Goal: Ask a question: Seek information or help from site administrators or community

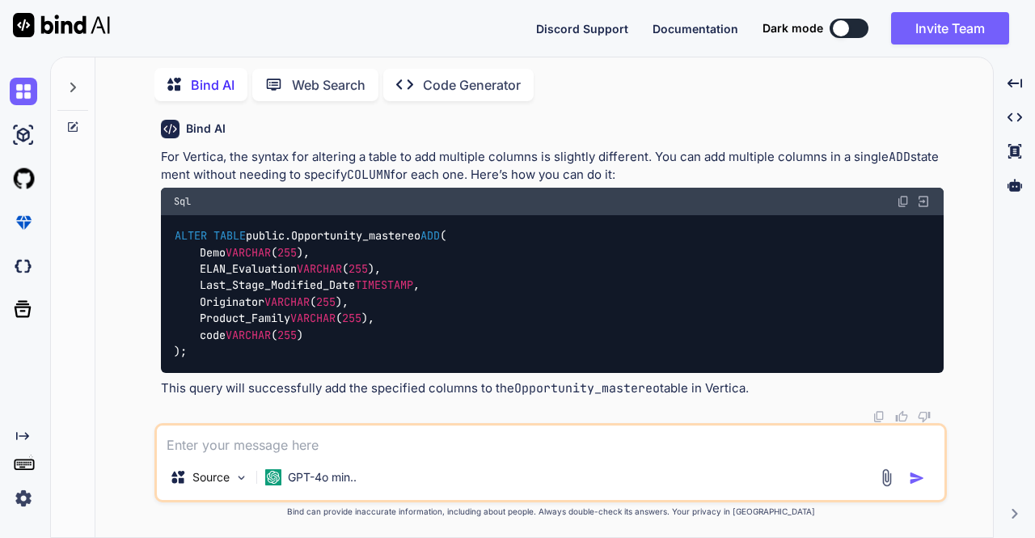
scroll to position [2826, 0]
click at [226, 442] on textarea at bounding box center [550, 439] width 787 height 29
click at [77, 124] on icon at bounding box center [73, 127] width 10 height 10
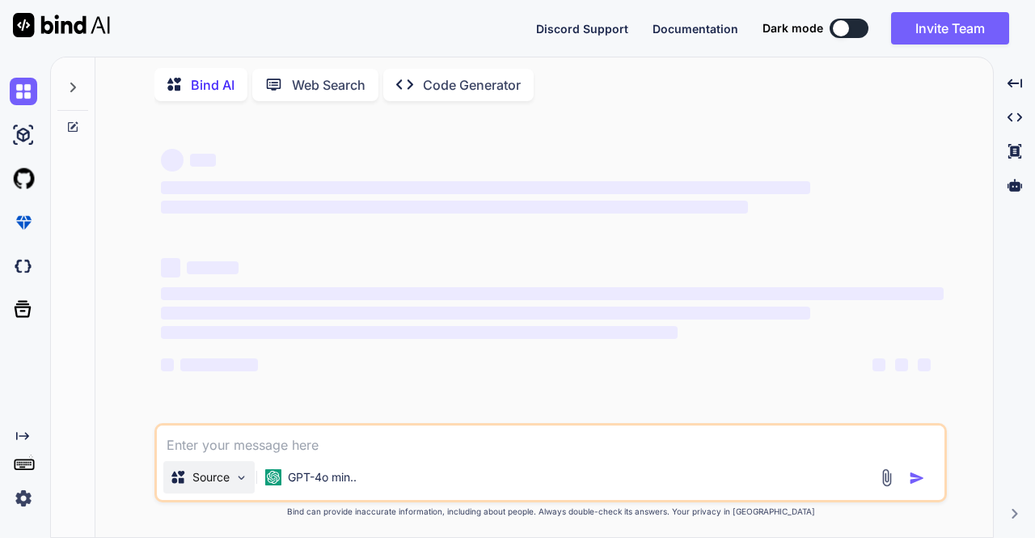
type textarea "x"
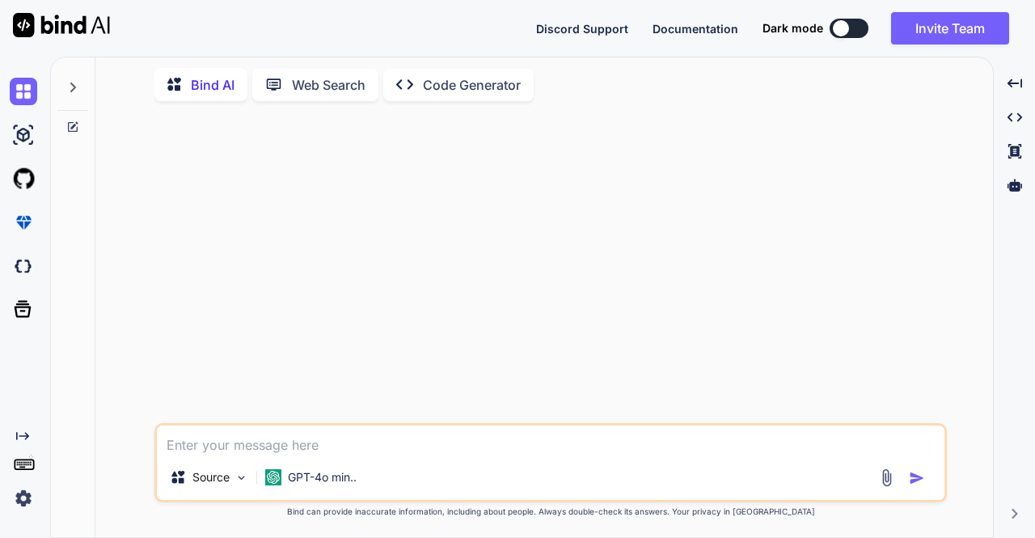
click at [192, 449] on textarea at bounding box center [550, 439] width 787 height 29
paste textarea "def checkFileExistParquetRegax(inputParquetPath: String, inputPathSplit: java.u…"
type textarea "def checkFileExistParquetRegax(inputParquetPath: String, inputPathSplit: java.u…"
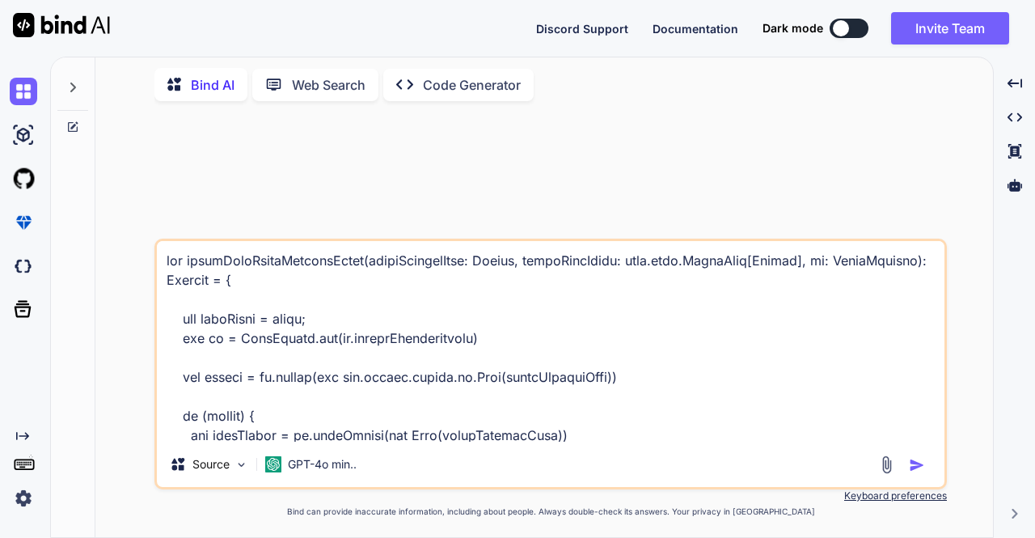
scroll to position [719, 0]
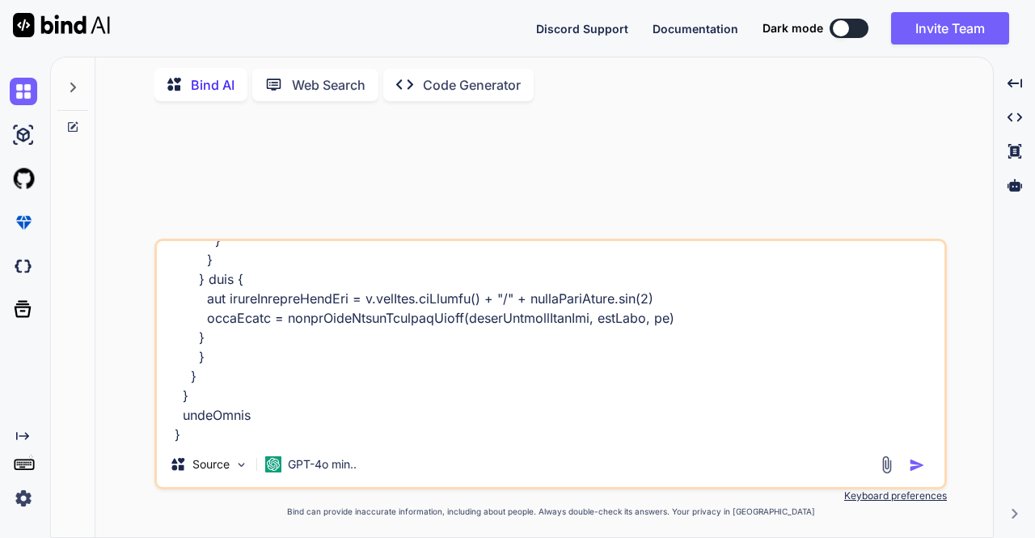
type textarea "x"
type textarea "def checkFileExistParquetRegax(inputParquetPath: String, inputPathSplit: java.u…"
click at [207, 430] on textarea at bounding box center [550, 341] width 787 height 200
type textarea "x"
click at [207, 430] on textarea at bounding box center [550, 341] width 787 height 200
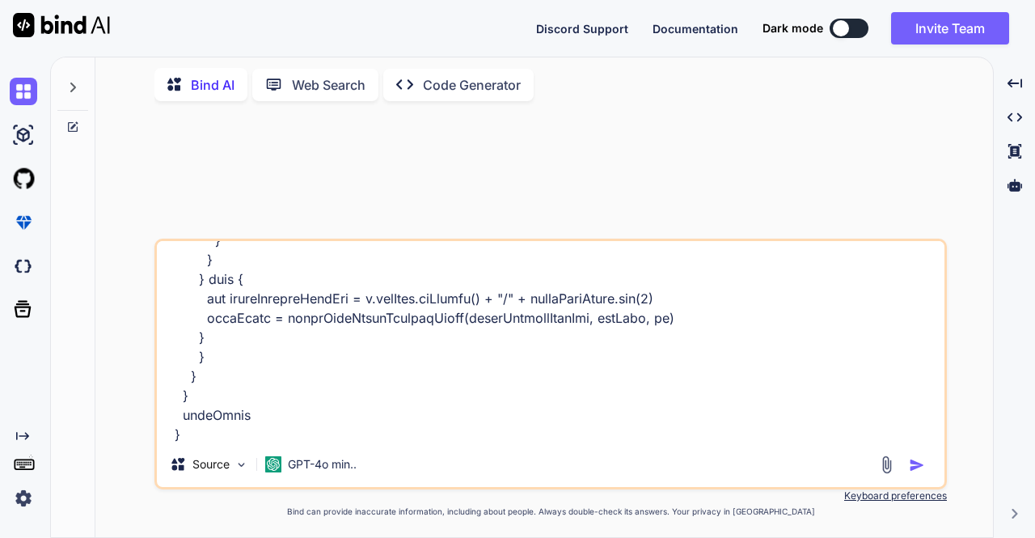
type textarea "def checkFileExistParquetRegax(inputParquetPath: String, inputPathSplit: java.u…"
type textarea "x"
type textarea "def checkFileExistParquetRegax(inputParquetPath: String, inputPathSplit: java.u…"
type textarea "x"
type textarea "def checkFileExistParquetRegax(inputParquetPath: String, inputPathSplit: java.u…"
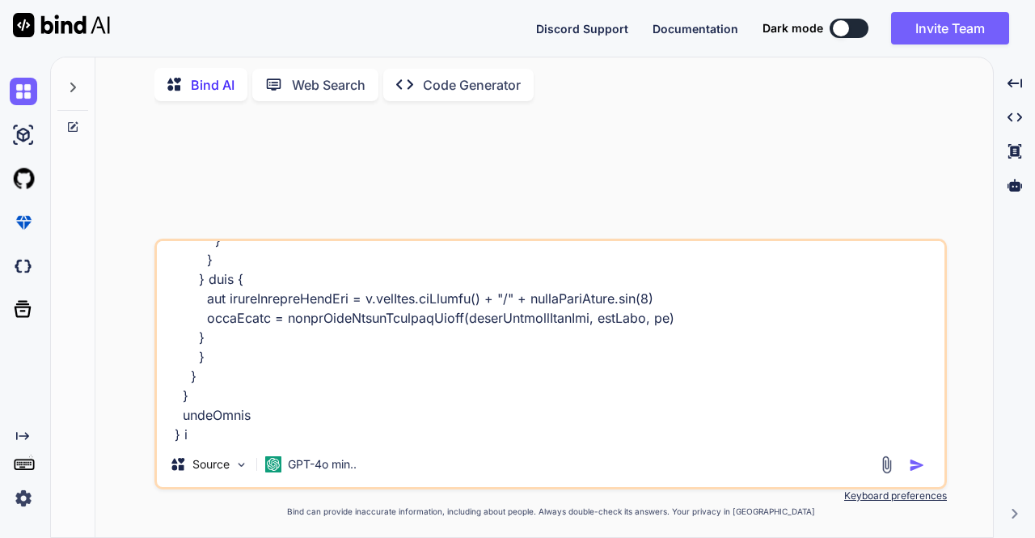
type textarea "x"
type textarea "def checkFileExistParquetRegax(inputParquetPath: String, inputPathSplit: java.u…"
type textarea "x"
type textarea "def checkFileExistParquetRegax(inputParquetPath: String, inputPathSplit: java.u…"
type textarea "x"
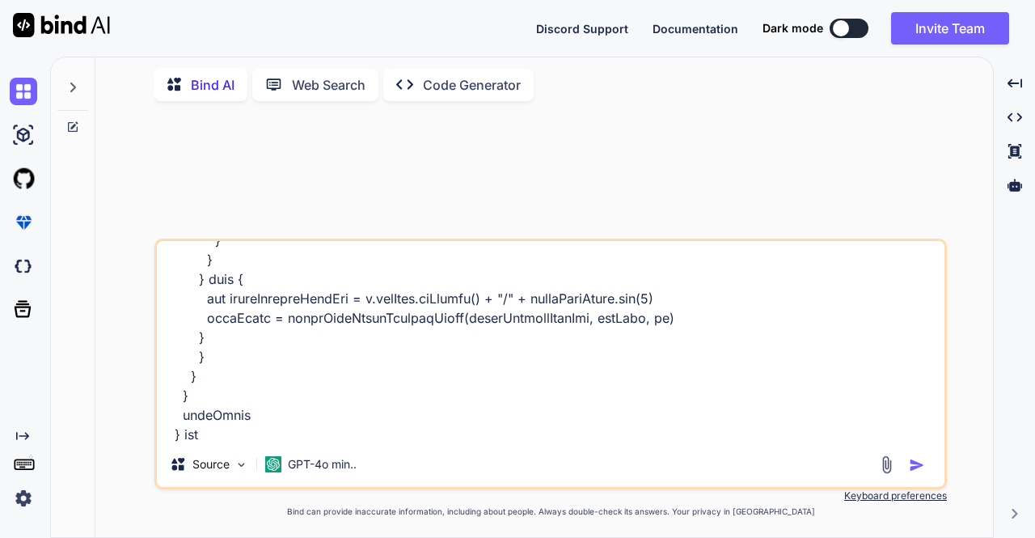
type textarea "def checkFileExistParquetRegax(inputParquetPath: String, inputPathSplit: java.u…"
type textarea "x"
type textarea "def checkFileExistParquetRegax(inputParquetPath: String, inputPathSplit: java.u…"
type textarea "x"
type textarea "def checkFileExistParquetRegax(inputParquetPath: String, inputPathSplit: java.u…"
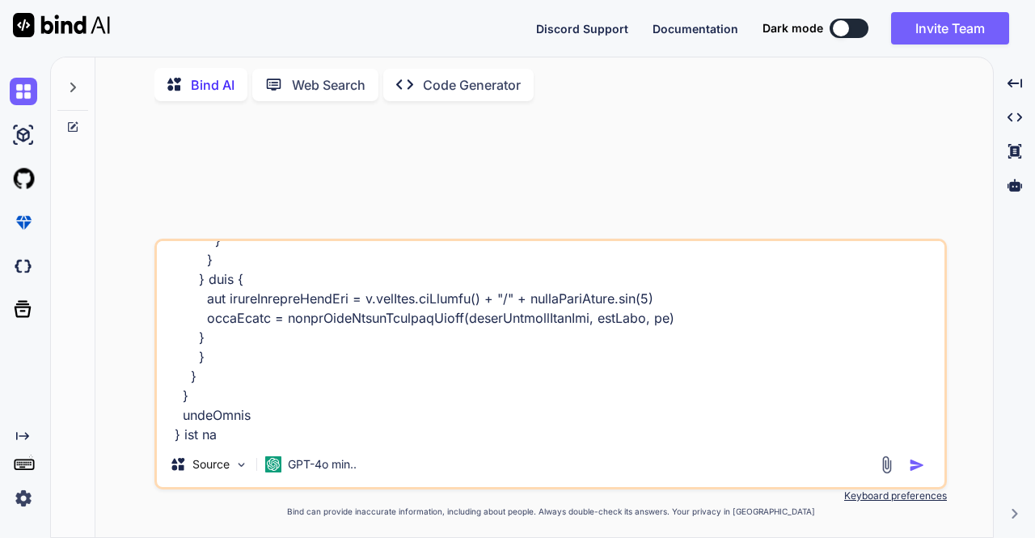
type textarea "x"
type textarea "def checkFileExistParquetRegax(inputParquetPath: String, inputPathSplit: java.u…"
type textarea "x"
type textarea "def checkFileExistParquetRegax(inputParquetPath: String, inputPathSplit: java.u…"
type textarea "x"
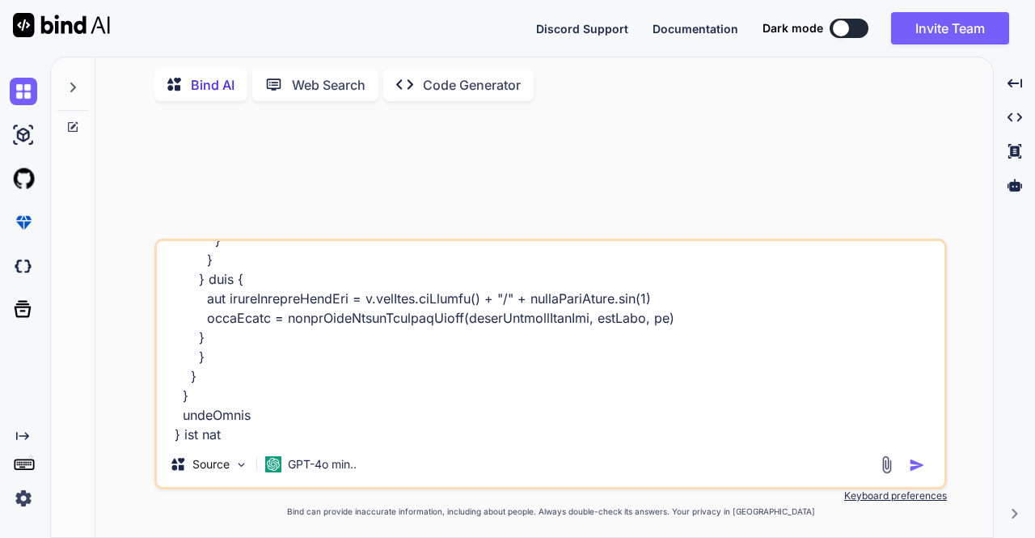
type textarea "def checkFileExistParquetRegax(inputParquetPath: String, inputPathSplit: java.u…"
type textarea "x"
type textarea "def checkFileExistParquetRegax(inputParquetPath: String, inputPathSplit: java.u…"
type textarea "x"
type textarea "def checkFileExistParquetRegax(inputParquetPath: String, inputPathSplit: java.u…"
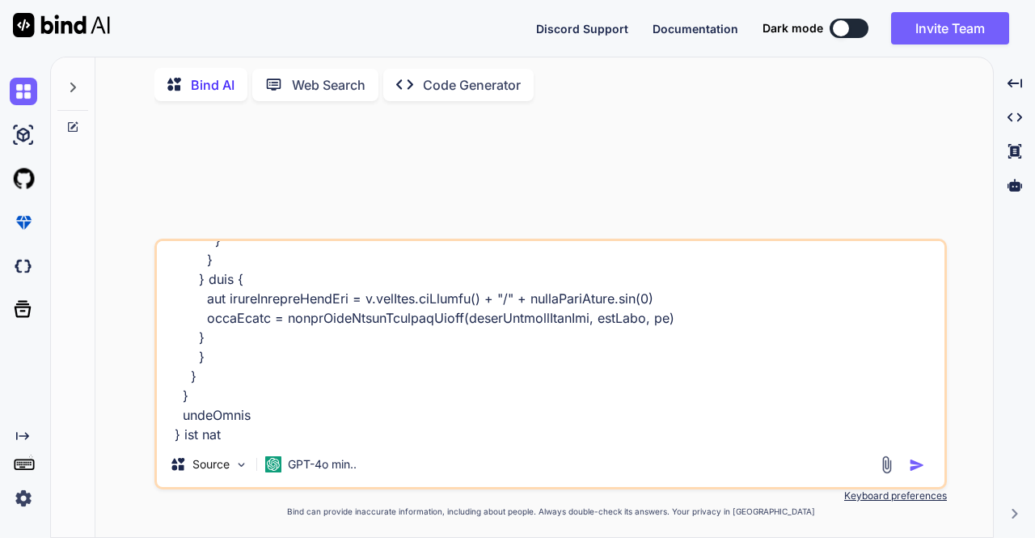
type textarea "x"
type textarea "def checkFileExistParquetRegax(inputParquetPath: String, inputPathSplit: java.u…"
type textarea "x"
type textarea "def checkFileExistParquetRegax(inputParquetPath: String, inputPathSplit: java.u…"
type textarea "x"
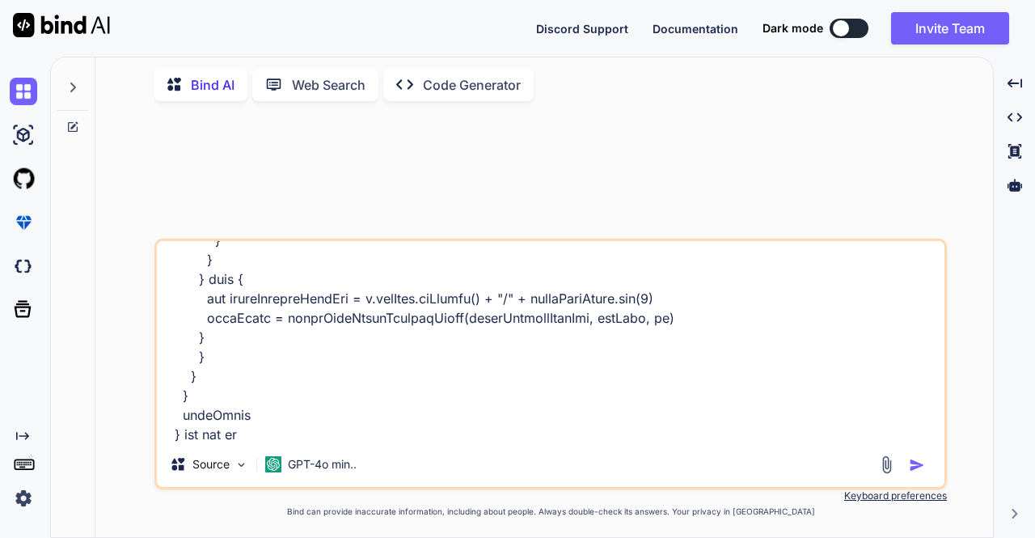
type textarea "def checkFileExistParquetRegax(inputParquetPath: String, inputPathSplit: java.u…"
type textarea "x"
type textarea "def checkFileExistParquetRegax(inputParquetPath: String, inputPathSplit: java.u…"
type textarea "x"
type textarea "def checkFileExistParquetRegax(inputParquetPath: String, inputPathSplit: java.u…"
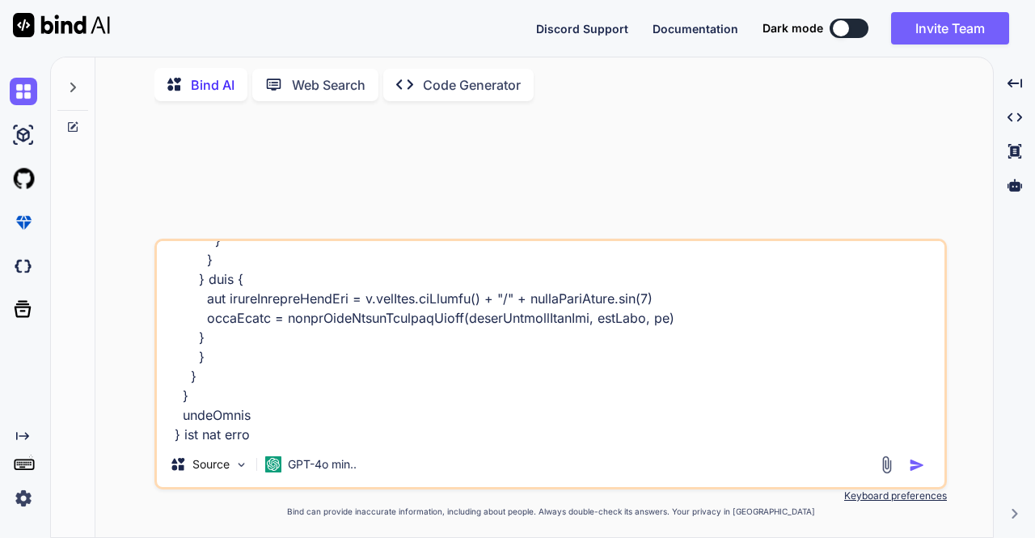
type textarea "x"
type textarea "def checkFileExistParquetRegax(inputParquetPath: String, inputPathSplit: java.u…"
type textarea "x"
type textarea "def checkFileExistParquetRegax(inputParquetPath: String, inputPathSplit: java.u…"
type textarea "x"
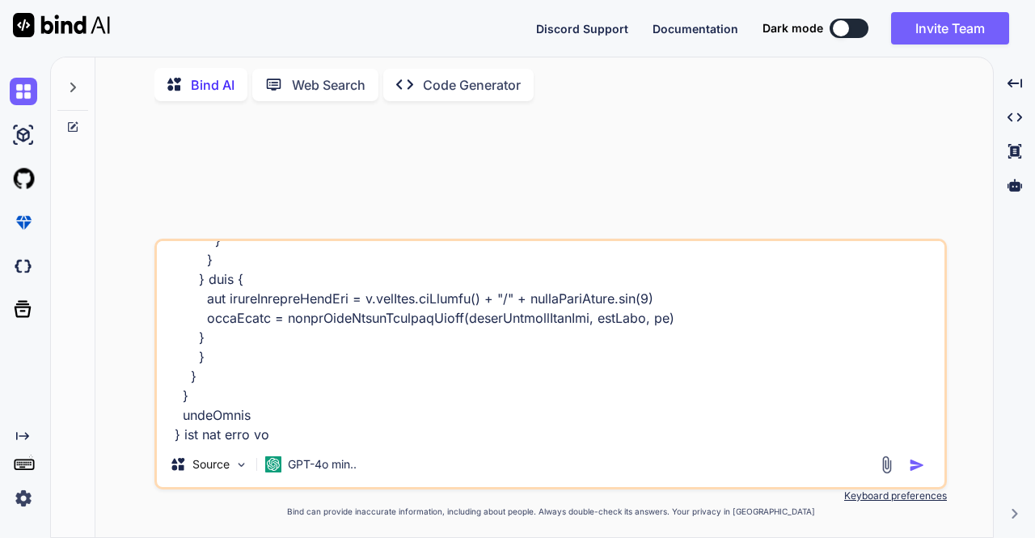
type textarea "def checkFileExistParquetRegax(inputParquetPath: String, inputPathSplit: java.u…"
type textarea "x"
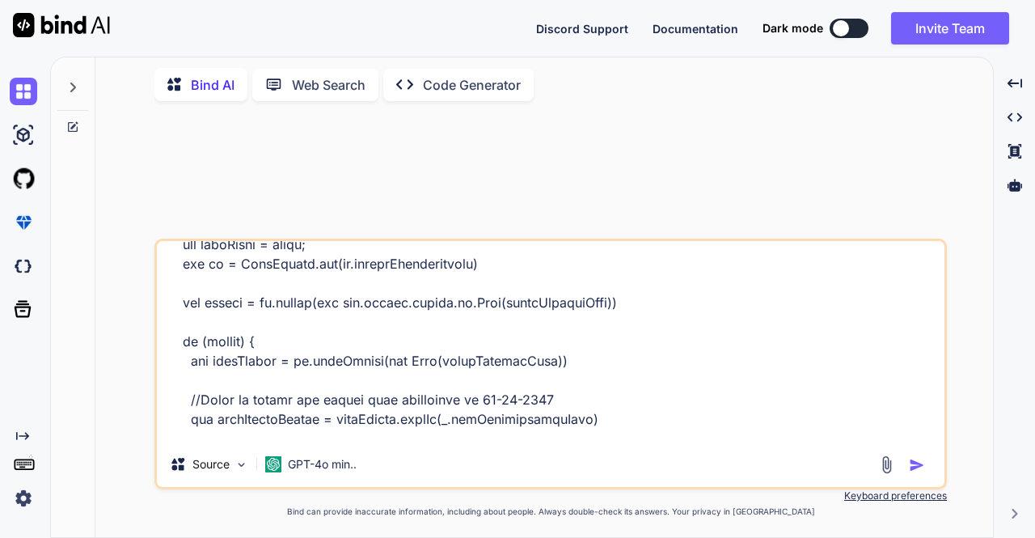
scroll to position [72, 0]
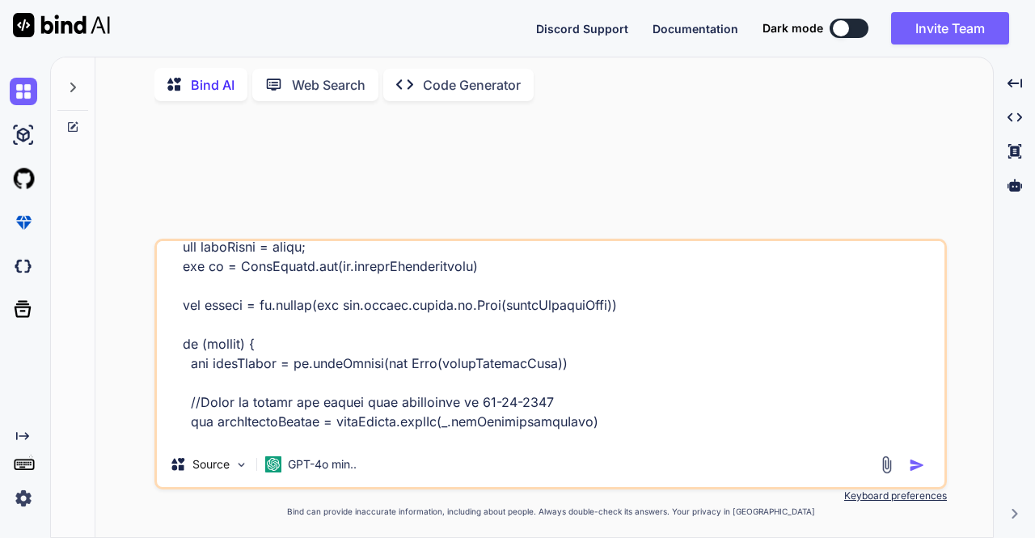
drag, startPoint x: 189, startPoint y: 421, endPoint x: 593, endPoint y: 420, distance: 403.4
click at [593, 420] on textarea at bounding box center [550, 341] width 787 height 200
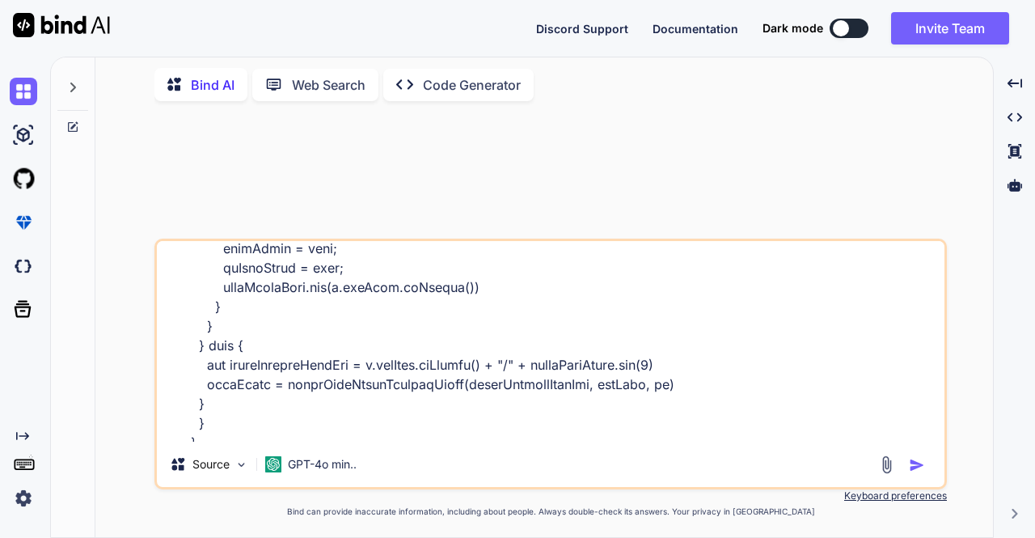
scroll to position [760, 0]
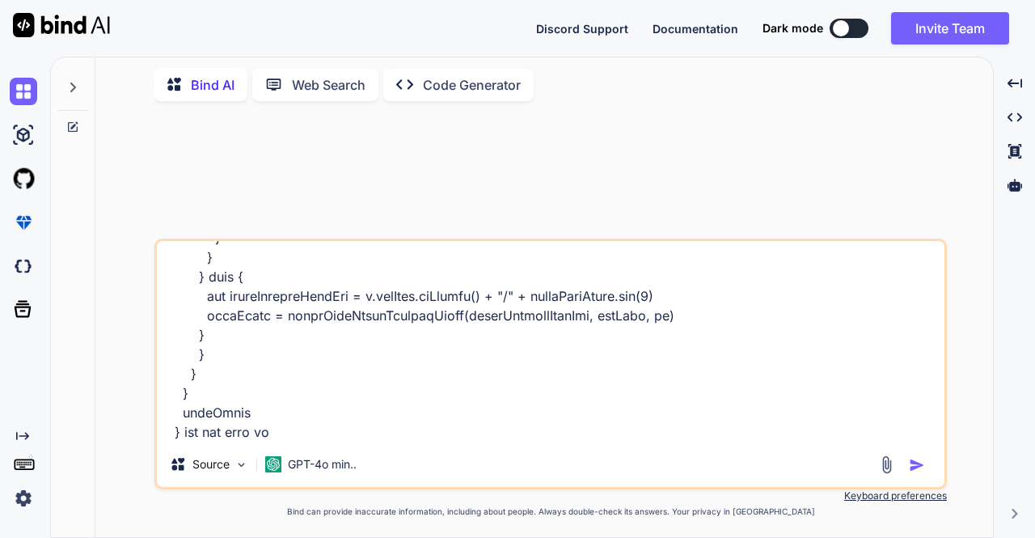
click at [338, 395] on textarea at bounding box center [550, 341] width 787 height 200
type textarea "def checkFileExistParquetRegax(inputParquetPath: String, inputPathSplit: java.u…"
type textarea "x"
type textarea "def checkFileExistParquetRegax(inputParquetPath: String, inputPathSplit: java.u…"
type textarea "x"
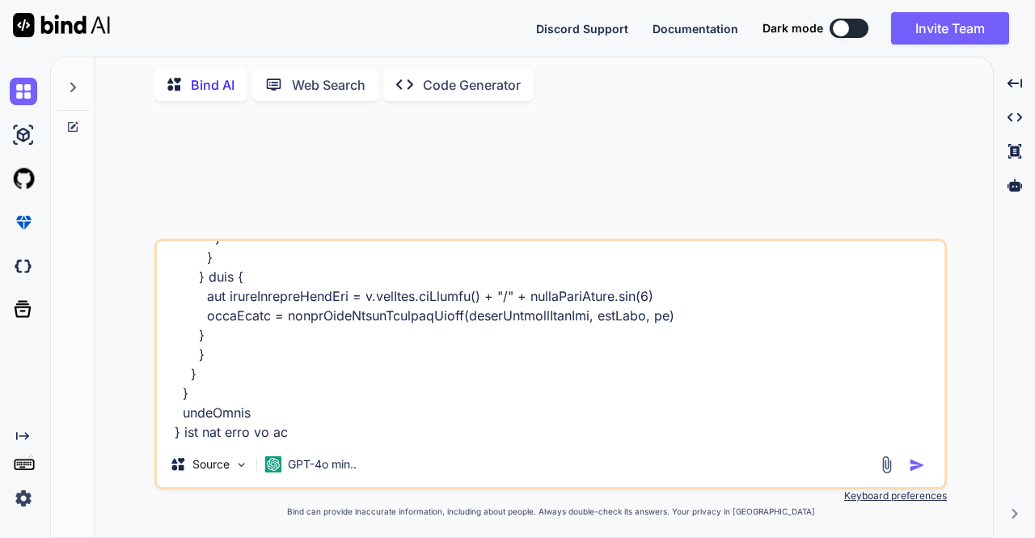
type textarea "def checkFileExistParquetRegax(inputParquetPath: String, inputPathSplit: java.u…"
type textarea "x"
type textarea "def checkFileExistParquetRegax(inputParquetPath: String, inputPathSplit: java.u…"
type textarea "x"
type textarea "def checkFileExistParquetRegax(inputParquetPath: String, inputPathSplit: java.u…"
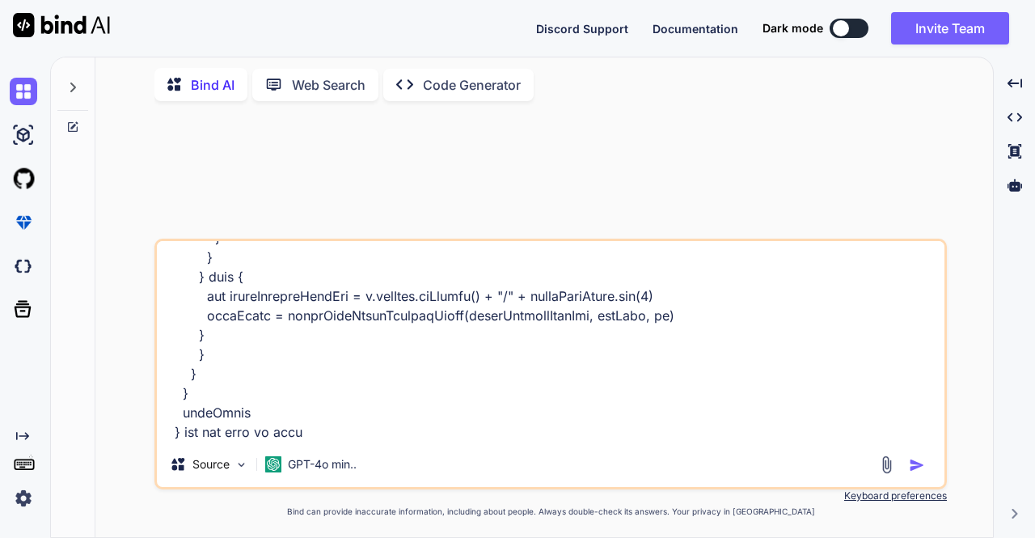
type textarea "x"
type textarea "def checkFileExistParquetRegax(inputParquetPath: String, inputPathSplit: java.u…"
type textarea "x"
type textarea "def checkFileExistParquetRegax(inputParquetPath: String, inputPathSplit: java.u…"
type textarea "x"
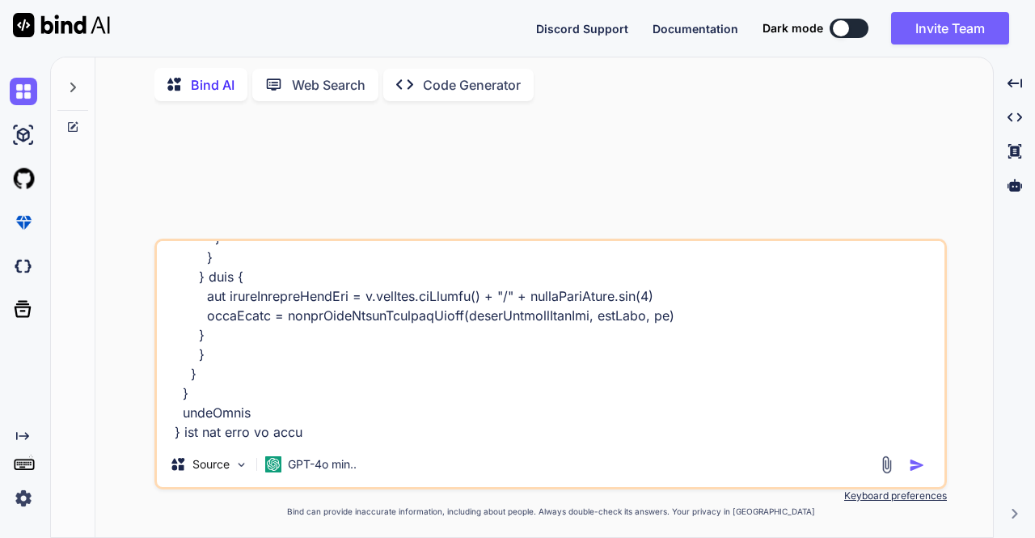
type textarea "def checkFileExistParquetRegax(inputParquetPath: String, inputPathSplit: java.u…"
type textarea "x"
type textarea "def checkFileExistParquetRegax(inputParquetPath: String, inputPathSplit: java.u…"
type textarea "x"
type textarea "def checkFileExistParquetRegax(inputParquetPath: String, inputPathSplit: java.u…"
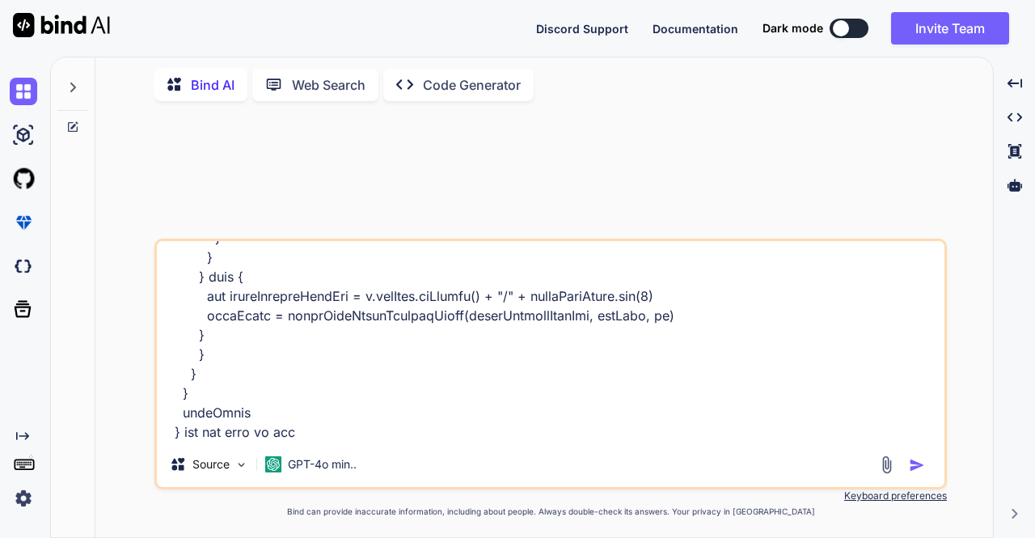
type textarea "x"
type textarea "def checkFileExistParquetRegax(inputParquetPath: String, inputPathSplit: java.u…"
type textarea "x"
type textarea "def checkFileExistParquetRegax(inputParquetPath: String, inputPathSplit: java.u…"
type textarea "x"
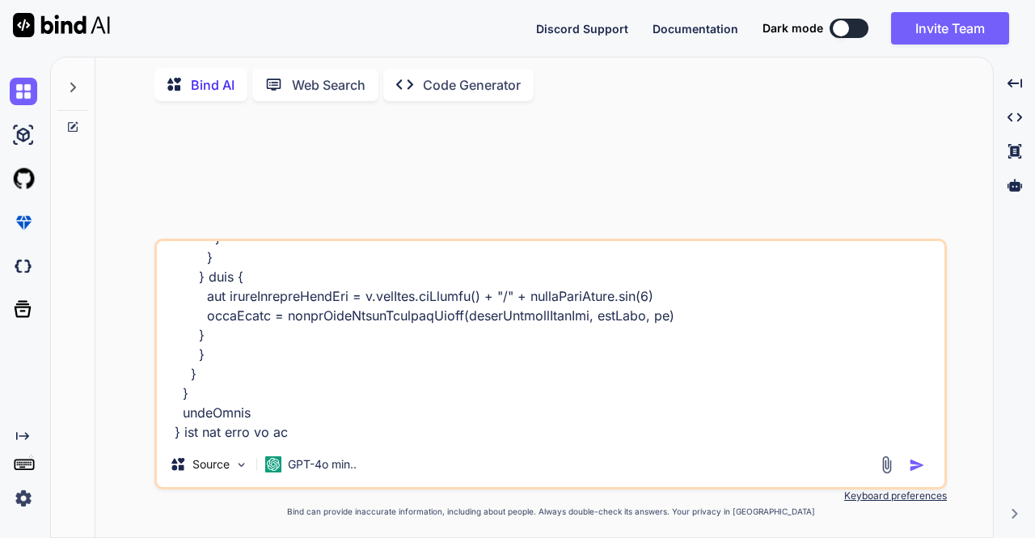
type textarea "def checkFileExistParquetRegax(inputParquetPath: String, inputPathSplit: java.u…"
type textarea "x"
type textarea "def checkFileExistParquetRegax(inputParquetPath: String, inputPathSplit: java.u…"
type textarea "x"
type textarea "def checkFileExistParquetRegax(inputParquetPath: String, inputPathSplit: java.u…"
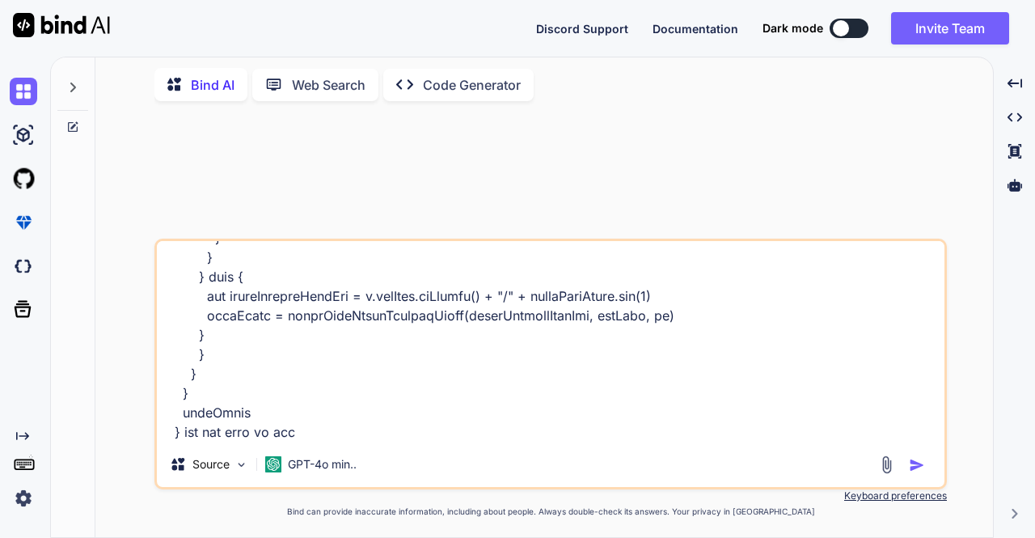
type textarea "x"
type textarea "def checkFileExistParquetRegax(inputParquetPath: String, inputPathSplit: java.u…"
type textarea "x"
type textarea "def checkFileExistParquetRegax(inputParquetPath: String, inputPathSplit: java.u…"
type textarea "x"
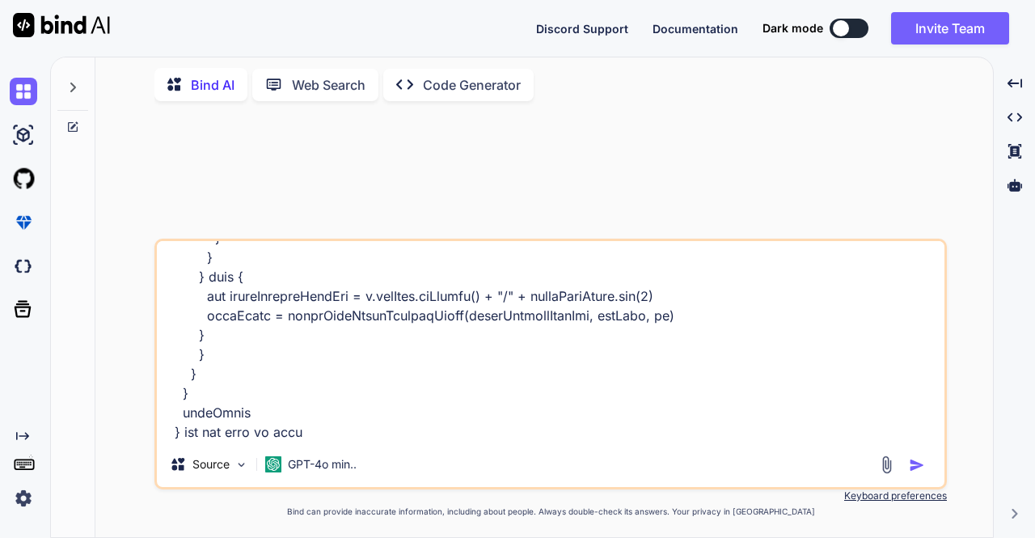
type textarea "def checkFileExistParquetRegax(inputParquetPath: String, inputPathSplit: java.u…"
type textarea "x"
type textarea "def checkFileExistParquetRegax(inputParquetPath: String, inputPathSplit: java.u…"
type textarea "x"
type textarea "def checkFileExistParquetRegax(inputParquetPath: String, inputPathSplit: java.u…"
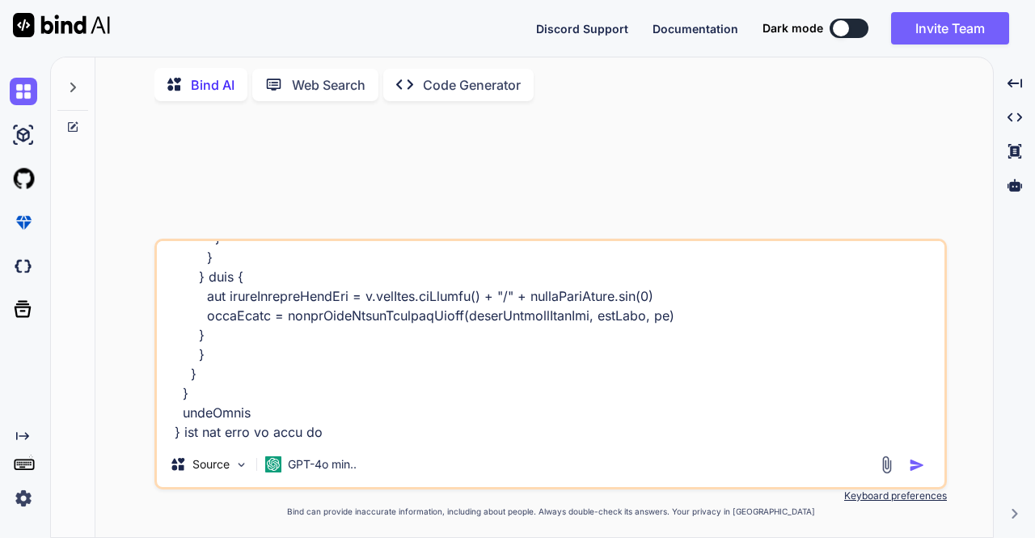
type textarea "x"
type textarea "def checkFileExistParquetRegax(inputParquetPath: String, inputPathSplit: java.u…"
type textarea "x"
type textarea "def checkFileExistParquetRegax(inputParquetPath: String, inputPathSplit: java.u…"
type textarea "x"
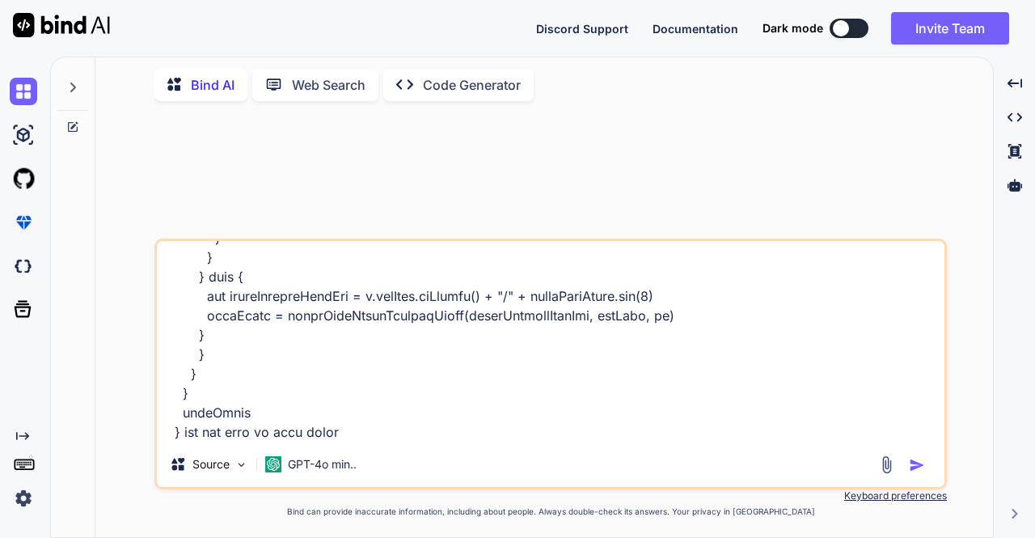
type textarea "def checkFileExistParquetRegax(inputParquetPath: String, inputPathSplit: java.u…"
type textarea "x"
type textarea "def checkFileExistParquetRegax(inputParquetPath: String, inputPathSplit: java.u…"
type textarea "x"
type textarea "def checkFileExistParquetRegax(inputParquetPath: String, inputPathSplit: java.u…"
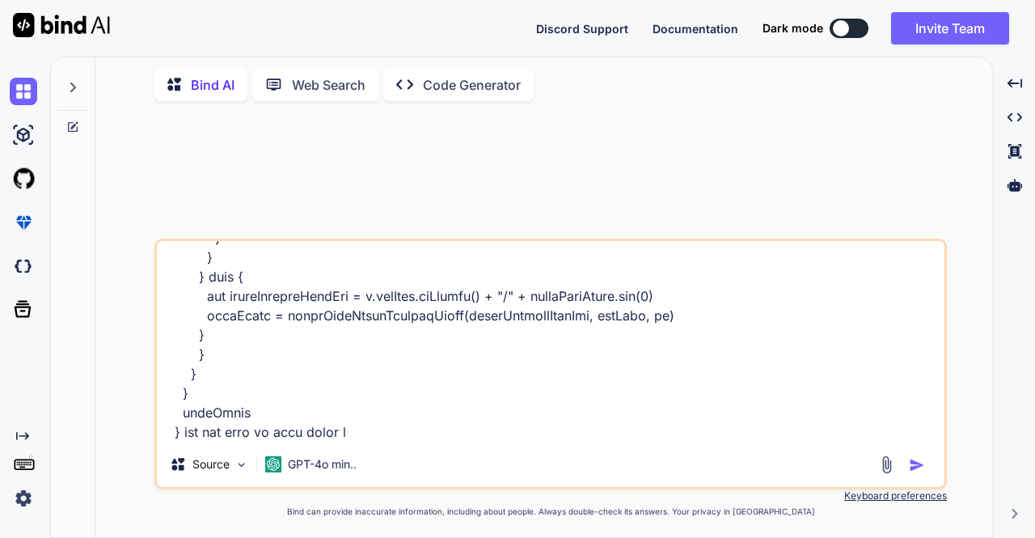
type textarea "x"
type textarea "def checkFileExistParquetRegax(inputParquetPath: String, inputPathSplit: java.u…"
type textarea "x"
type textarea "def checkFileExistParquetRegax(inputParquetPath: String, inputPathSplit: java.u…"
type textarea "x"
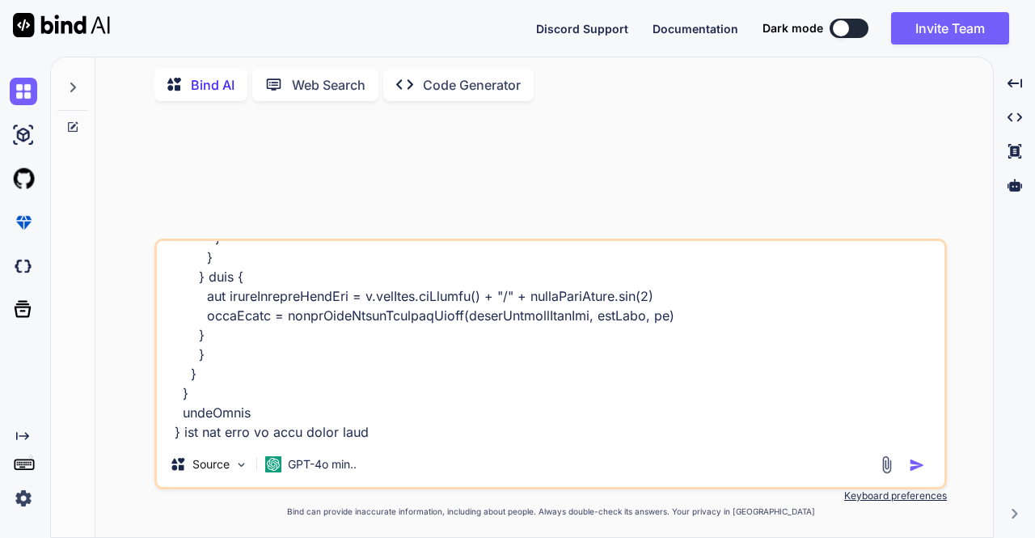
type textarea "def checkFileExistParquetRegax(inputParquetPath: String, inputPathSplit: java.u…"
type textarea "x"
type textarea "def checkFileExistParquetRegax(inputParquetPath: String, inputPathSplit: java.u…"
type textarea "x"
type textarea "def checkFileExistParquetRegax(inputParquetPath: String, inputPathSplit: java.u…"
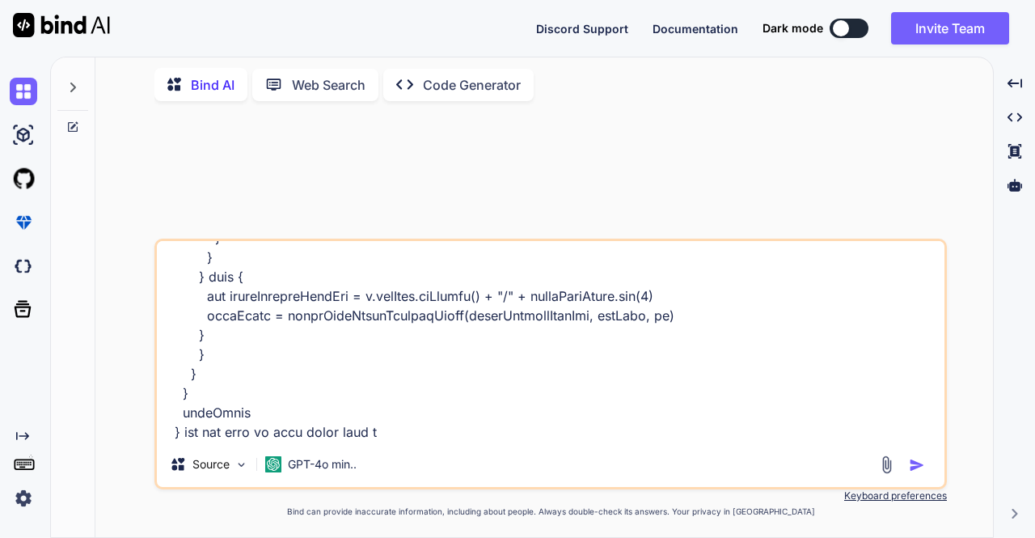
type textarea "x"
type textarea "def checkFileExistParquetRegax(inputParquetPath: String, inputPathSplit: java.u…"
type textarea "x"
type textarea "def checkFileExistParquetRegax(inputParquetPath: String, inputPathSplit: java.u…"
type textarea "x"
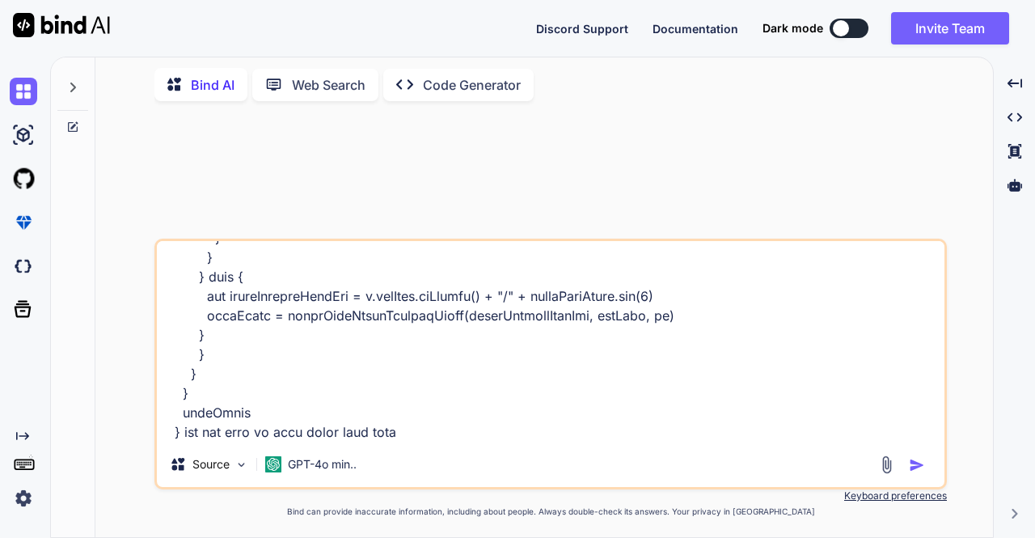
type textarea "def checkFileExistParquetRegax(inputParquetPath: String, inputPathSplit: java.u…"
type textarea "x"
type textarea "def checkFileExistParquetRegax(inputParquetPath: String, inputPathSplit: java.u…"
type textarea "x"
type textarea "def checkFileExistParquetRegax(inputParquetPath: String, inputPathSplit: java.u…"
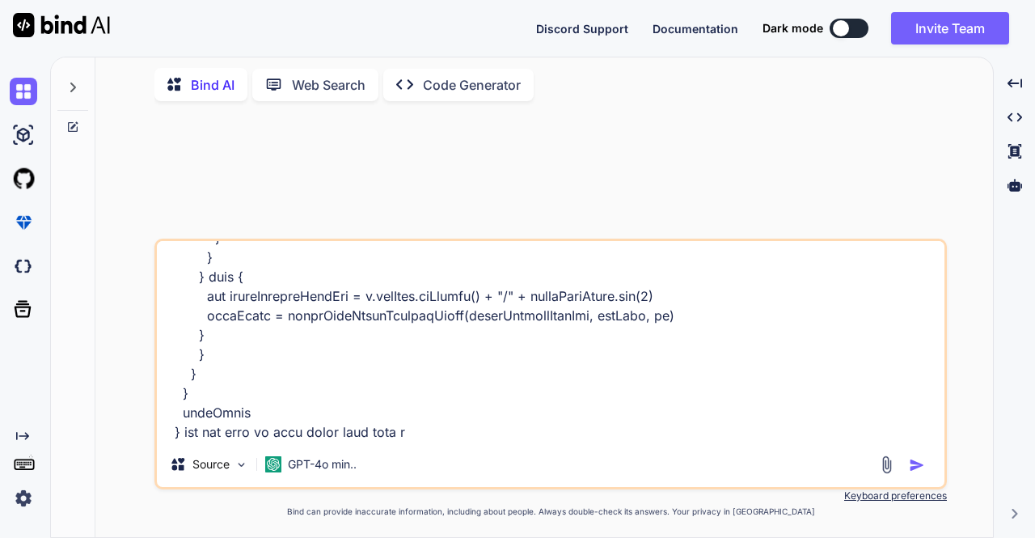
type textarea "x"
type textarea "def checkFileExistParquetRegax(inputParquetPath: String, inputPathSplit: java.u…"
type textarea "x"
type textarea "def checkFileExistParquetRegax(inputParquetPath: String, inputPathSplit: java.u…"
type textarea "x"
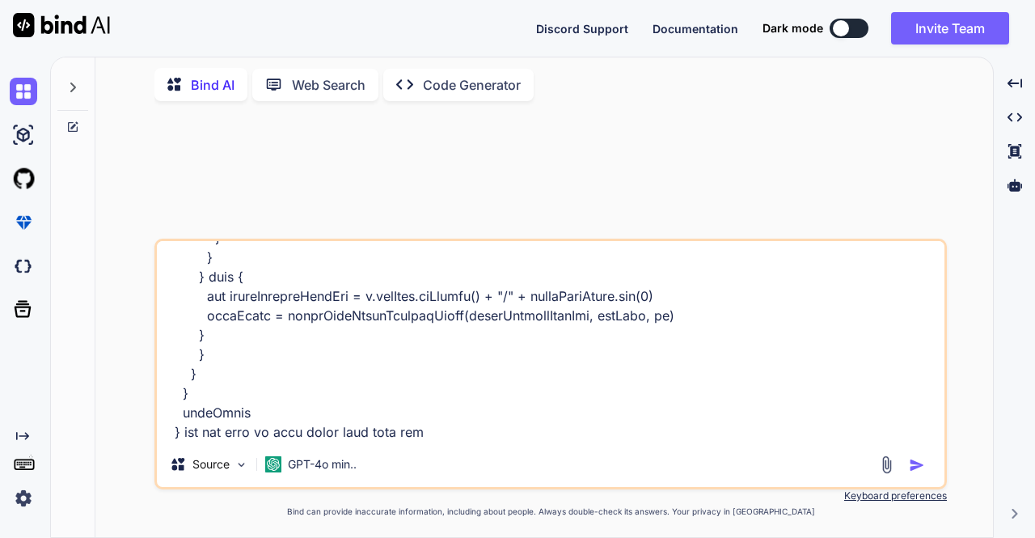
type textarea "def checkFileExistParquetRegax(inputParquetPath: String, inputPathSplit: java.u…"
type textarea "x"
type textarea "def checkFileExistParquetRegax(inputParquetPath: String, inputPathSplit: java.u…"
type textarea "x"
type textarea "def checkFileExistParquetRegax(inputParquetPath: String, inputPathSplit: java.u…"
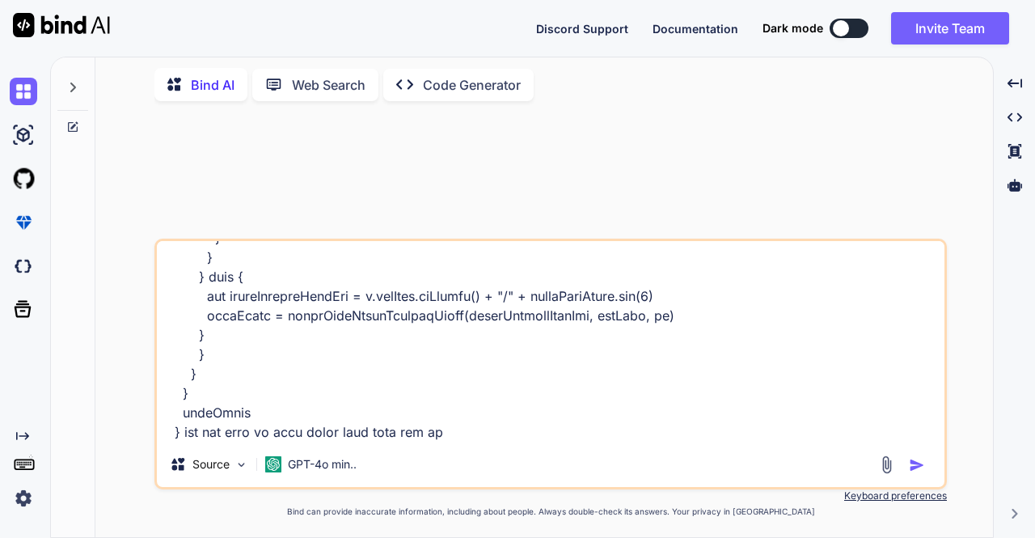
type textarea "x"
type textarea "def checkFileExistParquetRegax(inputParquetPath: String, inputPathSplit: java.u…"
type textarea "x"
type textarea "def checkFileExistParquetRegax(inputParquetPath: String, inputPathSplit: java.u…"
type textarea "x"
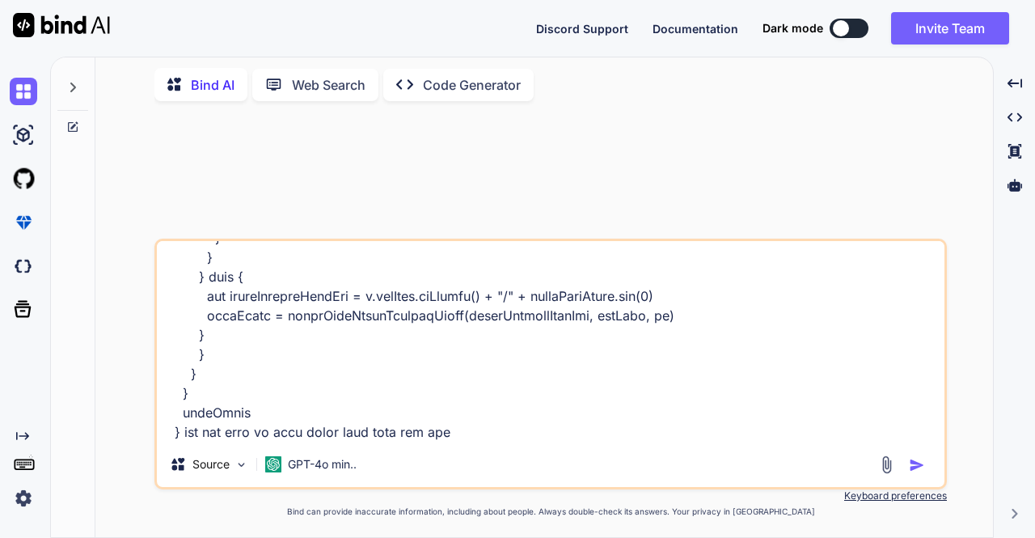
type textarea "def checkFileExistParquetRegax(inputParquetPath: String, inputPathSplit: java.u…"
type textarea "x"
type textarea "def checkFileExistParquetRegax(inputParquetPath: String, inputPathSplit: java.u…"
type textarea "x"
type textarea "def checkFileExistParquetRegax(inputParquetPath: String, inputPathSplit: java.u…"
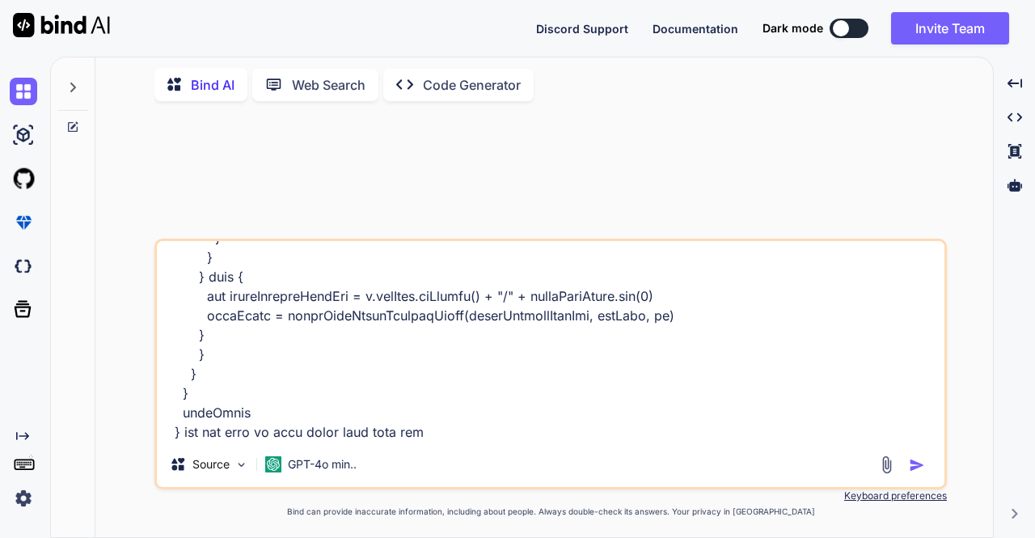
type textarea "x"
type textarea "def checkFileExistParquetRegax(inputParquetPath: String, inputPathSplit: java.u…"
type textarea "x"
type textarea "def checkFileExistParquetRegax(inputParquetPath: String, inputPathSplit: java.u…"
type textarea "x"
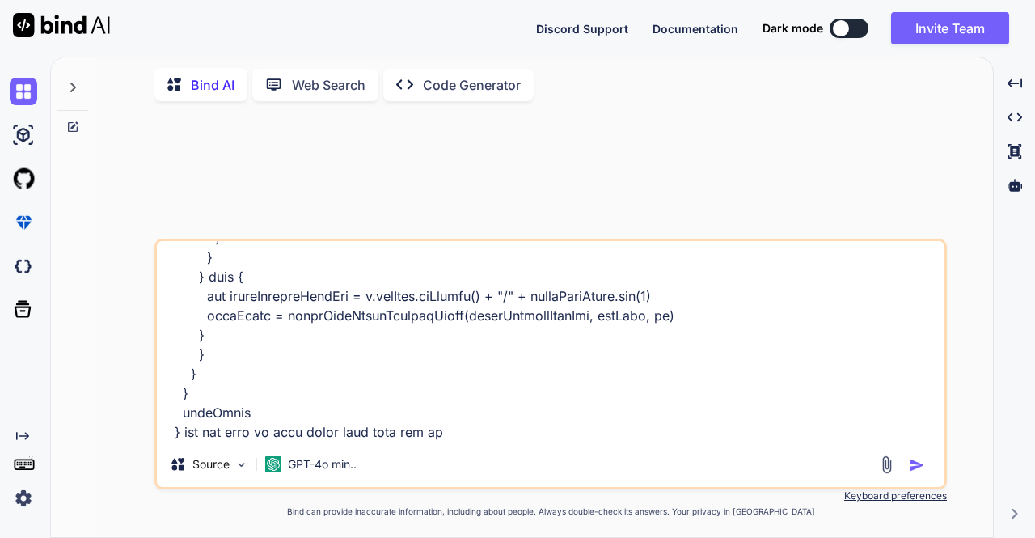
type textarea "def checkFileExistParquetRegax(inputParquetPath: String, inputPathSplit: java.u…"
type textarea "x"
type textarea "def checkFileExistParquetRegax(inputParquetPath: String, inputPathSplit: java.u…"
type textarea "x"
type textarea "def checkFileExistParquetRegax(inputParquetPath: String, inputPathSplit: java.u…"
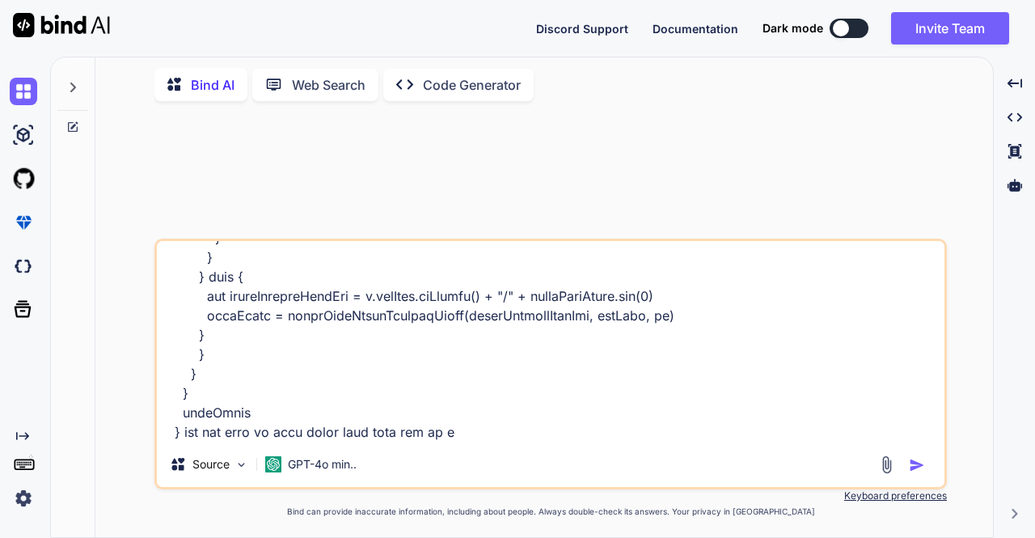
type textarea "x"
type textarea "def checkFileExistParquetRegax(inputParquetPath: String, inputPathSplit: java.u…"
type textarea "x"
type textarea "def checkFileExistParquetRegax(inputParquetPath: String, inputPathSplit: java.u…"
type textarea "x"
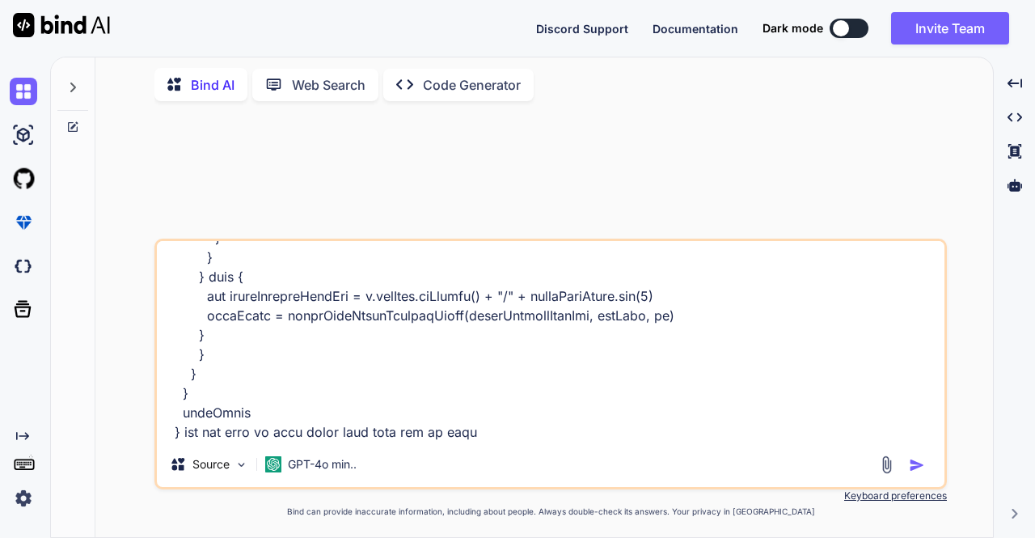
type textarea "def checkFileExistParquetRegax(inputParquetPath: String, inputPathSplit: java.u…"
type textarea "x"
type textarea "def checkFileExistParquetRegax(inputParquetPath: String, inputPathSplit: java.u…"
type textarea "x"
type textarea "def checkFileExistParquetRegax(inputParquetPath: String, inputPathSplit: java.u…"
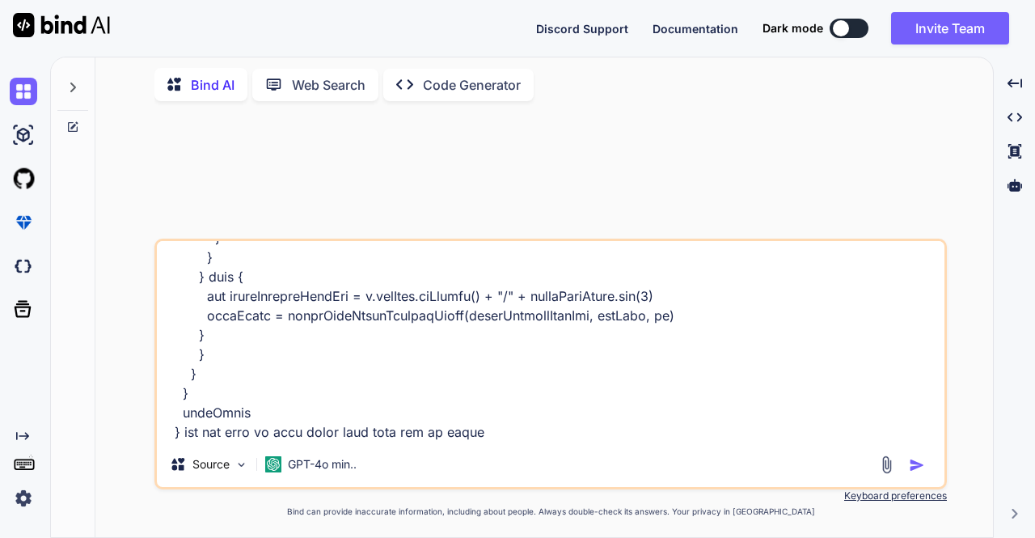
type textarea "x"
type textarea "def checkFileExistParquetRegax(inputParquetPath: String, inputPathSplit: java.u…"
type textarea "x"
type textarea "def checkFileExistParquetRegax(inputParquetPath: String, inputPathSplit: java.u…"
type textarea "x"
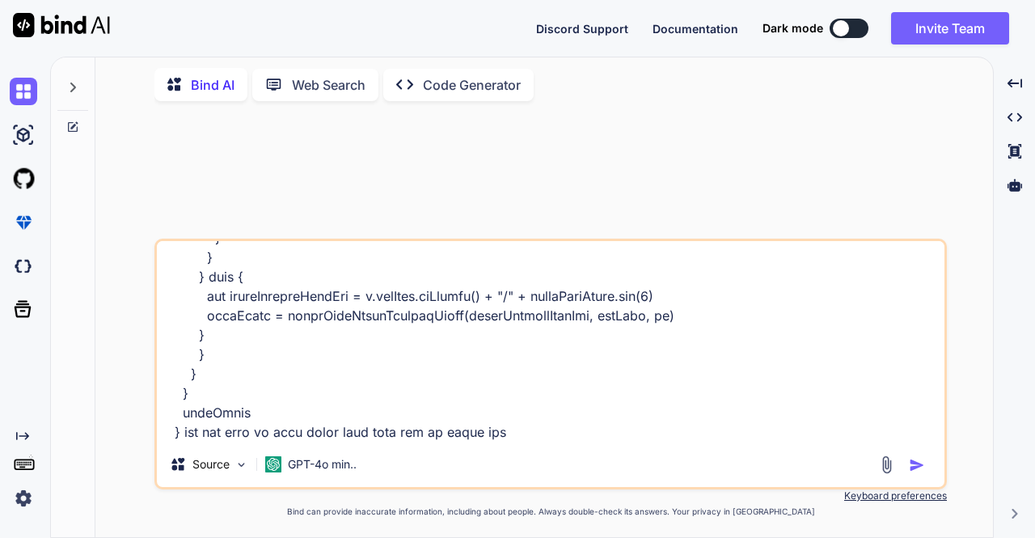
type textarea "def checkFileExistParquetRegax(inputParquetPath: String, inputPathSplit: java.u…"
type textarea "x"
type textarea "def checkFileExistParquetRegax(inputParquetPath: String, inputPathSplit: java.u…"
type textarea "x"
type textarea "def checkFileExistParquetRegax(inputParquetPath: String, inputPathSplit: java.u…"
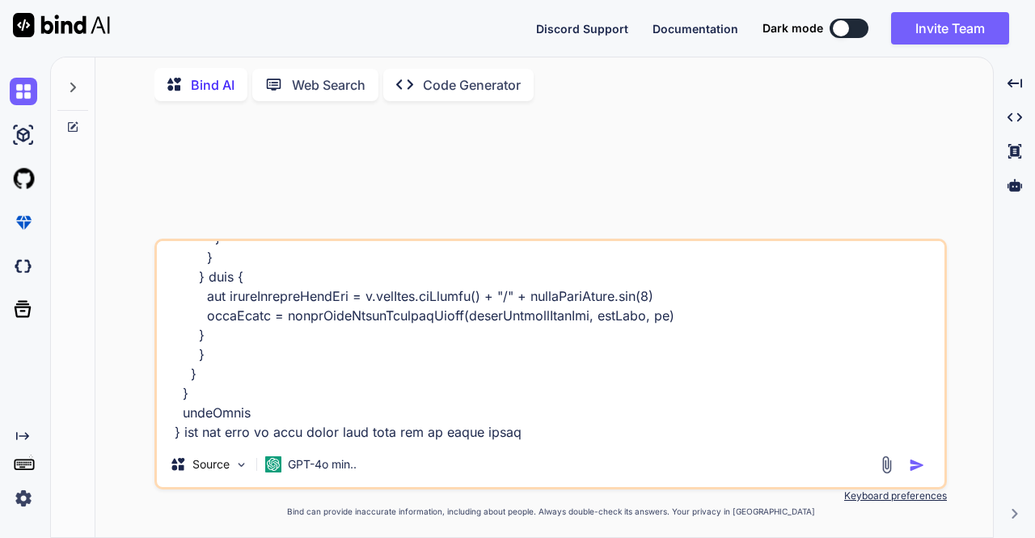
type textarea "x"
type textarea "def checkFileExistParquetRegax(inputParquetPath: String, inputPathSplit: java.u…"
type textarea "x"
type textarea "def checkFileExistParquetRegax(inputParquetPath: String, inputPathSplit: java.u…"
type textarea "x"
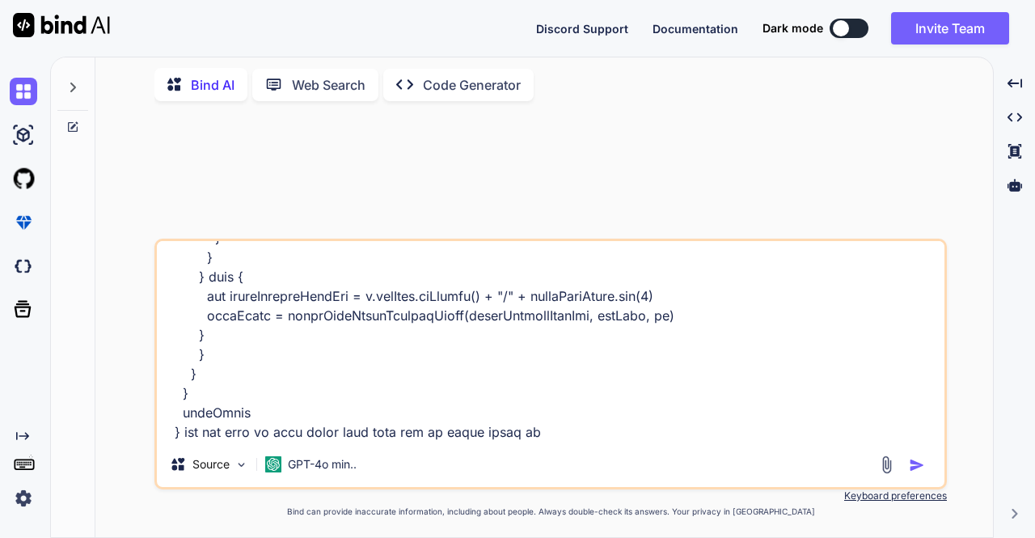
type textarea "def checkFileExistParquetRegax(inputParquetPath: String, inputPathSplit: java.u…"
type textarea "x"
type textarea "def checkFileExistParquetRegax(inputParquetPath: String, inputPathSplit: java.u…"
type textarea "x"
type textarea "def checkFileExistParquetRegax(inputParquetPath: String, inputPathSplit: java.u…"
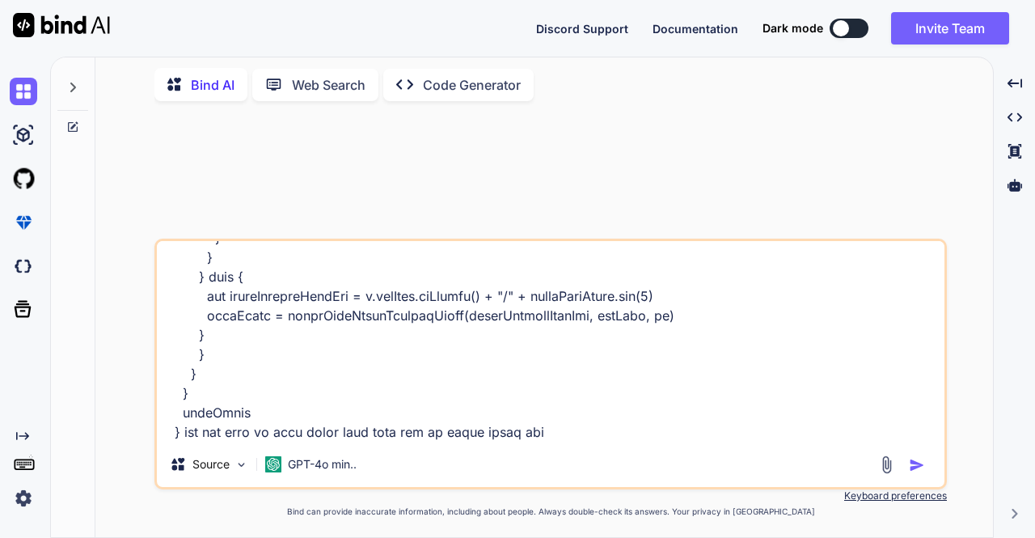
type textarea "x"
type textarea "def checkFileExistParquetRegax(inputParquetPath: String, inputPathSplit: java.u…"
type textarea "x"
type textarea "def checkFileExistParquetRegax(inputParquetPath: String, inputPathSplit: java.u…"
type textarea "x"
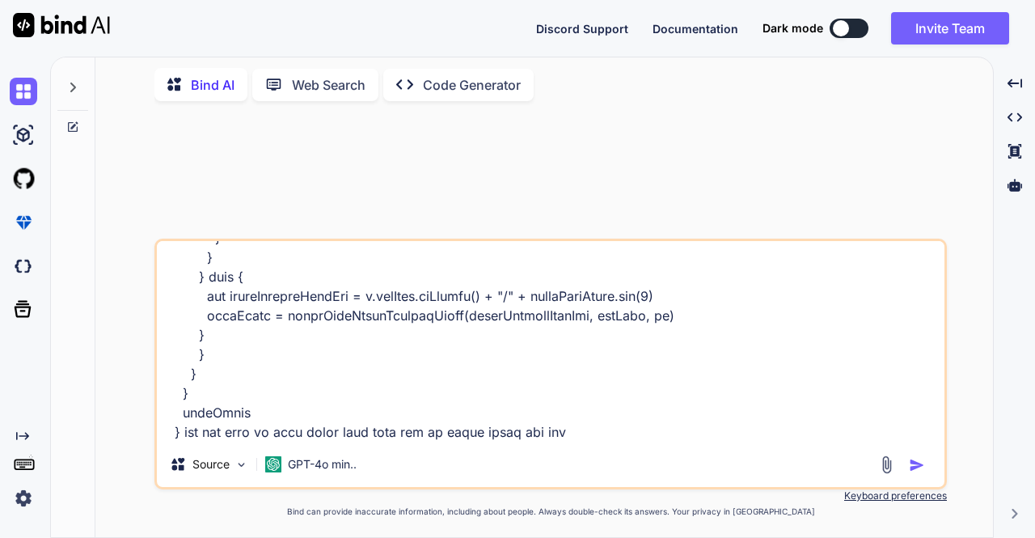
type textarea "def checkFileExistParquetRegax(inputParquetPath: String, inputPathSplit: java.u…"
type textarea "x"
type textarea "def checkFileExistParquetRegax(inputParquetPath: String, inputPathSplit: java.u…"
type textarea "x"
type textarea "def checkFileExistParquetRegax(inputParquetPath: String, inputPathSplit: java.u…"
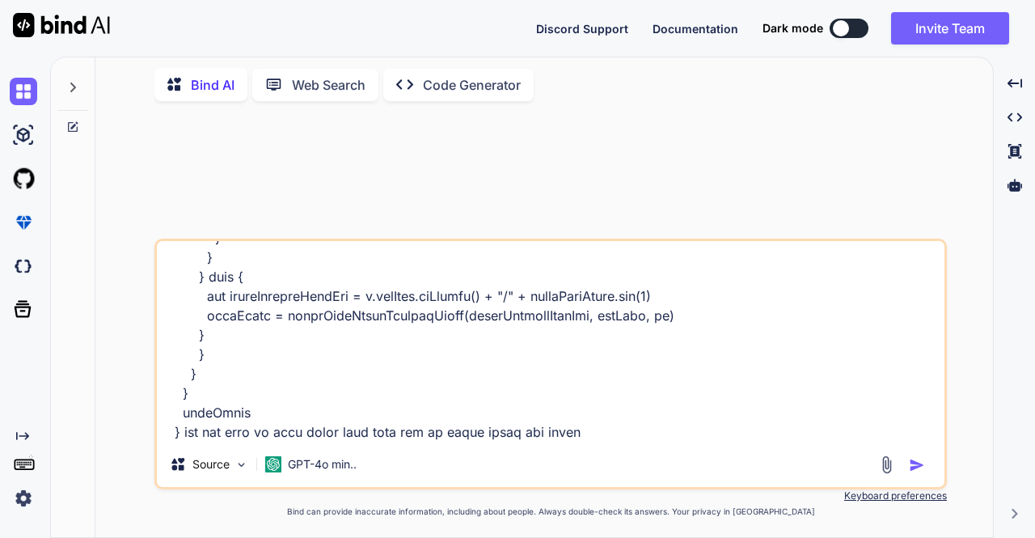
type textarea "x"
type textarea "def checkFileExistParquetRegax(inputParquetPath: String, inputPathSplit: java.u…"
type textarea "x"
type textarea "def checkFileExistParquetRegax(inputParquetPath: String, inputPathSplit: java.u…"
type textarea "x"
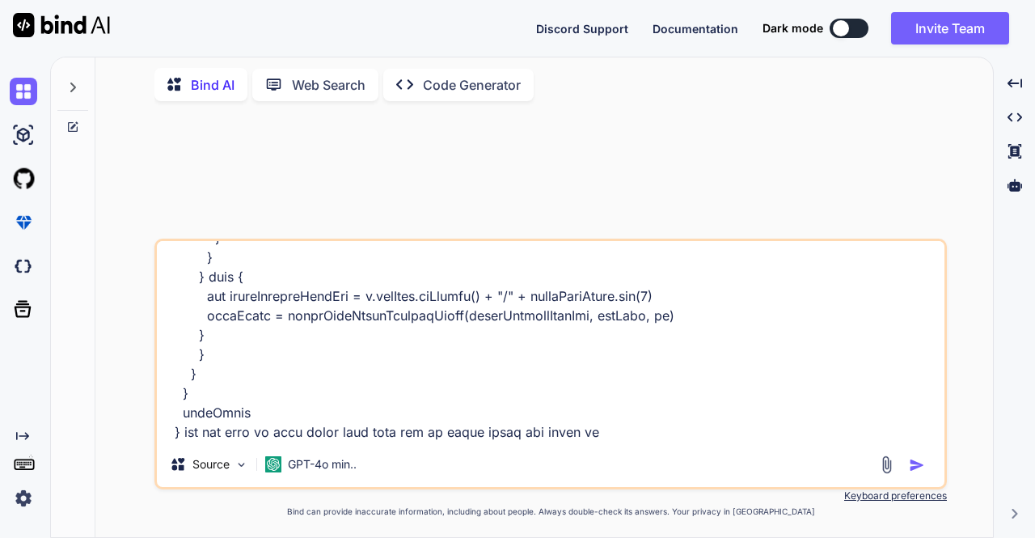
type textarea "def checkFileExistParquetRegax(inputParquetPath: String, inputPathSplit: java.u…"
type textarea "x"
type textarea "def checkFileExistParquetRegax(inputParquetPath: String, inputPathSplit: java.u…"
type textarea "x"
type textarea "def checkFileExistParquetRegax(inputParquetPath: String, inputPathSplit: java.u…"
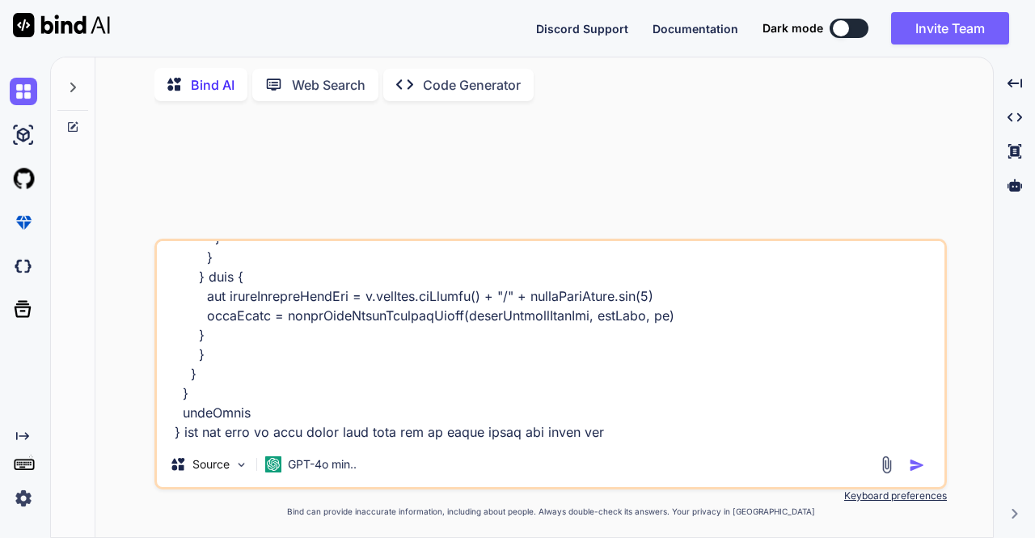
type textarea "x"
type textarea "def checkFileExistParquetRegax(inputParquetPath: String, inputPathSplit: java.u…"
type textarea "x"
type textarea "def checkFileExistParquetRegax(inputParquetPath: String, inputPathSplit: java.u…"
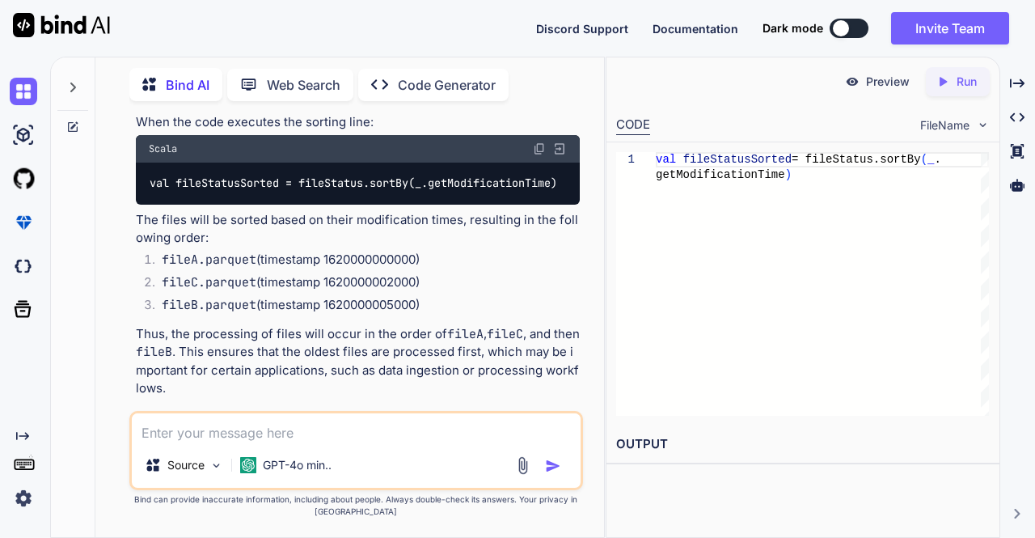
scroll to position [1664, 0]
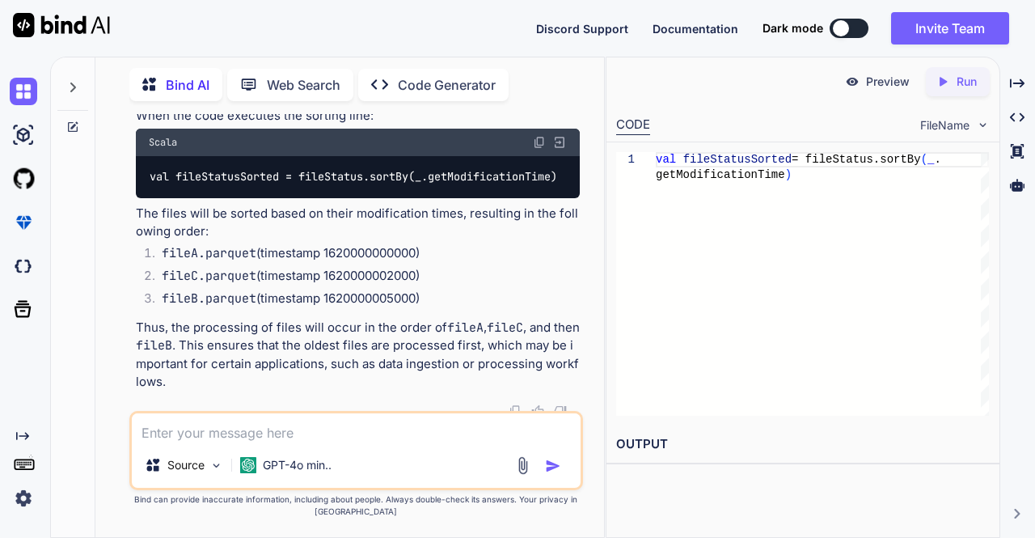
click at [170, 439] on textarea at bounding box center [356, 427] width 449 height 29
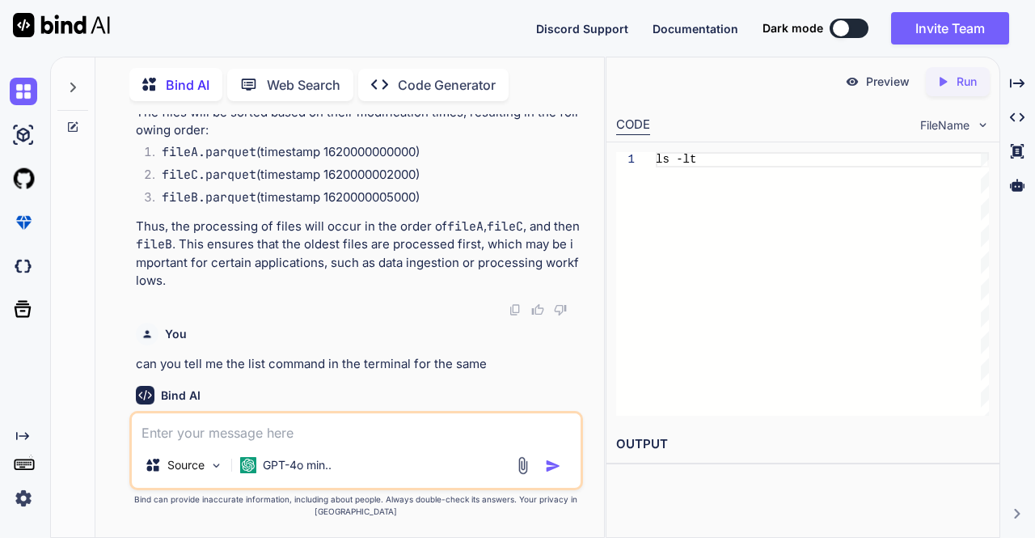
scroll to position [1668, 0]
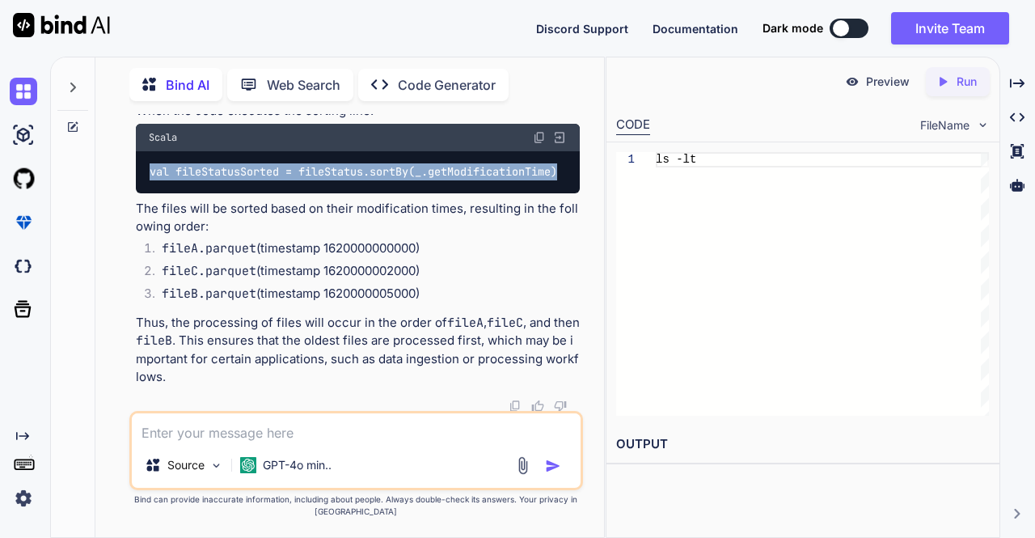
drag, startPoint x: 149, startPoint y: 164, endPoint x: 564, endPoint y: 163, distance: 415.5
click at [559, 163] on code "val fileStatusSorted = fileStatus.sortBy(_.getModificationTime)" at bounding box center [354, 171] width 410 height 17
copy code "val fileStatusSorted = fileStatus.sortBy(_.getModificationTime)"
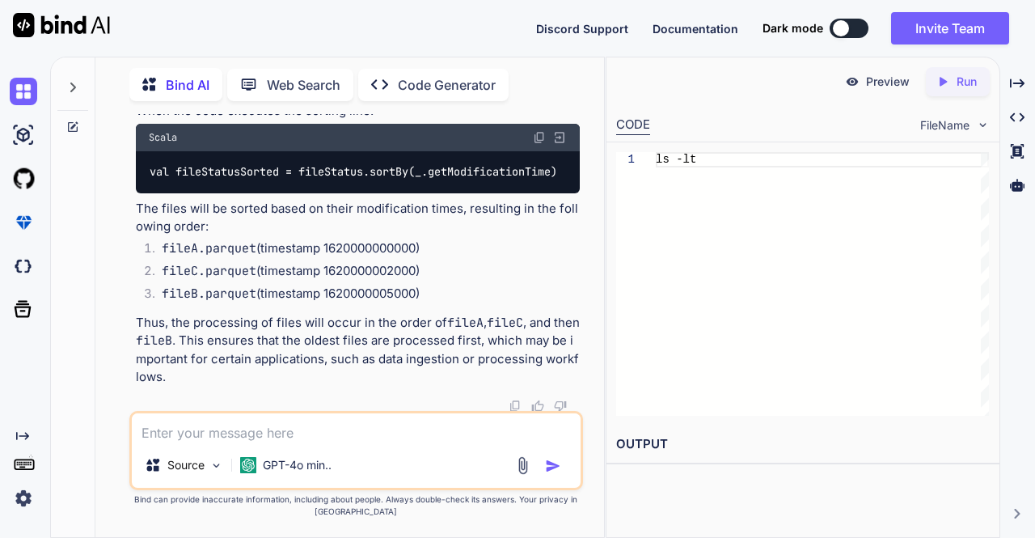
click at [268, 439] on textarea at bounding box center [356, 427] width 449 height 29
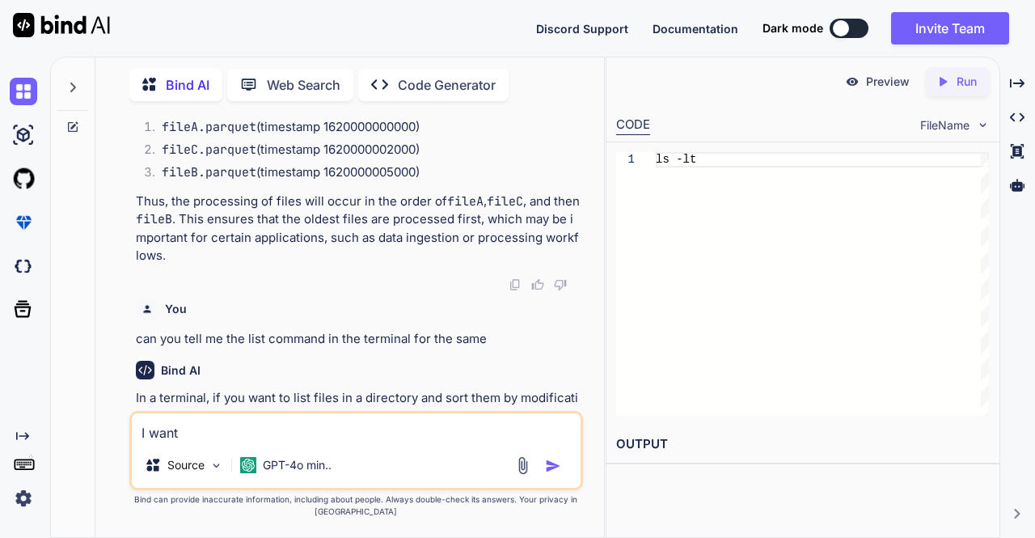
scroll to position [1883, 0]
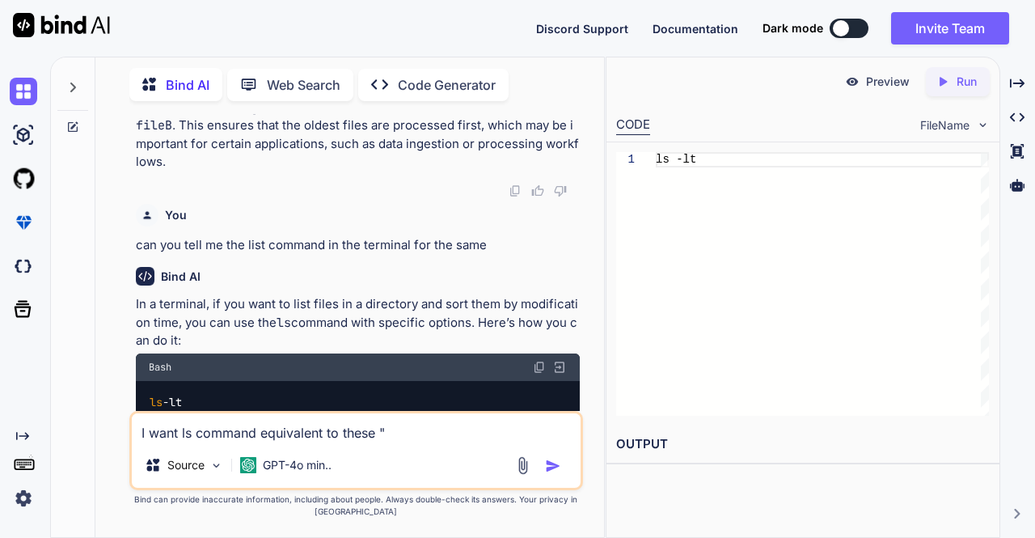
paste textarea "val fileStatusSorted = fileStatus.sortBy(_.getModificationTime)"
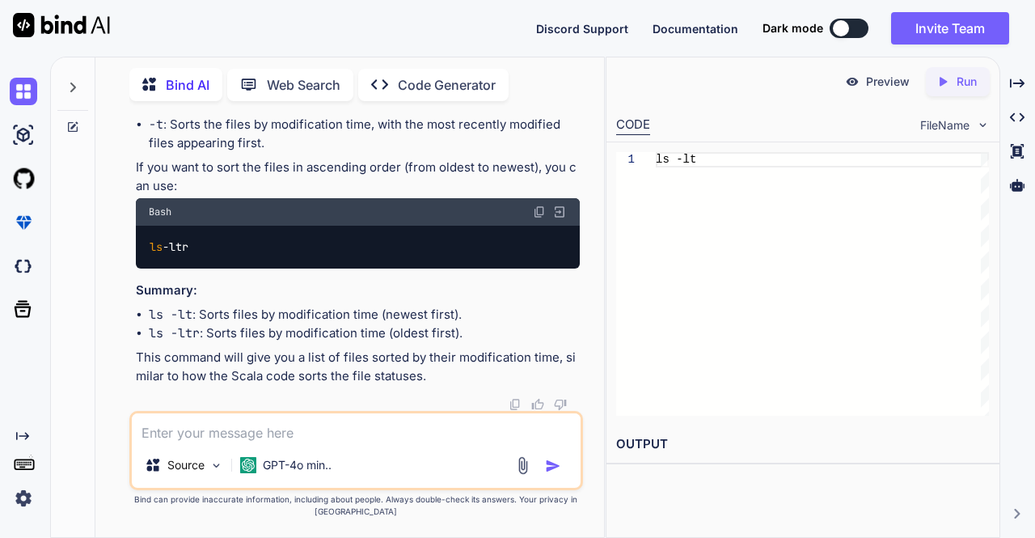
scroll to position [2986, 0]
click at [329, 436] on textarea "if i want to do the same" at bounding box center [356, 427] width 449 height 29
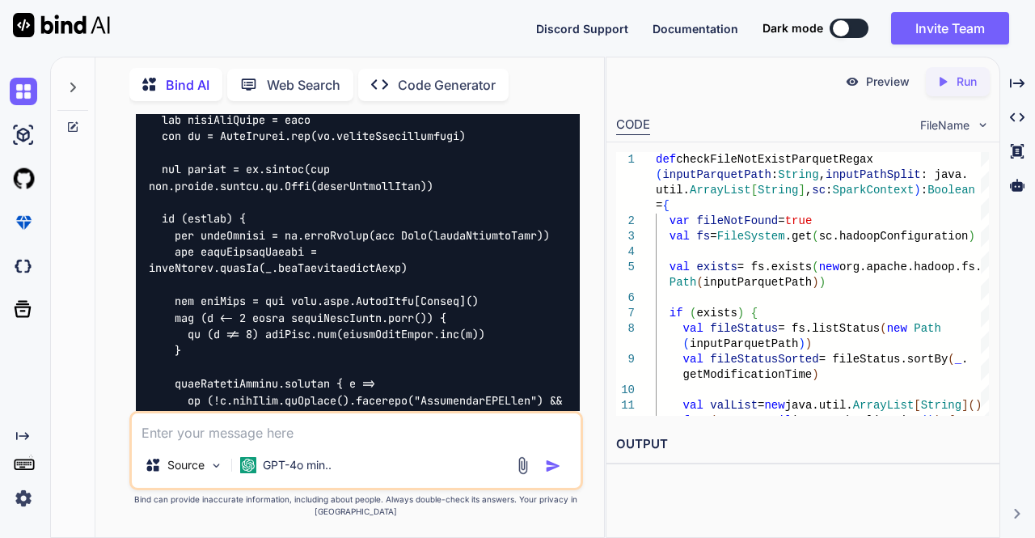
scroll to position [3682, 0]
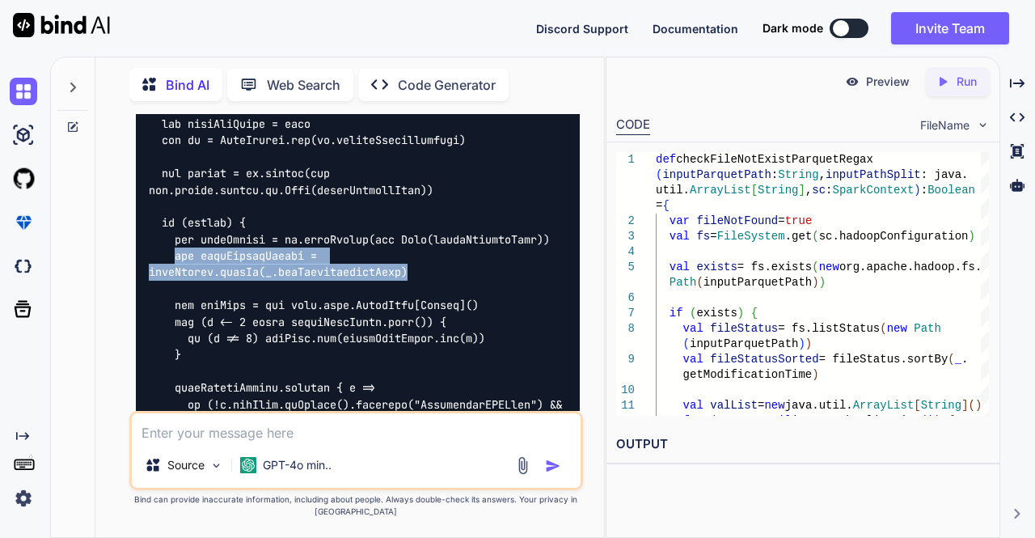
drag, startPoint x: 172, startPoint y: 256, endPoint x: 412, endPoint y: 277, distance: 241.0
click at [412, 277] on div at bounding box center [358, 445] width 445 height 784
copy code "val fileStatusSorted = fileStatus.sortBy(_.getModificationTime)"
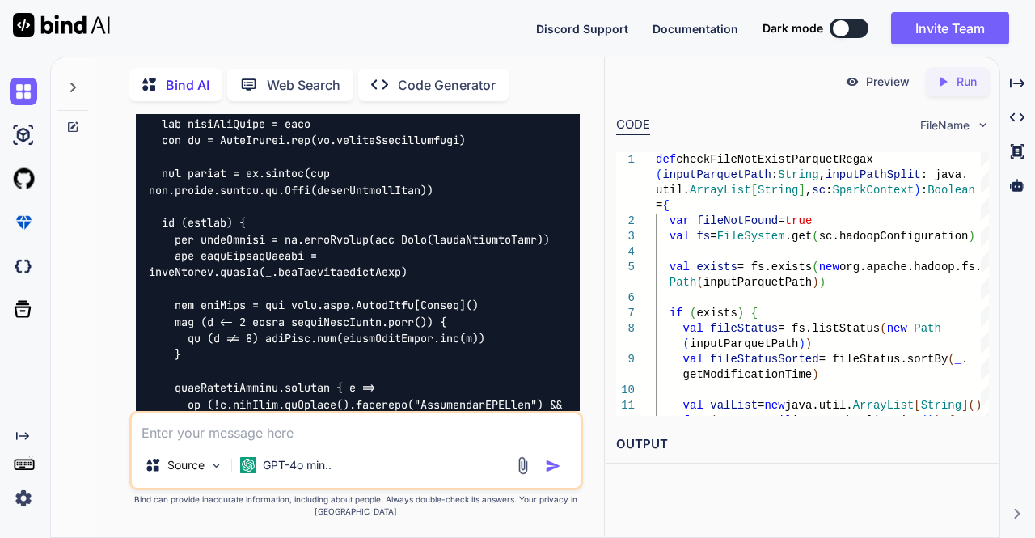
click at [252, 438] on textarea at bounding box center [356, 427] width 449 height 29
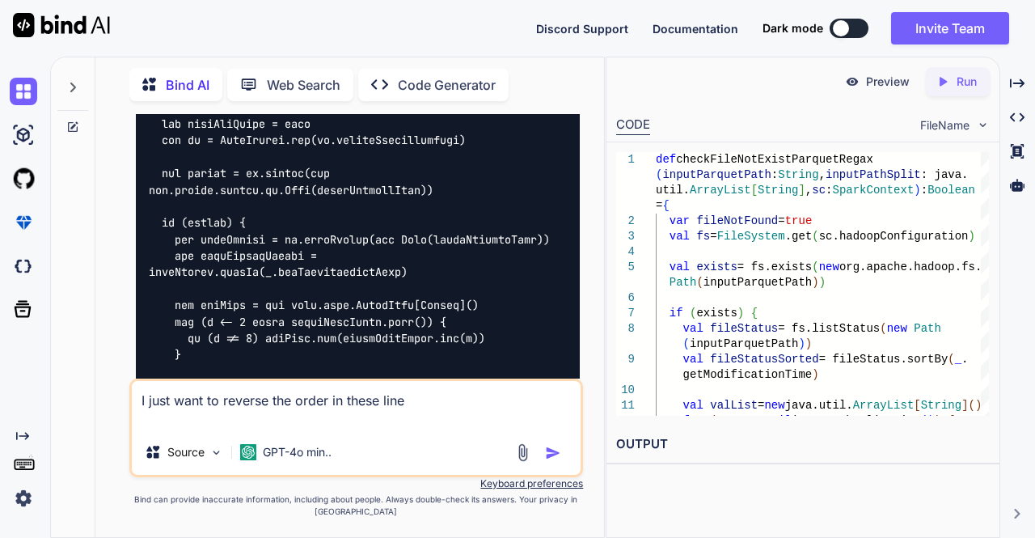
paste textarea "val fileStatusSorted = fileStatus.sortBy(_.getModificationTime)"
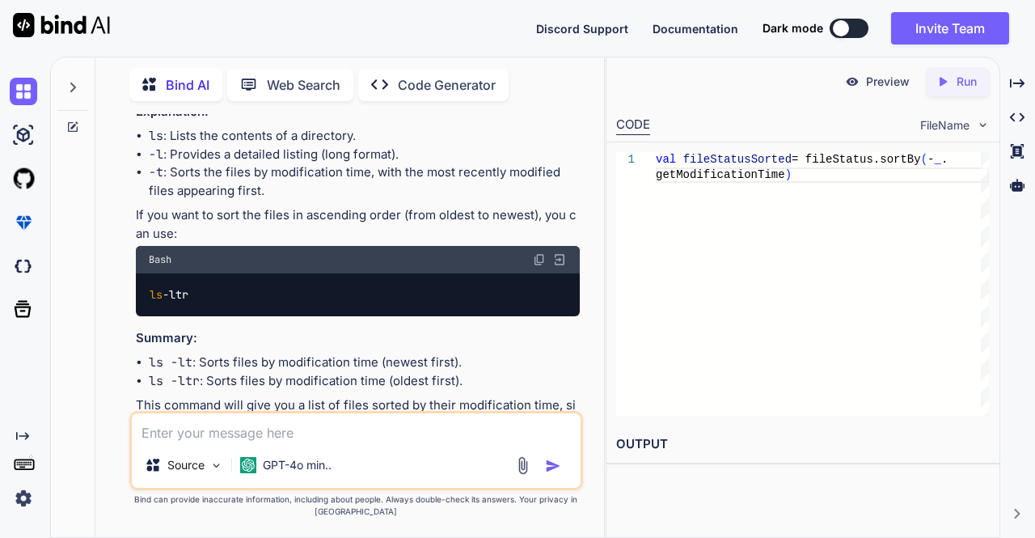
scroll to position [2955, 0]
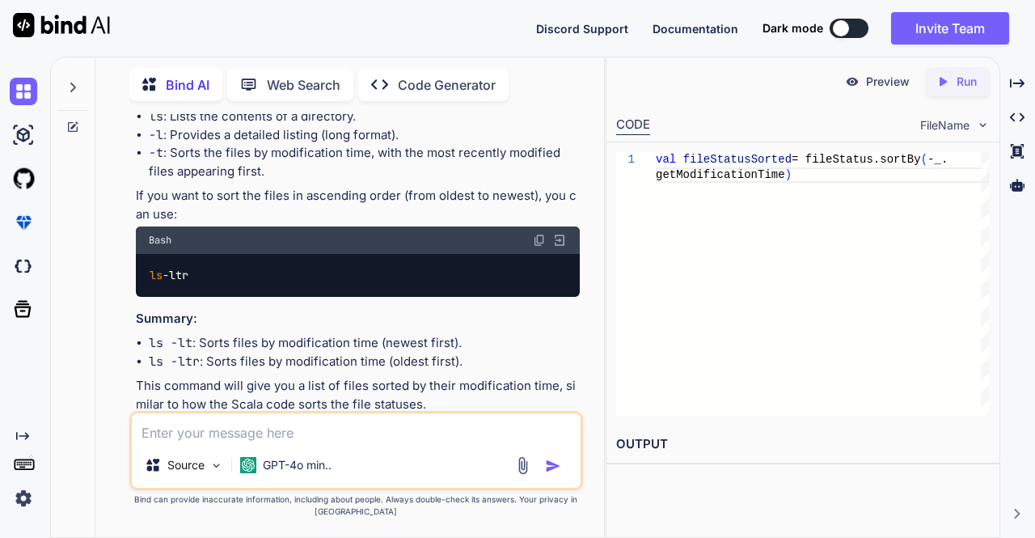
click at [241, 342] on li "ls -lt : Sorts files by modification time (newest first)." at bounding box center [365, 343] width 432 height 19
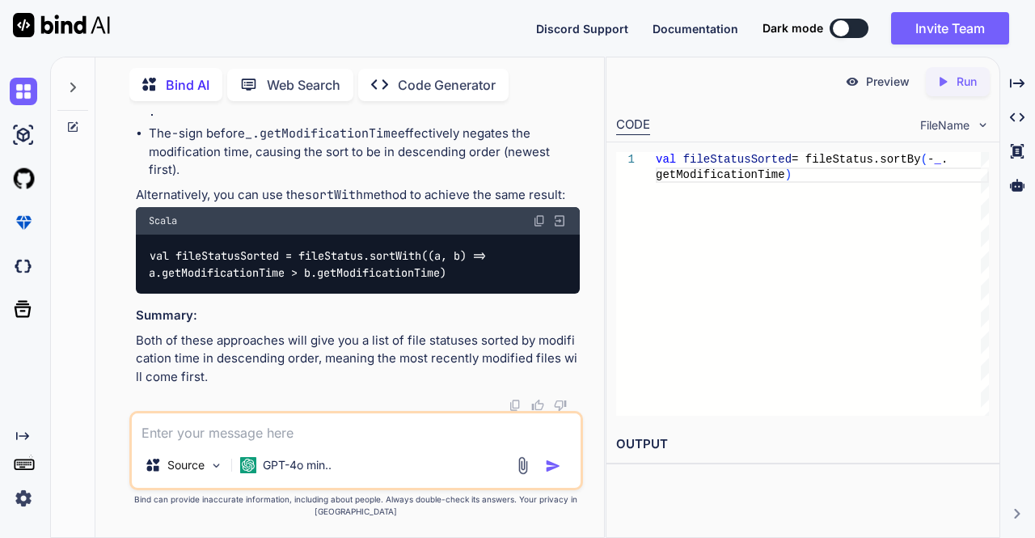
scroll to position [5004, 0]
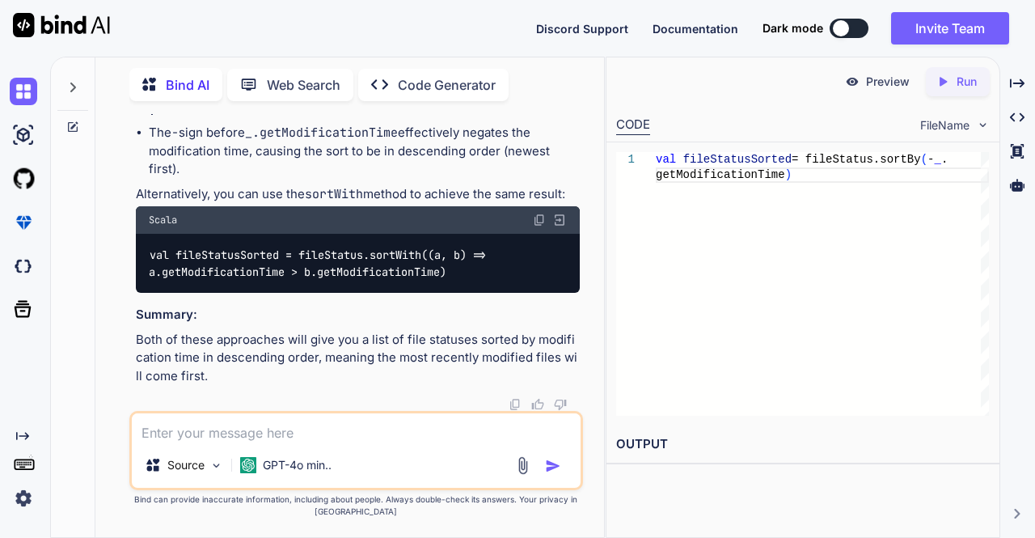
click at [229, 437] on textarea at bounding box center [356, 427] width 449 height 29
click at [229, 437] on textarea "give me mssql query for the following query" at bounding box center [356, 427] width 449 height 29
click at [437, 432] on textarea "give me mssql query for the following query" at bounding box center [356, 427] width 449 height 29
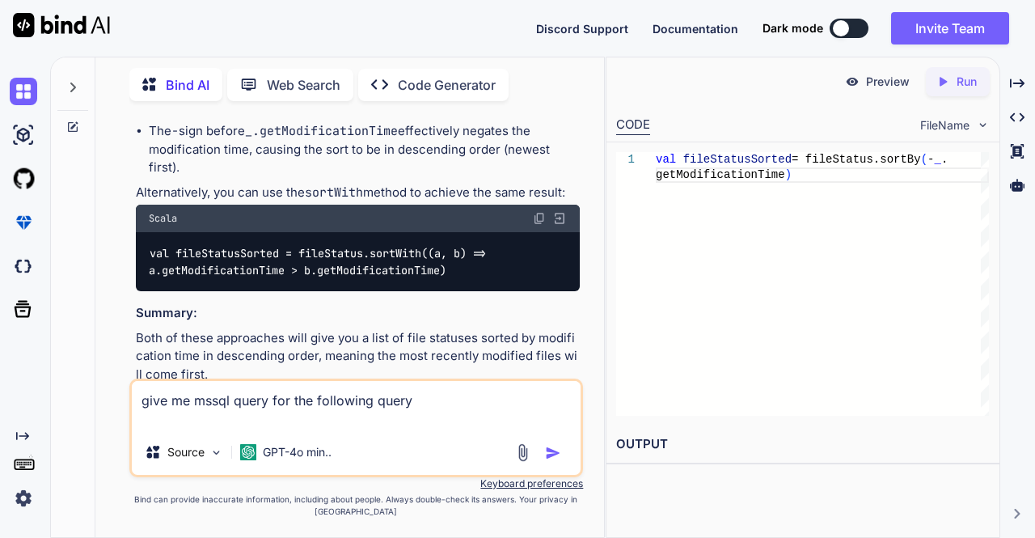
paste textarea "select userEO.userId,caseId,COUNT(caseId) from WorkItemUserEO where assignedDat…"
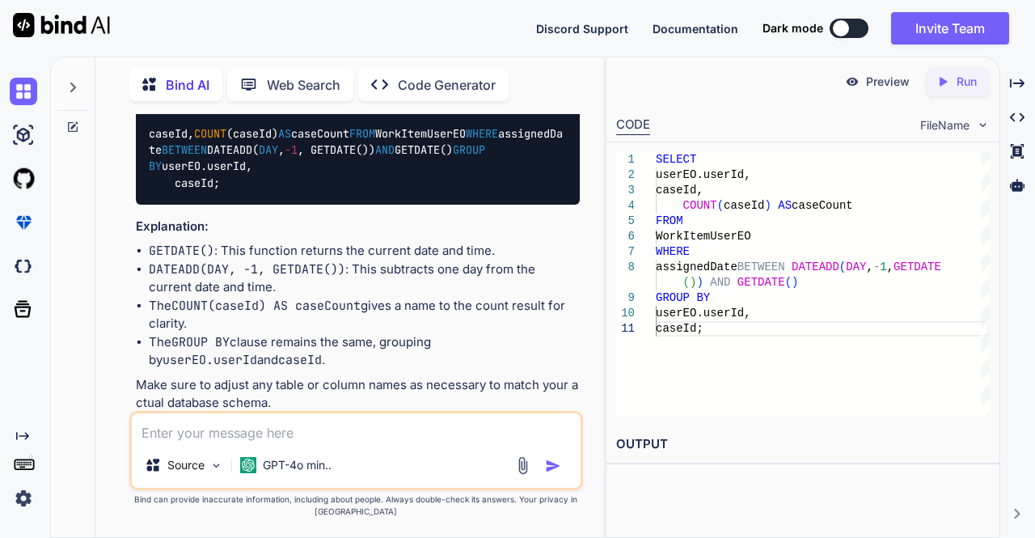
scroll to position [5729, 0]
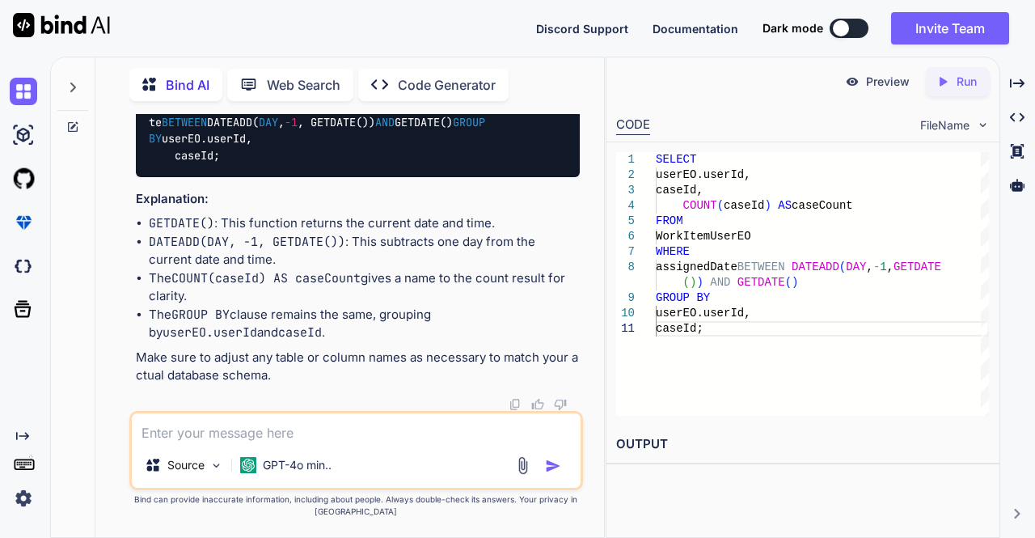
click at [238, 421] on textarea at bounding box center [356, 427] width 449 height 29
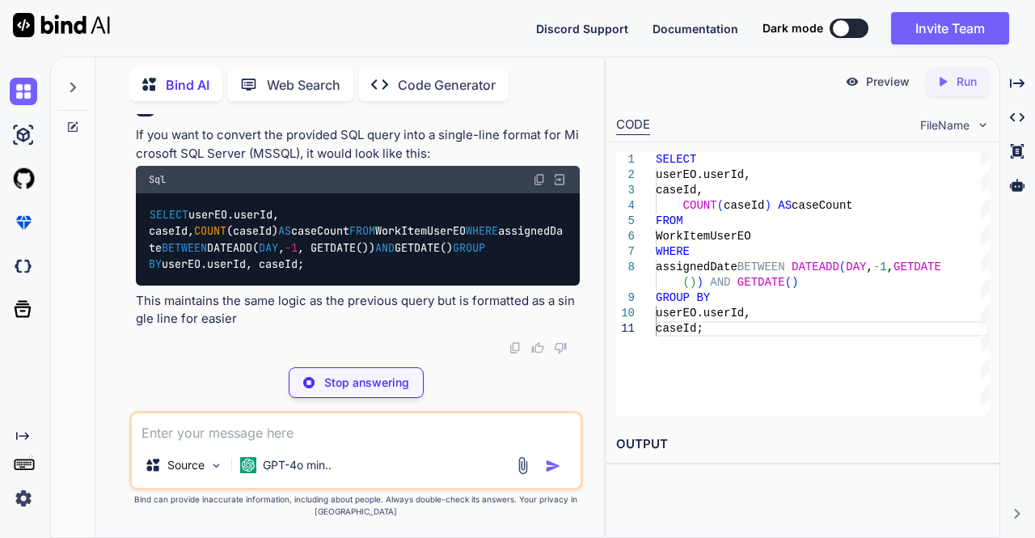
scroll to position [6038, 0]
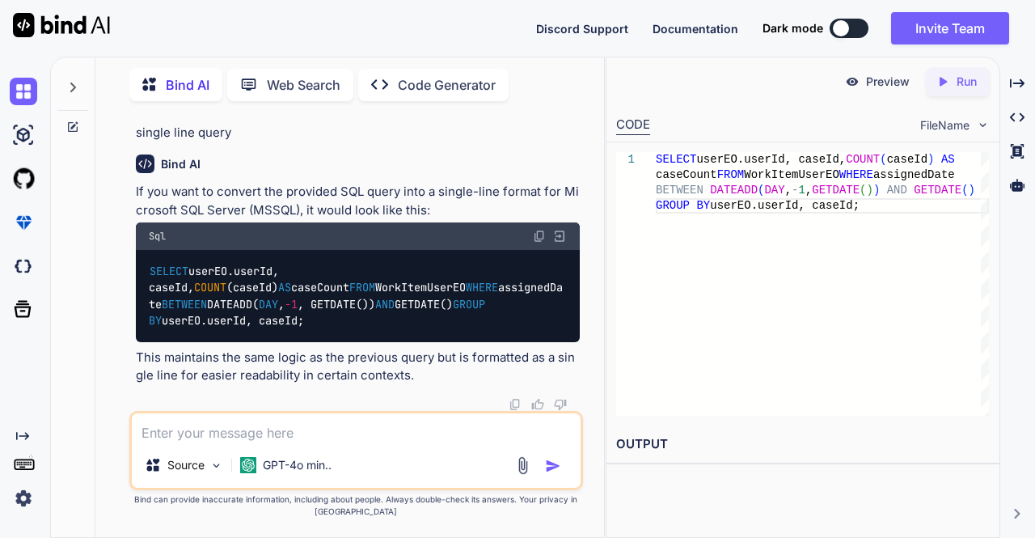
click at [537, 243] on img at bounding box center [539, 236] width 13 height 13
click at [234, 432] on textarea at bounding box center [356, 427] width 449 height 29
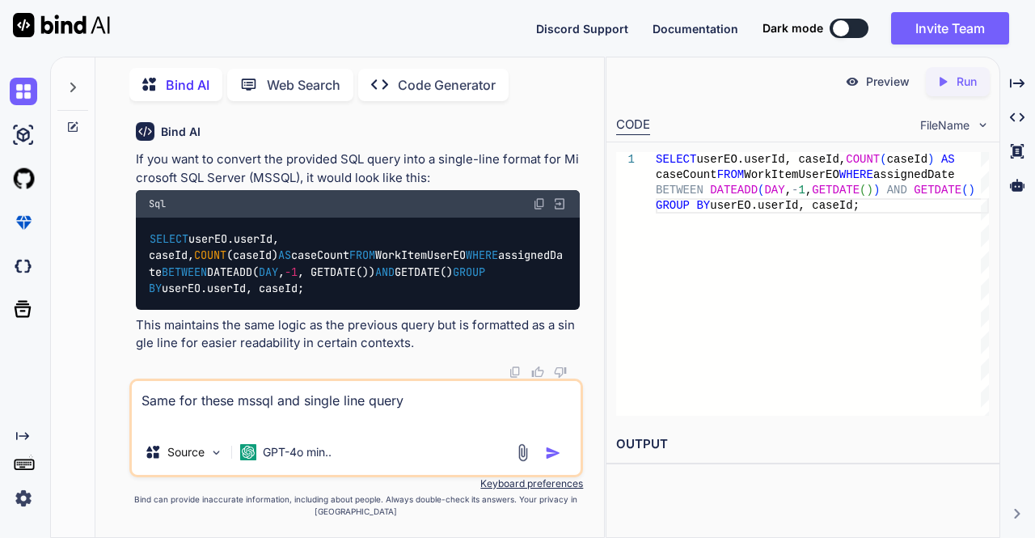
paste textarea "SELECT wdm.ASSIGNEDUSER, wdm.CASEID, wdm.casecount, [DOMAIN_NAME]_title, [DOMAI…"
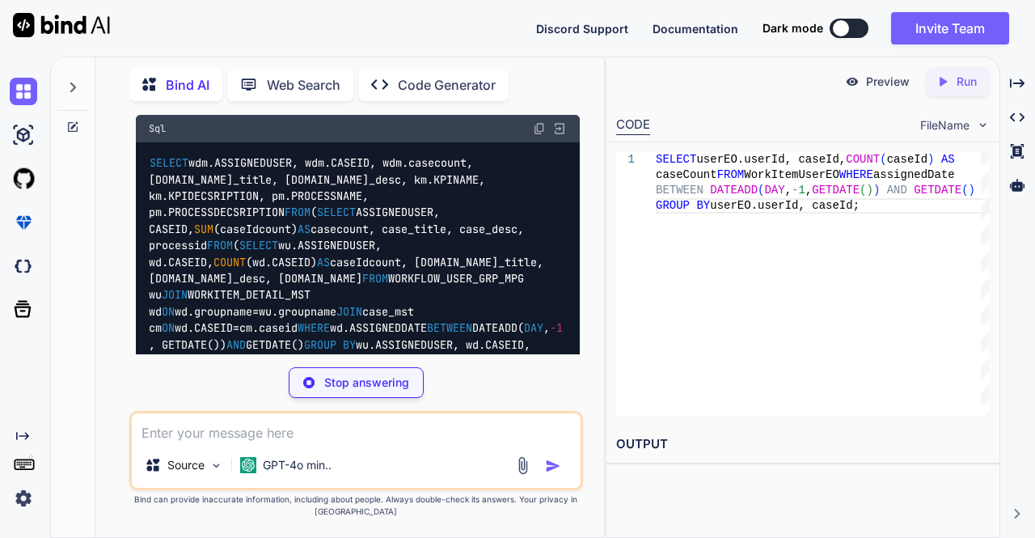
scroll to position [6695, 0]
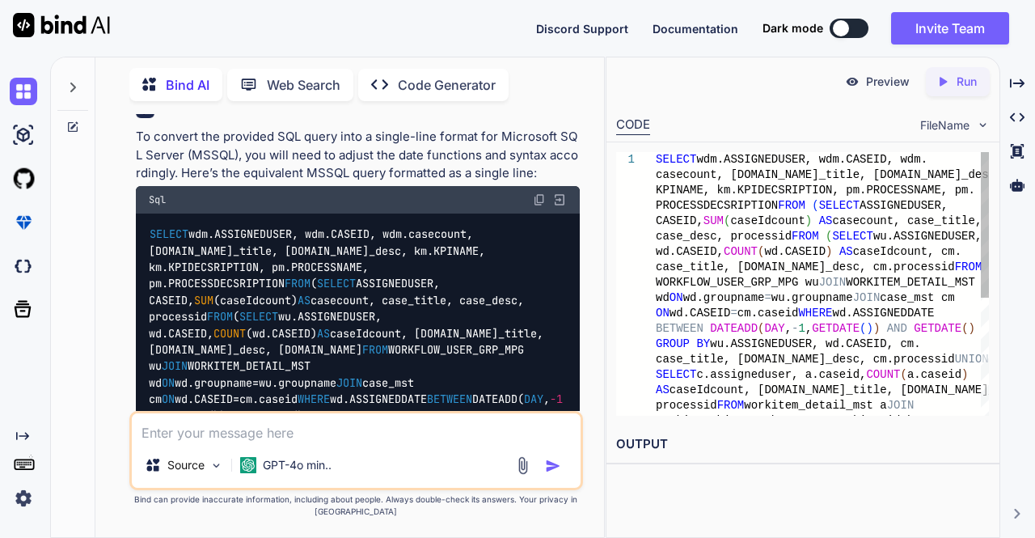
click at [540, 206] on img at bounding box center [539, 199] width 13 height 13
click at [243, 443] on div "Source GPT-4o min.." at bounding box center [356, 450] width 454 height 79
click at [246, 434] on textarea at bounding box center [356, 427] width 449 height 29
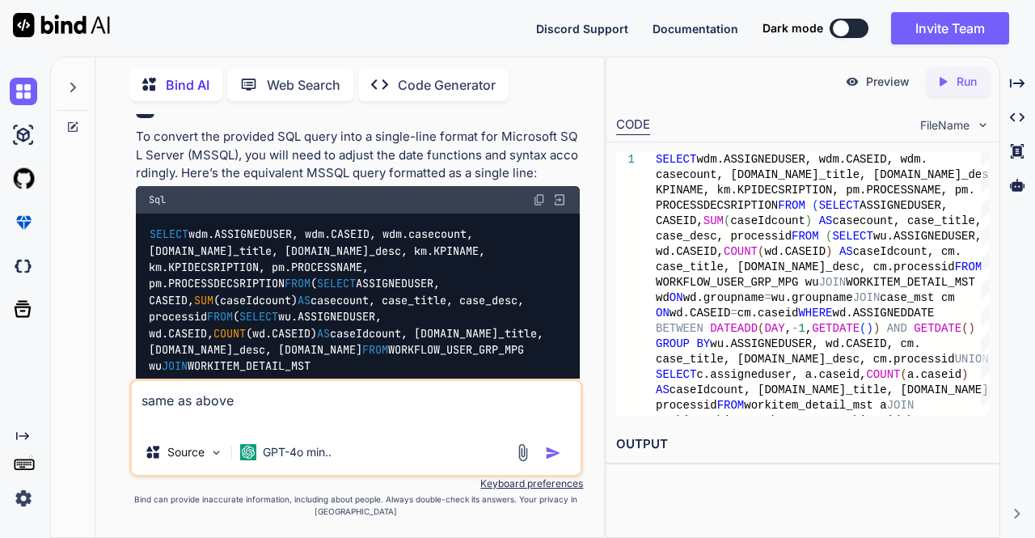
paste textarea "SELECT abc.ASSIGNEDUSER, abc.CASEID, SUM(abc.caseIdcount) AS casecount, [DOMAIN…"
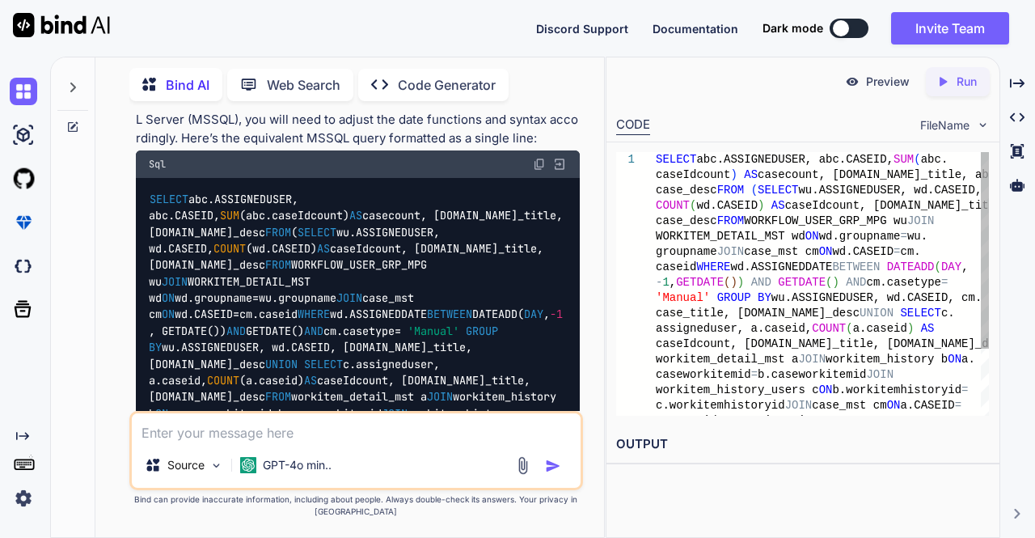
scroll to position [7959, 0]
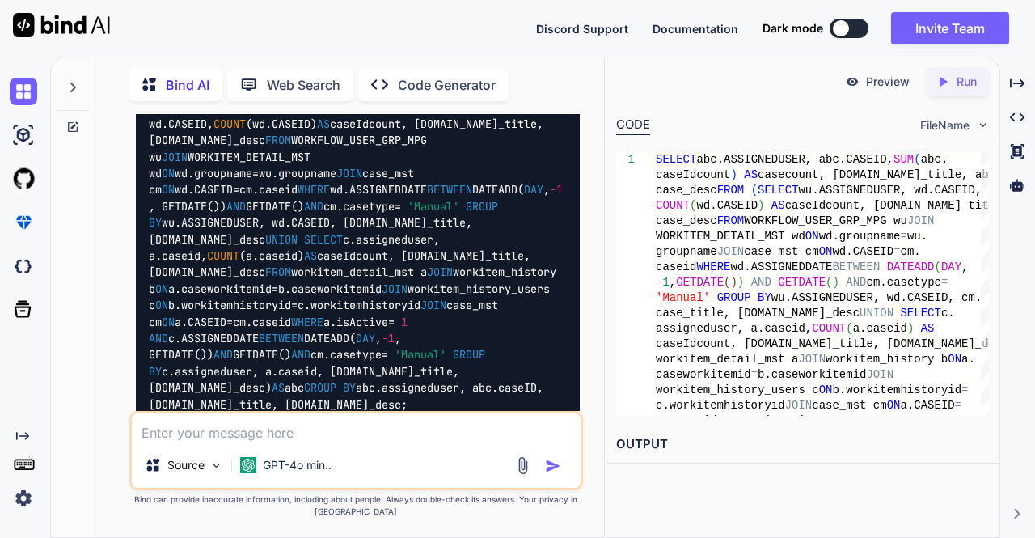
click at [534, 46] on img at bounding box center [539, 39] width 13 height 13
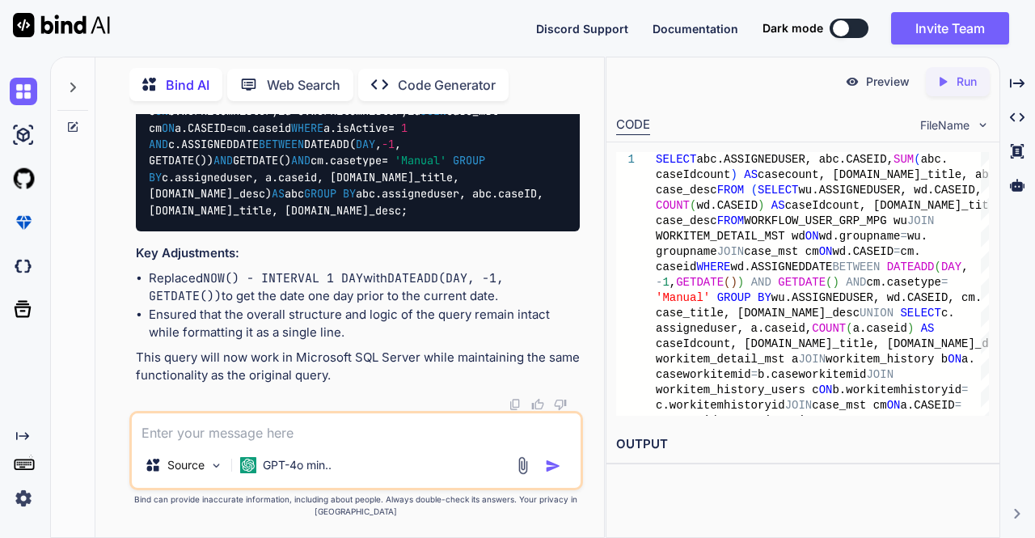
click at [277, 428] on textarea at bounding box center [356, 427] width 449 height 29
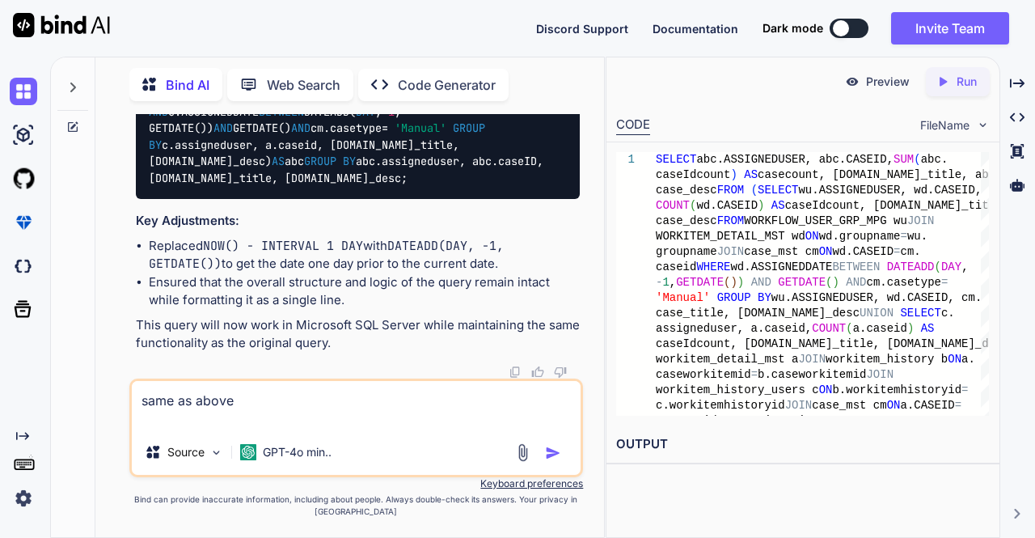
paste textarea "SELECT DISTINCT wd.fraud_Type, COUNT(*), wd.groupname, DATE(wd.assignedDate) AS…"
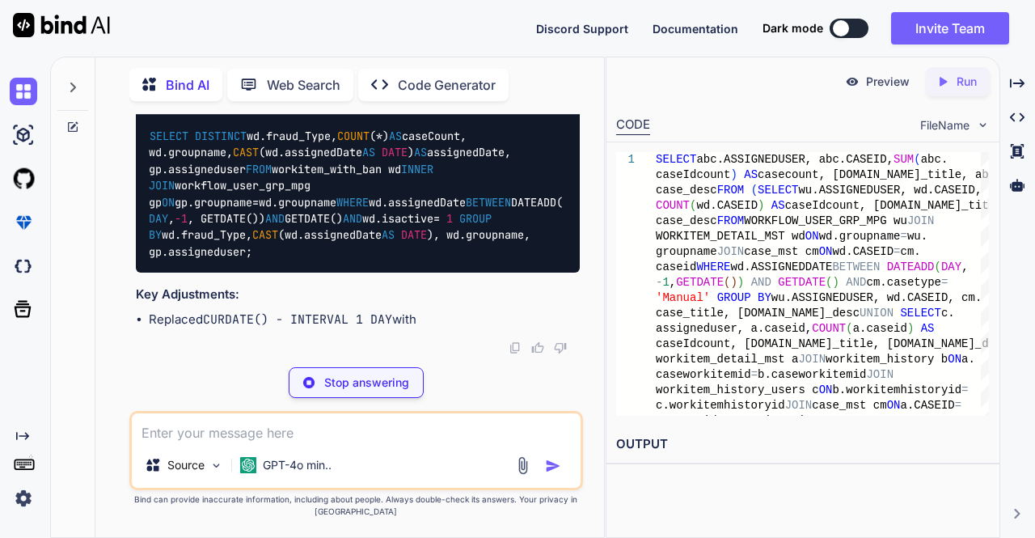
scroll to position [8751, 0]
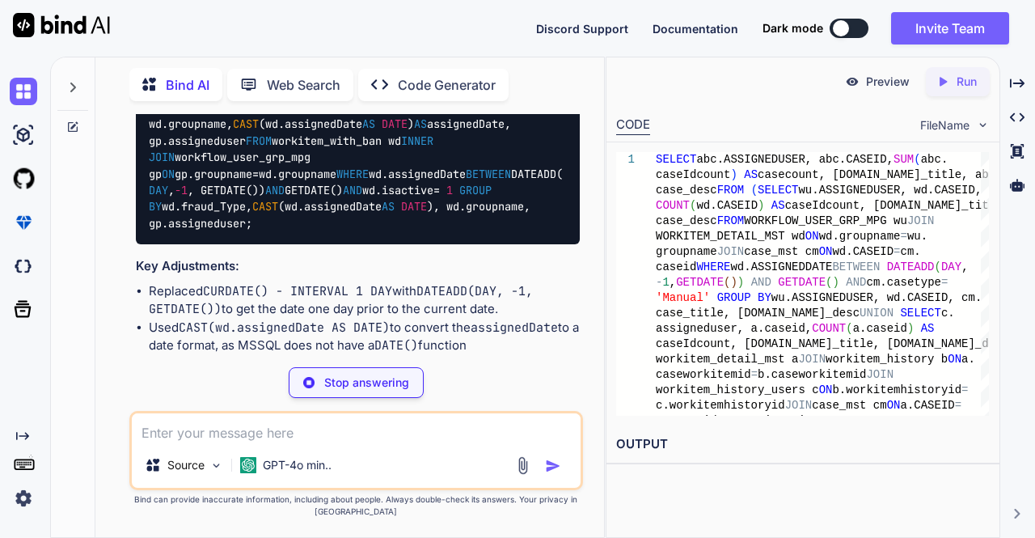
click at [534, 79] on img at bounding box center [539, 72] width 13 height 13
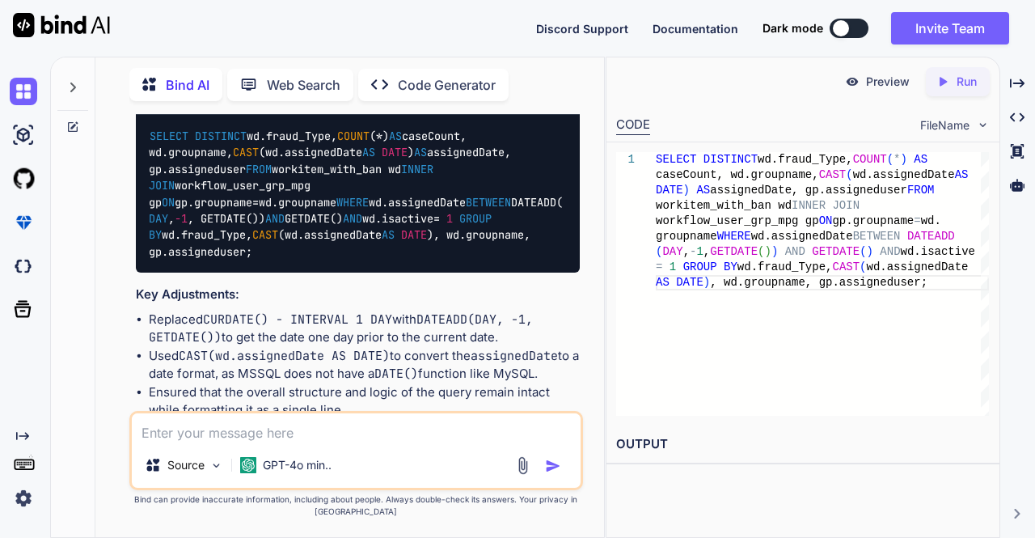
scroll to position [8830, 0]
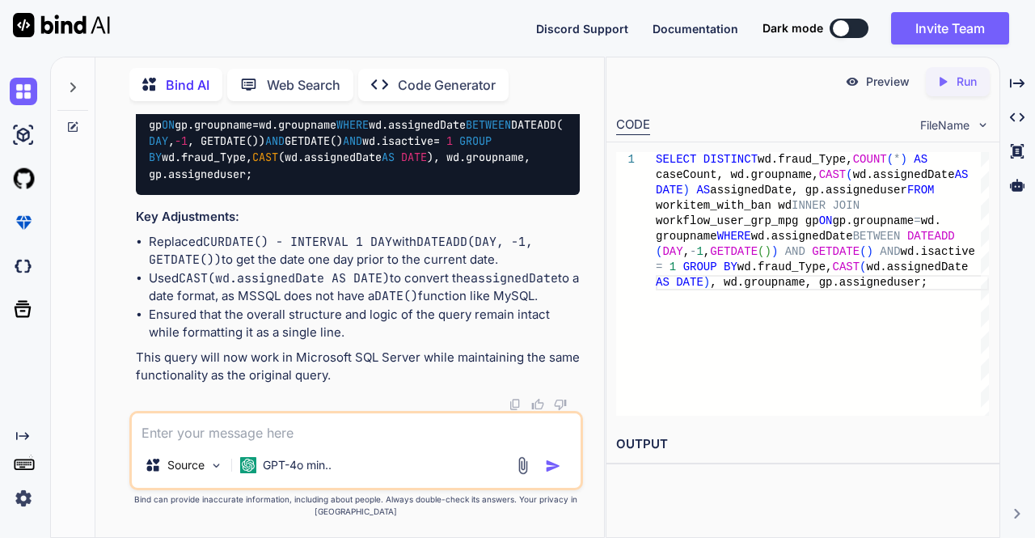
click at [215, 428] on textarea at bounding box center [356, 427] width 449 height 29
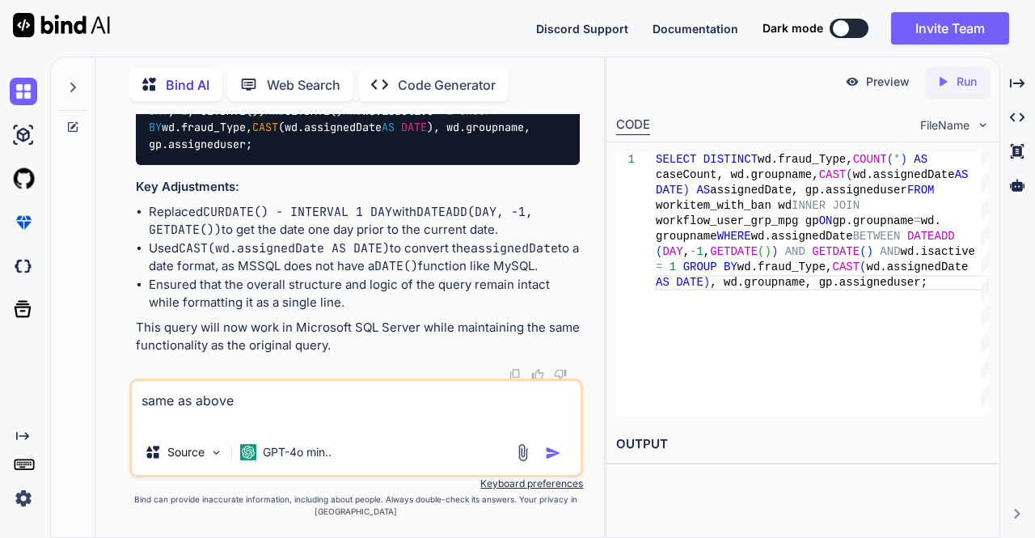
paste textarea "SELECT DISTINCT wd.fraud_Type, COUNT(*), wd.groupname, TRUNC(wd.assignedDate), …"
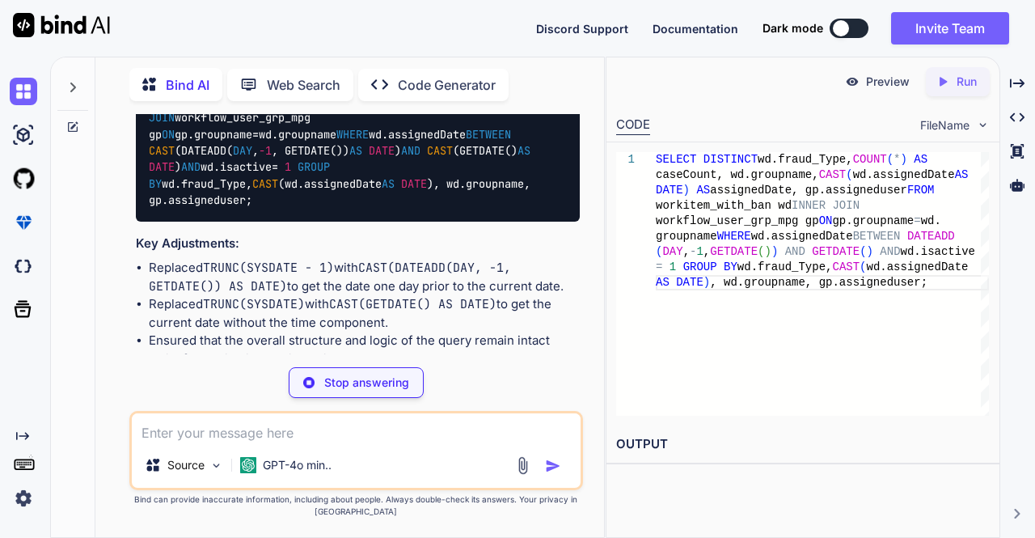
scroll to position [9385, 0]
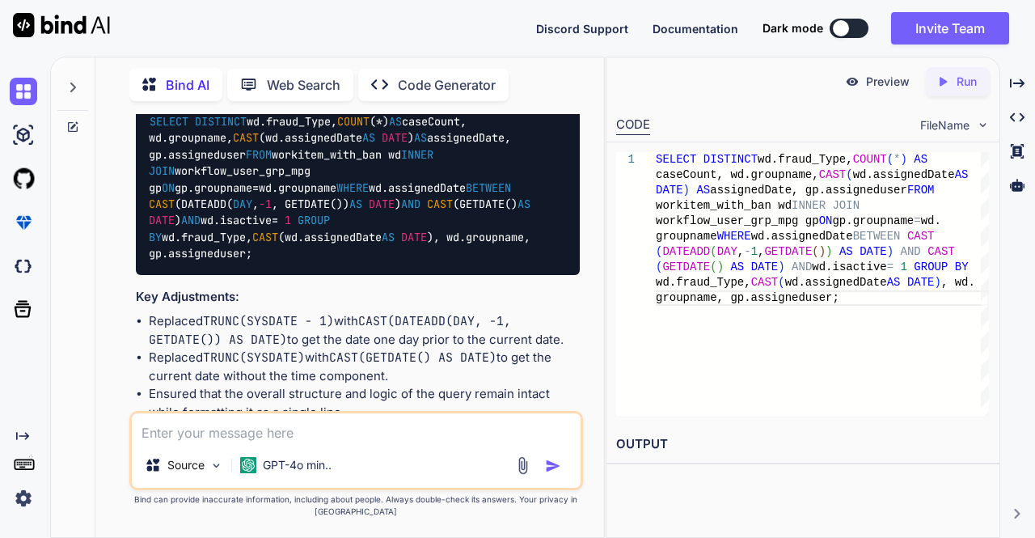
click at [540, 93] on img at bounding box center [539, 86] width 13 height 13
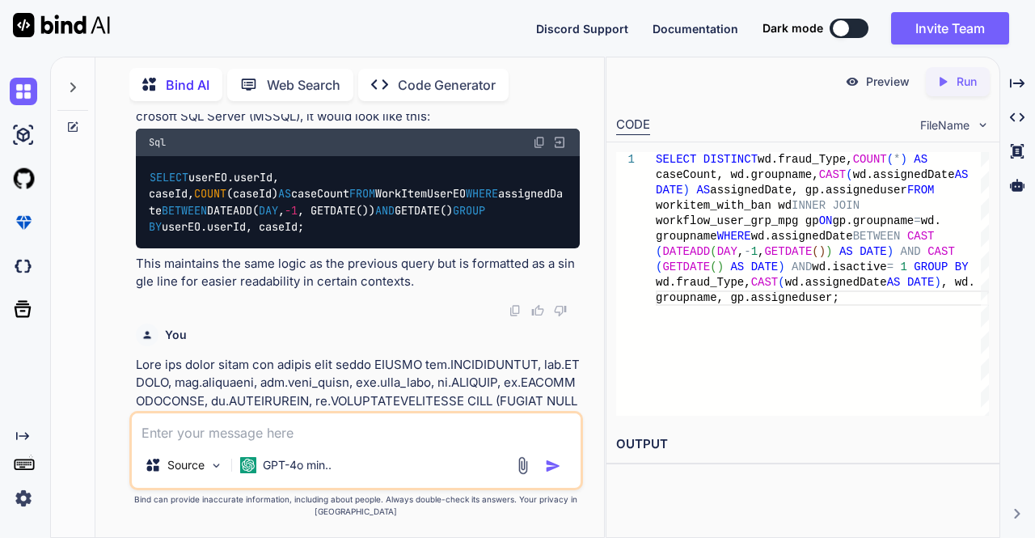
scroll to position [6205, 0]
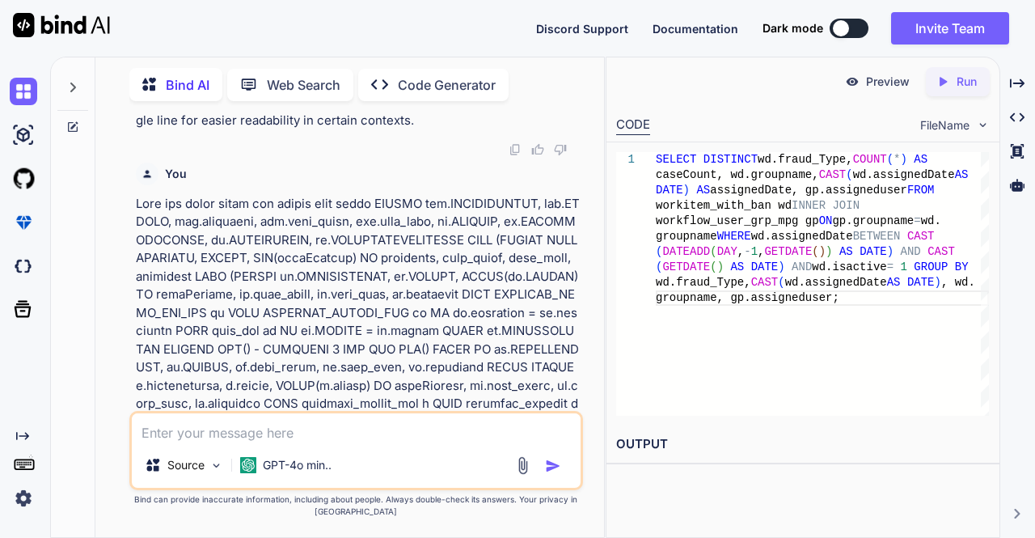
click at [247, 442] on div "Source GPT-4o min.." at bounding box center [356, 450] width 454 height 79
click at [249, 432] on textarea at bounding box center [356, 427] width 449 height 29
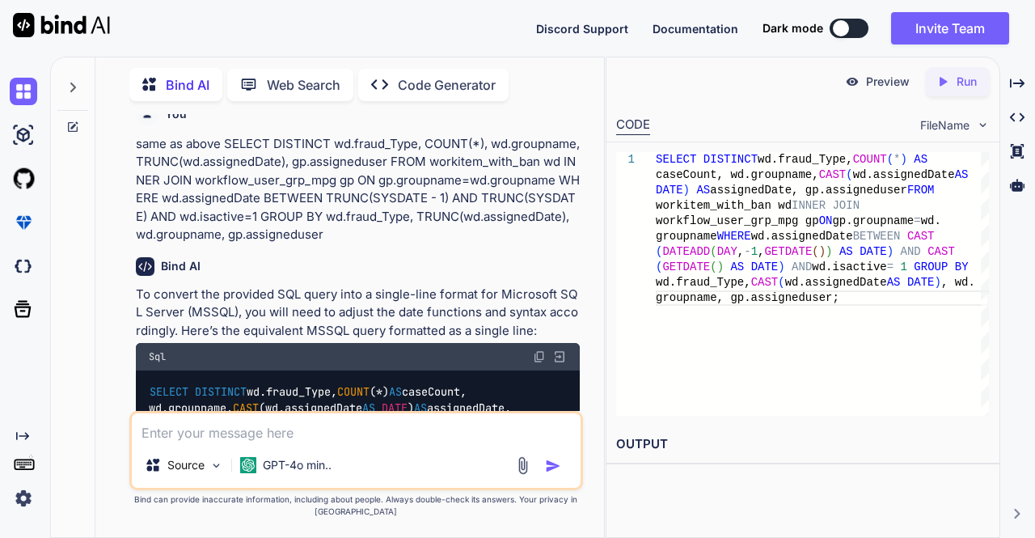
scroll to position [9480, 0]
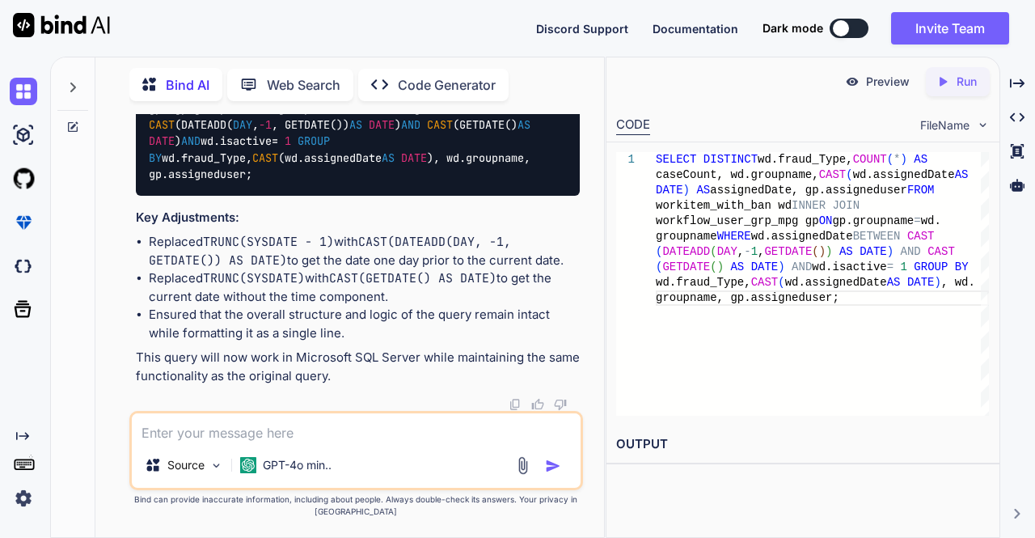
click at [195, 439] on textarea at bounding box center [356, 427] width 449 height 29
click at [79, 123] on div at bounding box center [73, 126] width 44 height 13
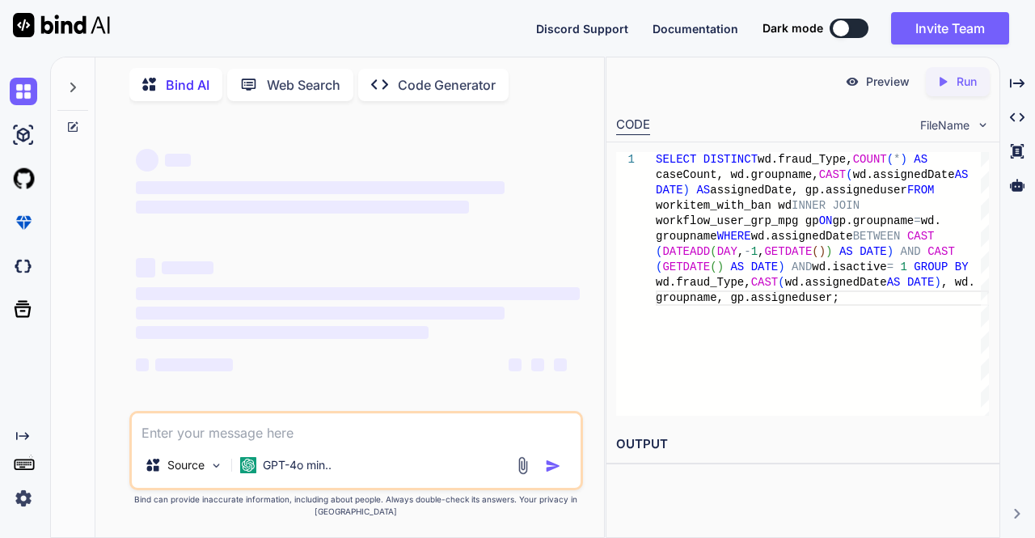
scroll to position [0, 0]
click at [187, 432] on textarea at bounding box center [356, 427] width 449 height 29
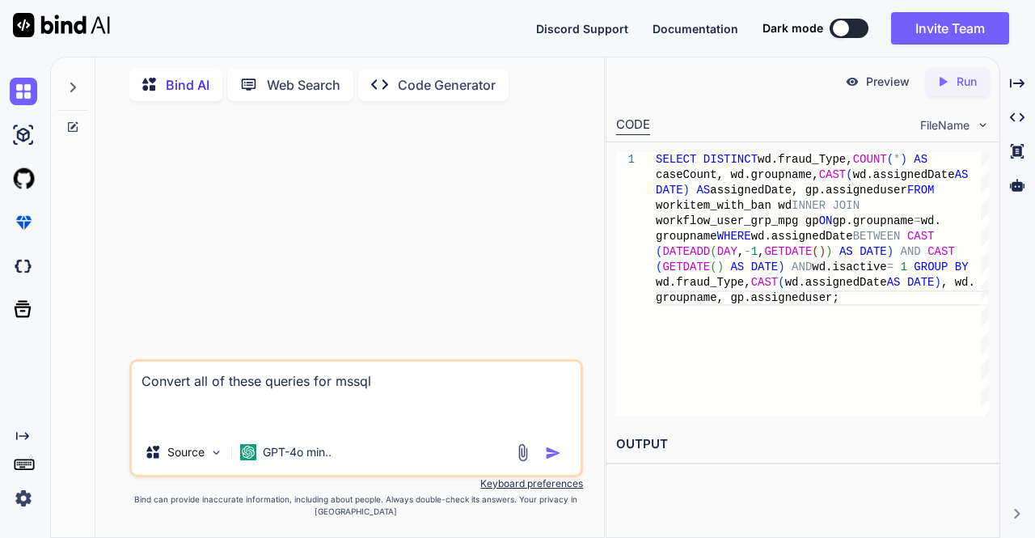
paste textarea "select max(KPIIVALUESID) from kpi_values; CREATE TABLE `kpi_values_sequence` ( …"
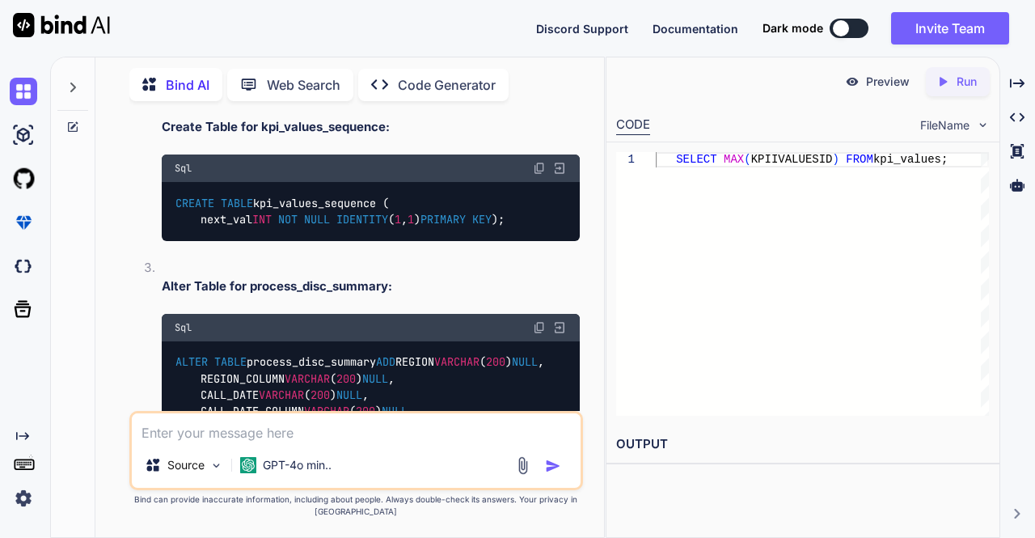
scroll to position [431, 0]
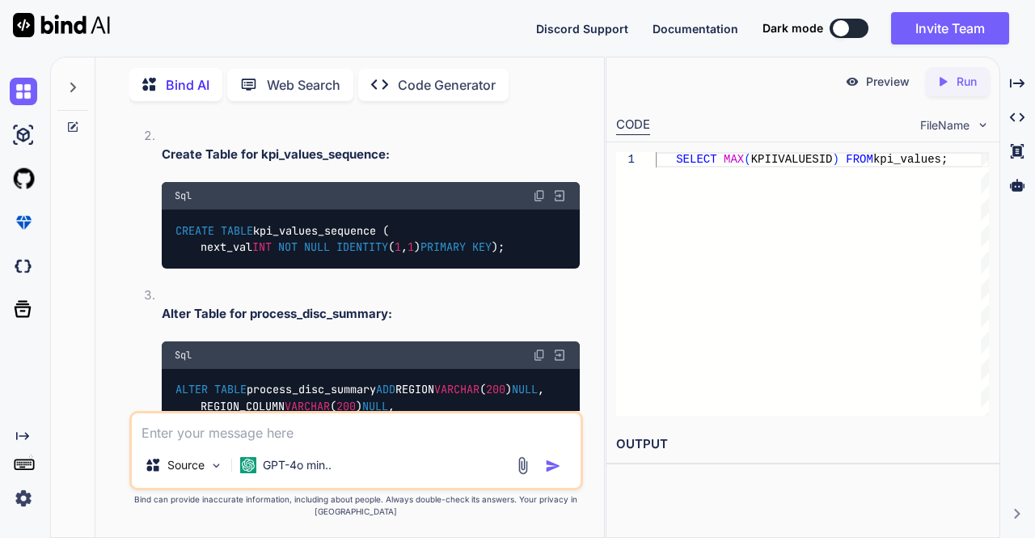
drag, startPoint x: 175, startPoint y: 230, endPoint x: 192, endPoint y: 263, distance: 36.5
click at [192, 263] on div "CREATE TABLE kpi_values_sequence ( next_val INT NOT NULL IDENTITY ( 1 , 1 ) PRI…" at bounding box center [371, 238] width 419 height 59
copy code "CREATE TABLE kpi_values_sequence ( next_val INT NOT NULL IDENTITY ( 1 , 1 ) PRI…"
click at [188, 432] on textarea at bounding box center [356, 427] width 449 height 29
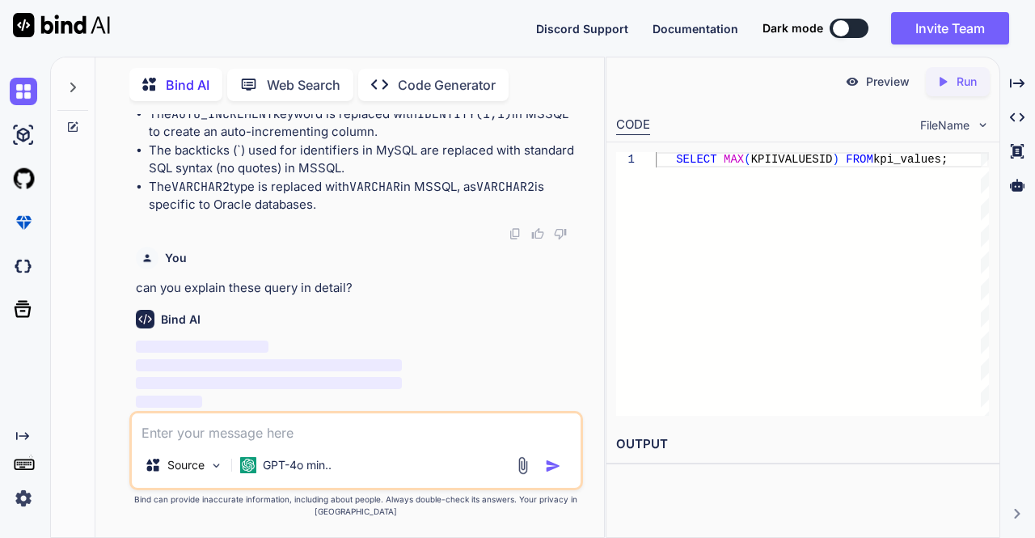
scroll to position [1259, 0]
click at [154, 439] on textarea at bounding box center [356, 427] width 449 height 29
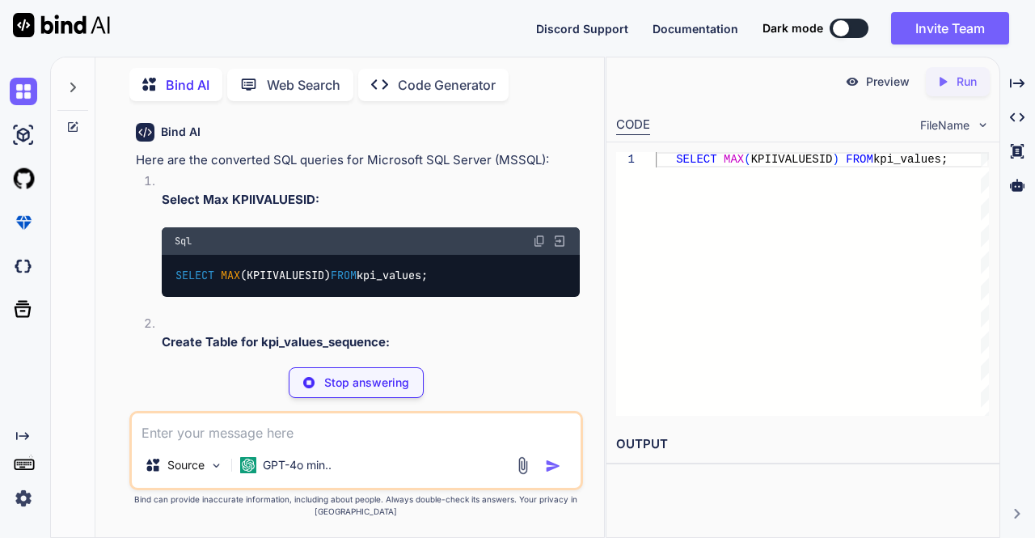
scroll to position [338, 0]
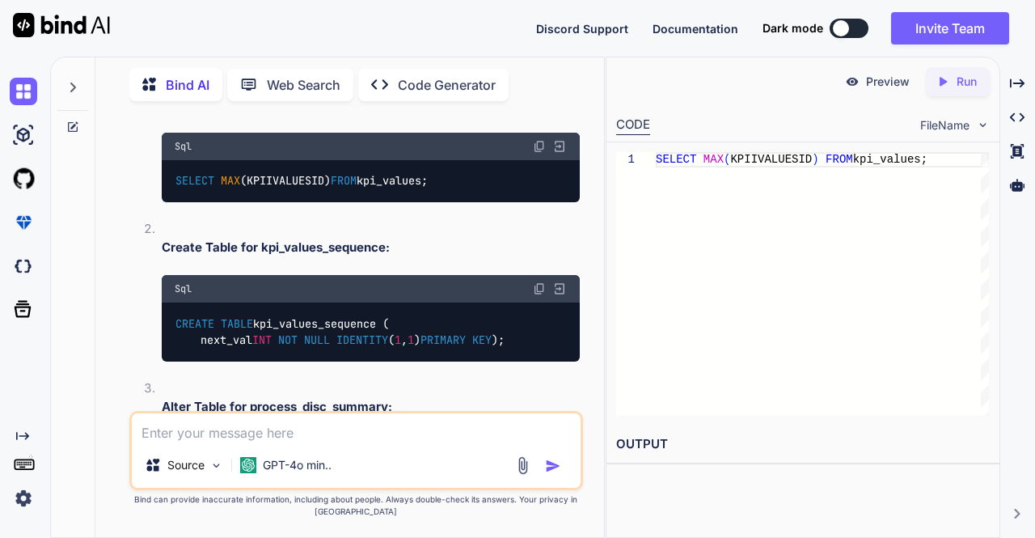
drag, startPoint x: 542, startPoint y: 142, endPoint x: 541, endPoint y: 153, distance: 10.5
click at [542, 142] on img at bounding box center [539, 146] width 13 height 13
click at [542, 289] on img at bounding box center [539, 288] width 13 height 13
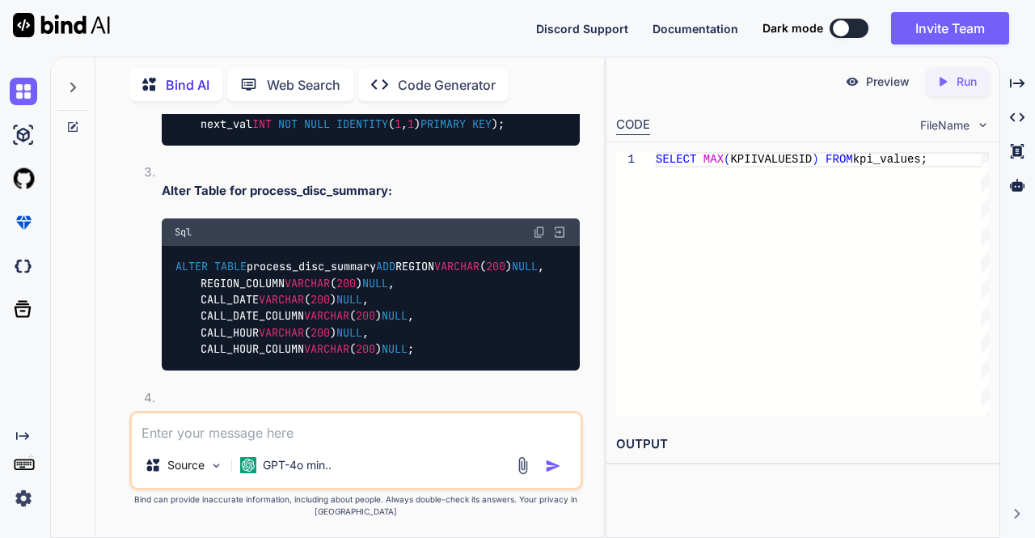
click at [541, 238] on img at bounding box center [539, 232] width 13 height 13
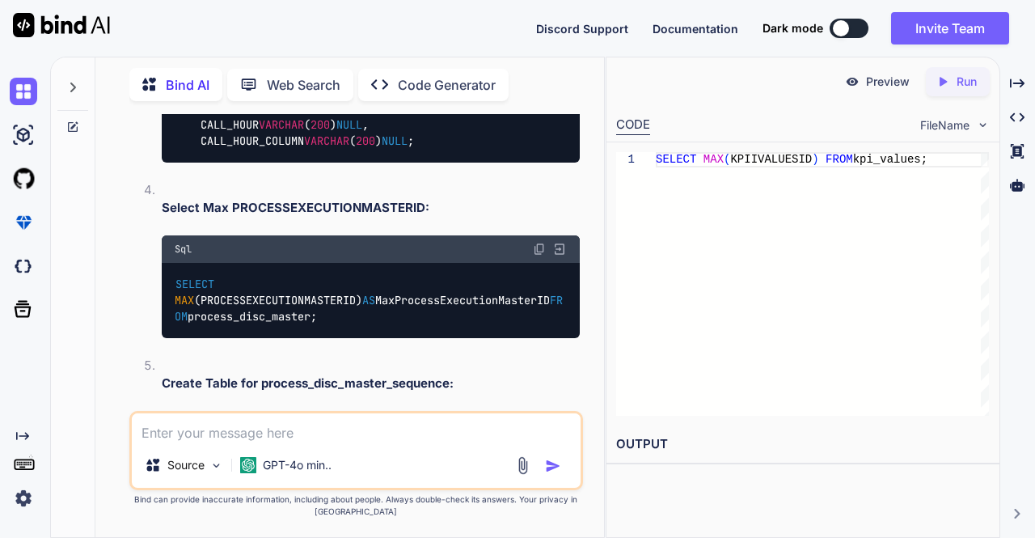
scroll to position [770, 0]
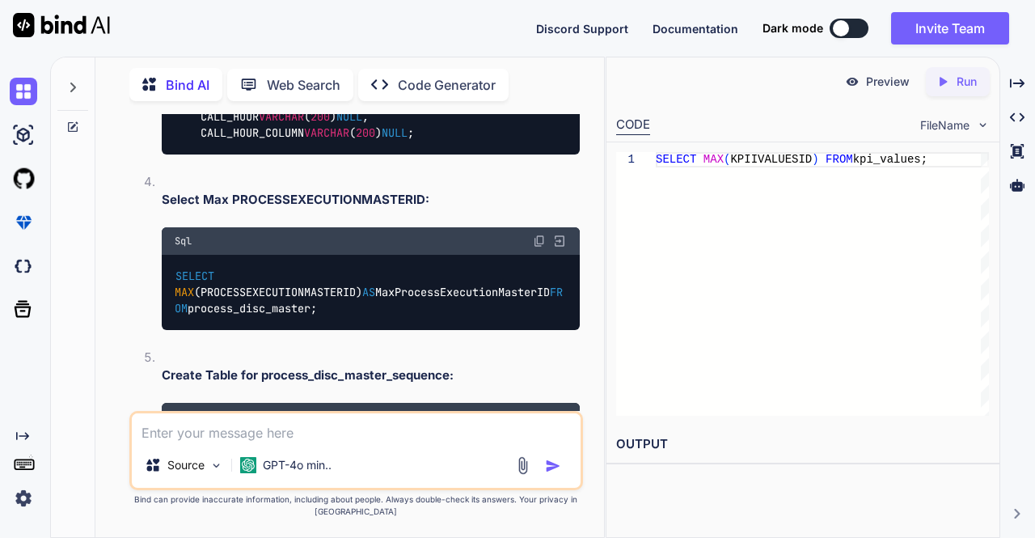
click at [537, 247] on img at bounding box center [539, 240] width 13 height 13
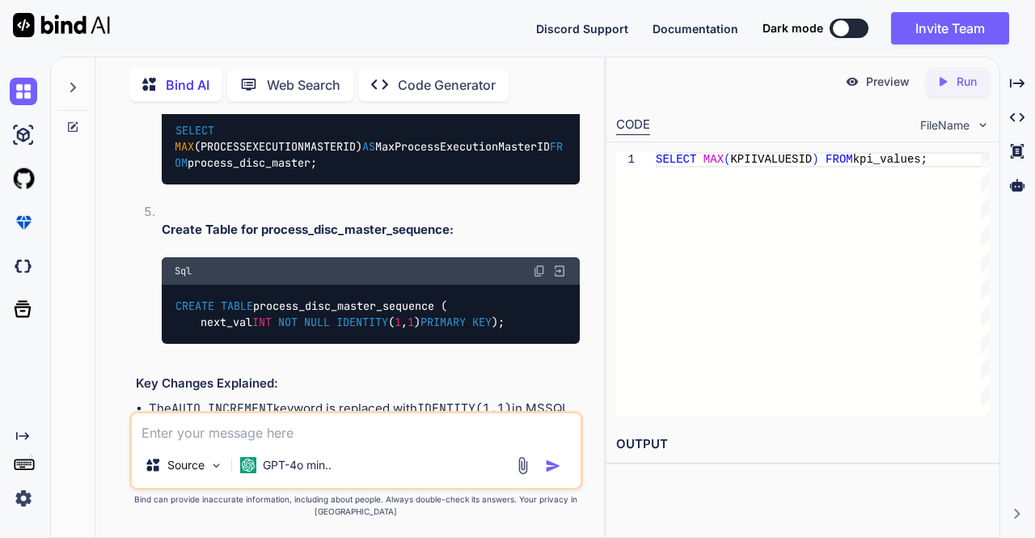
scroll to position [931, 0]
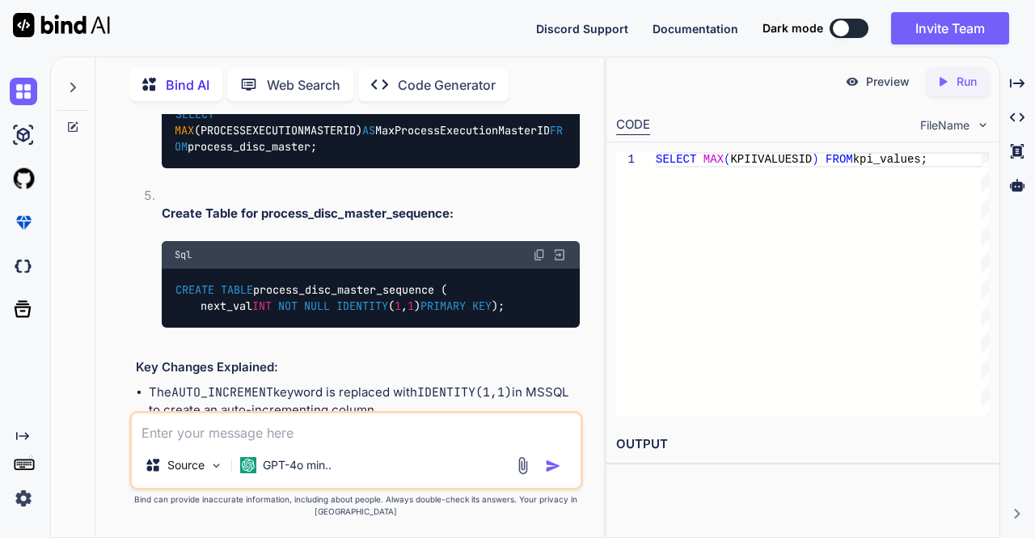
click at [545, 261] on img at bounding box center [539, 254] width 13 height 13
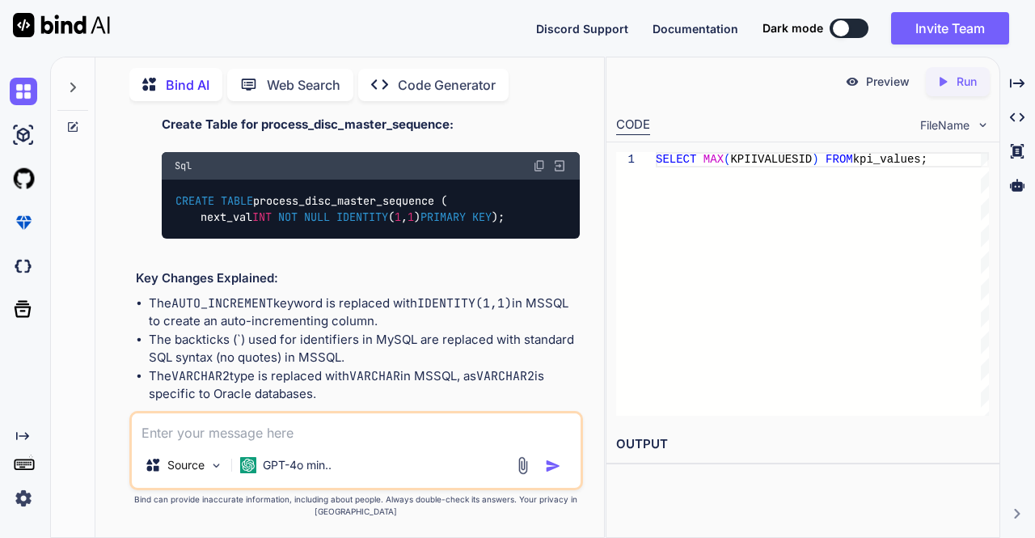
scroll to position [1039, 0]
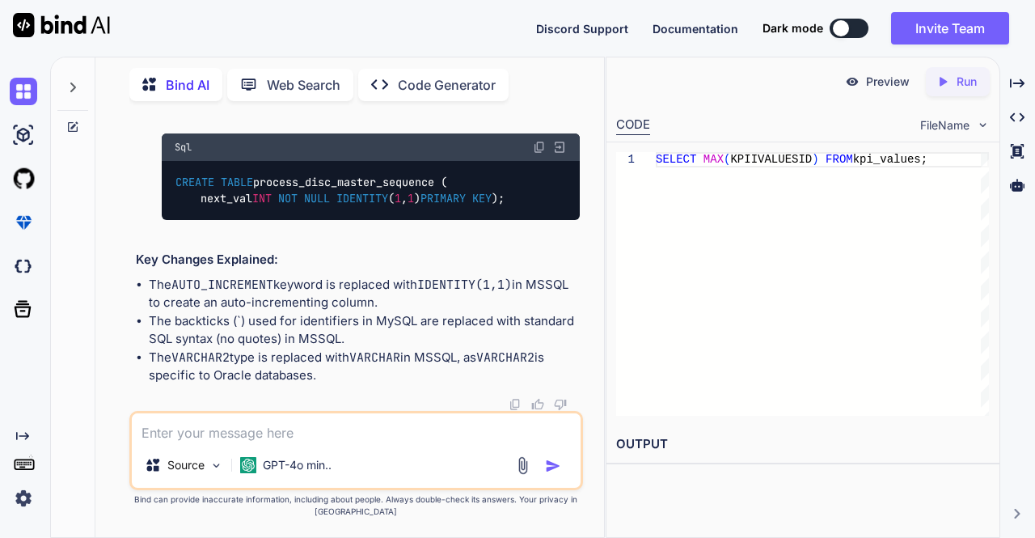
click at [207, 428] on textarea at bounding box center [356, 427] width 449 height 29
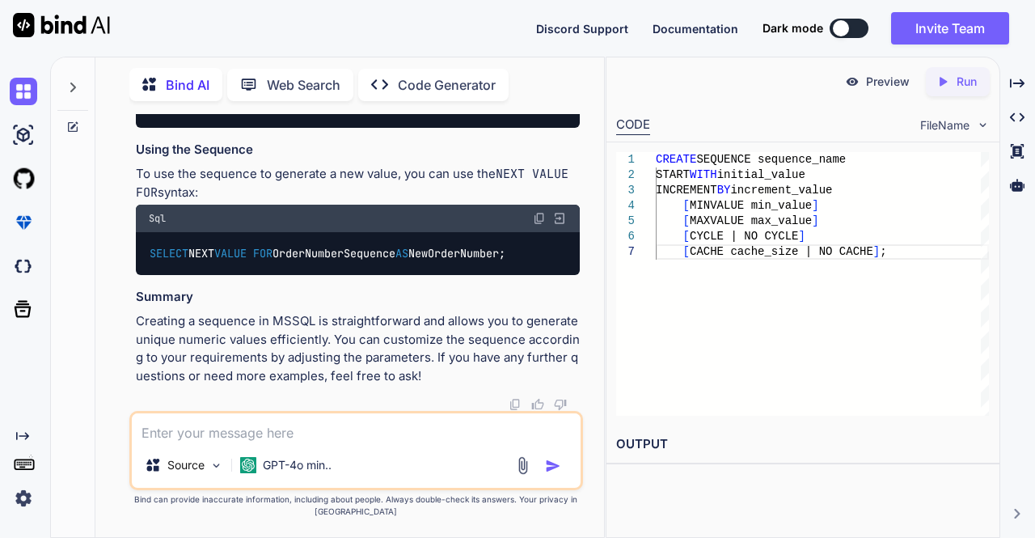
scroll to position [4480, 0]
click at [236, 434] on textarea at bounding box center [356, 427] width 449 height 29
click at [69, 127] on icon at bounding box center [73, 127] width 10 height 10
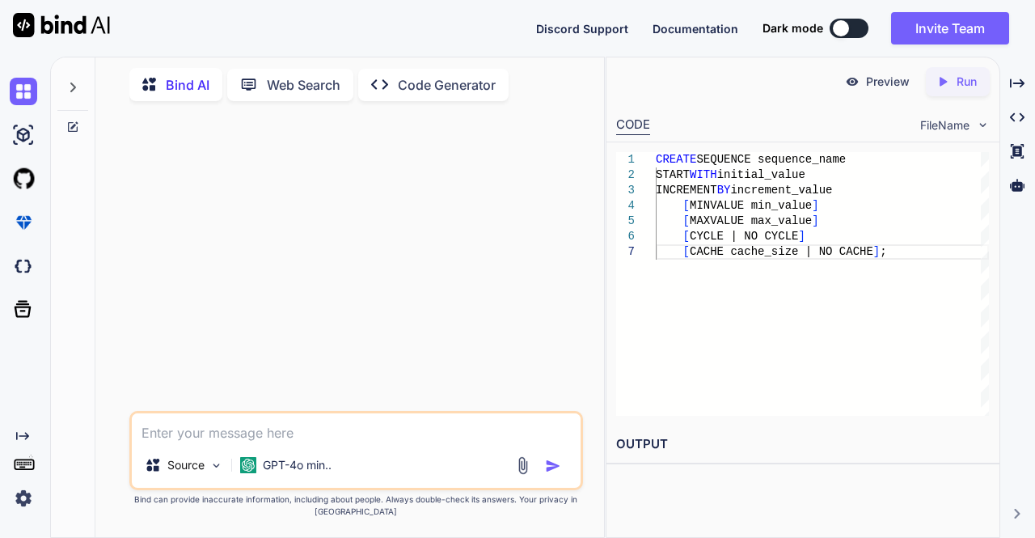
click at [167, 420] on textarea at bounding box center [356, 427] width 449 height 29
paste textarea "Hibernate: select usergroupe0_.GROUPID as col_0_0_, count(usergroupe0_.GROUPID)…"
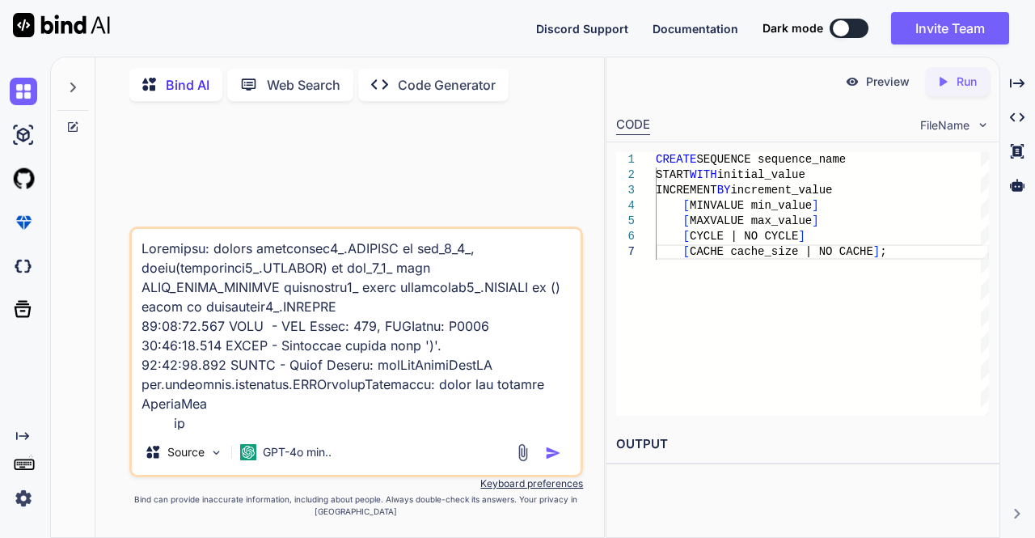
scroll to position [4677, 0]
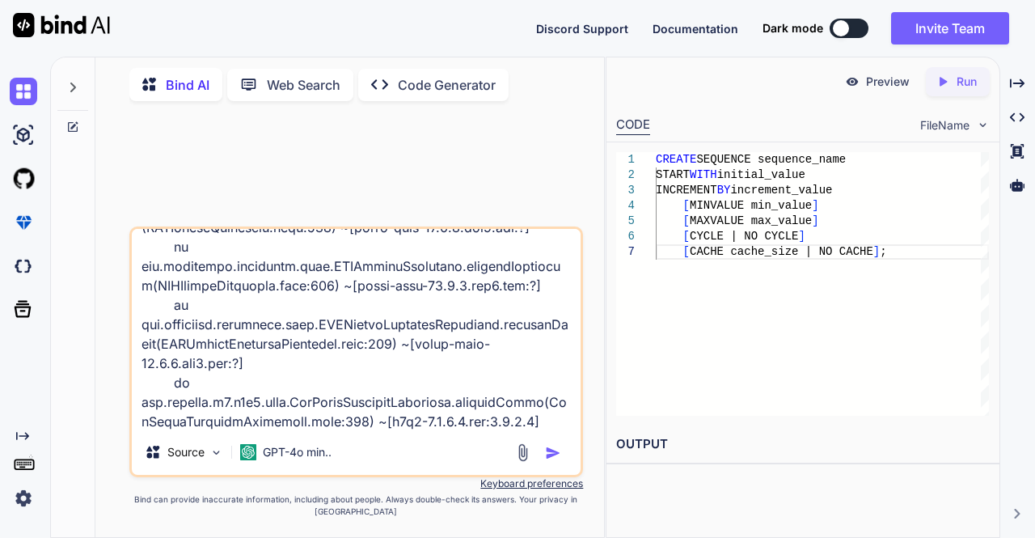
click at [256, 420] on textarea at bounding box center [356, 329] width 449 height 200
click at [553, 454] on img "button" at bounding box center [553, 453] width 16 height 16
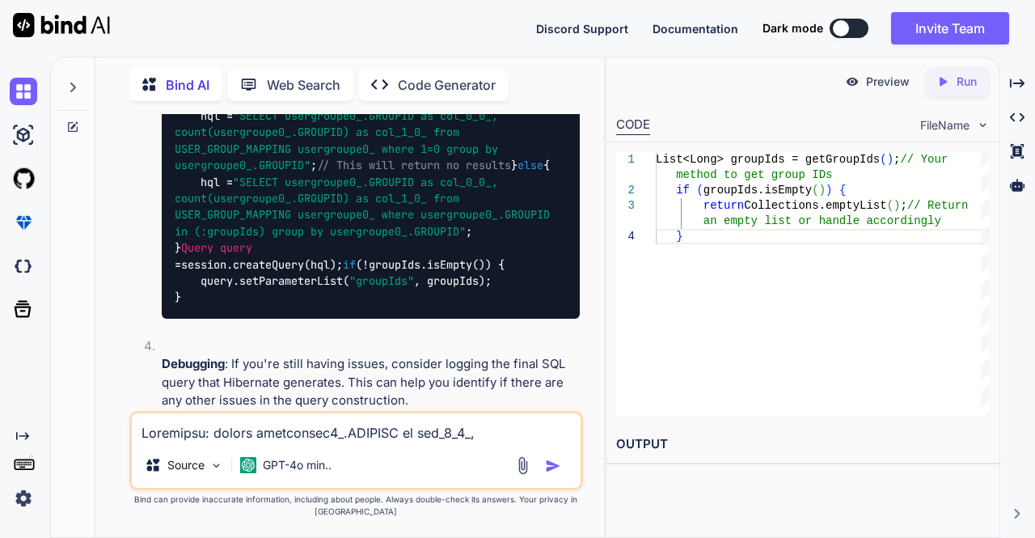
scroll to position [3156, 0]
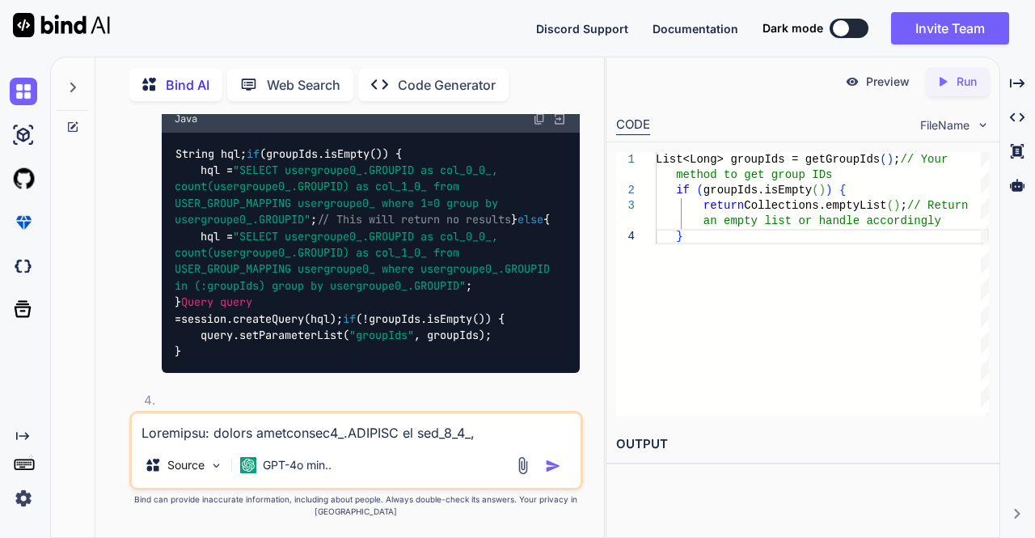
click at [71, 122] on icon at bounding box center [72, 126] width 13 height 13
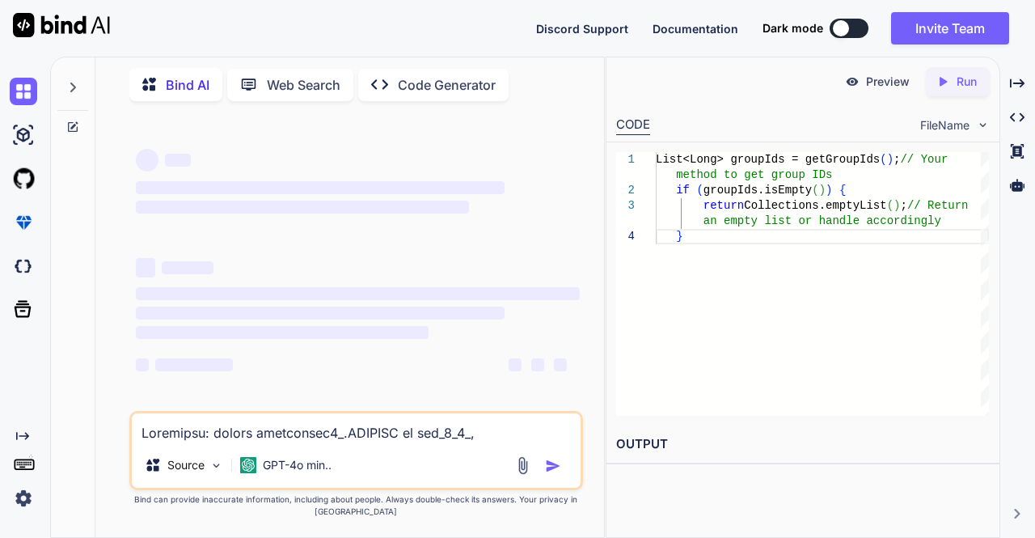
click at [170, 426] on textarea at bounding box center [356, 427] width 449 height 29
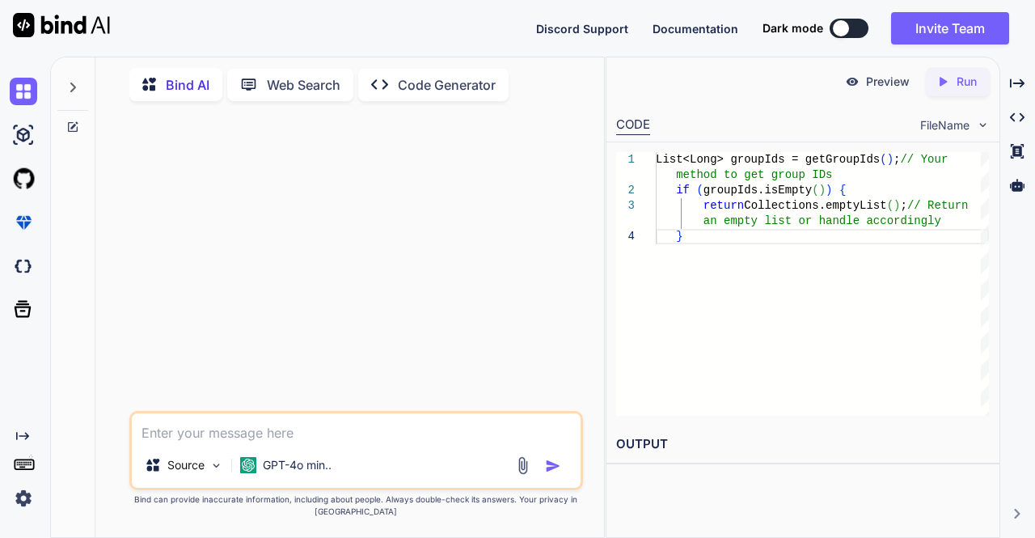
click at [274, 437] on textarea at bounding box center [356, 427] width 449 height 29
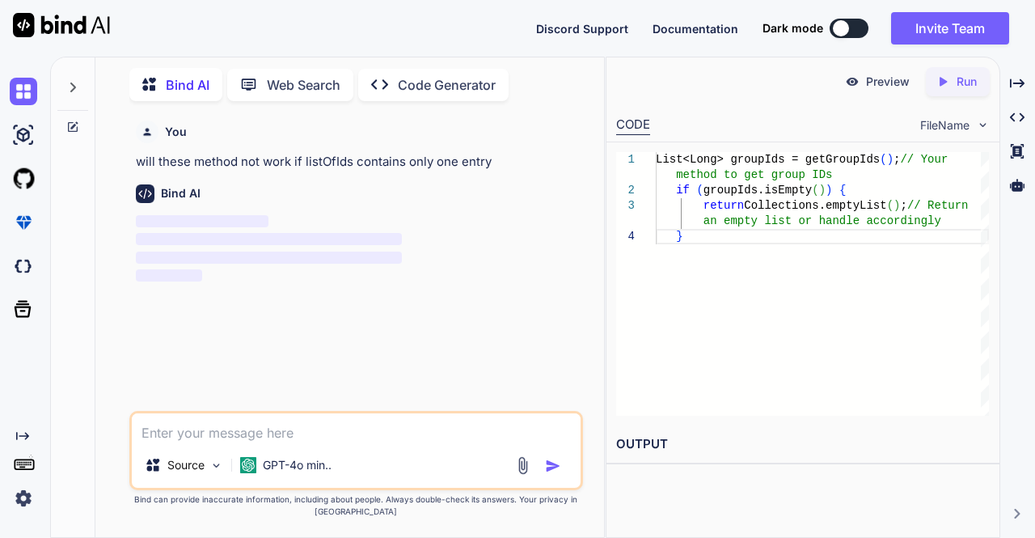
click at [251, 420] on textarea at bounding box center [356, 427] width 449 height 29
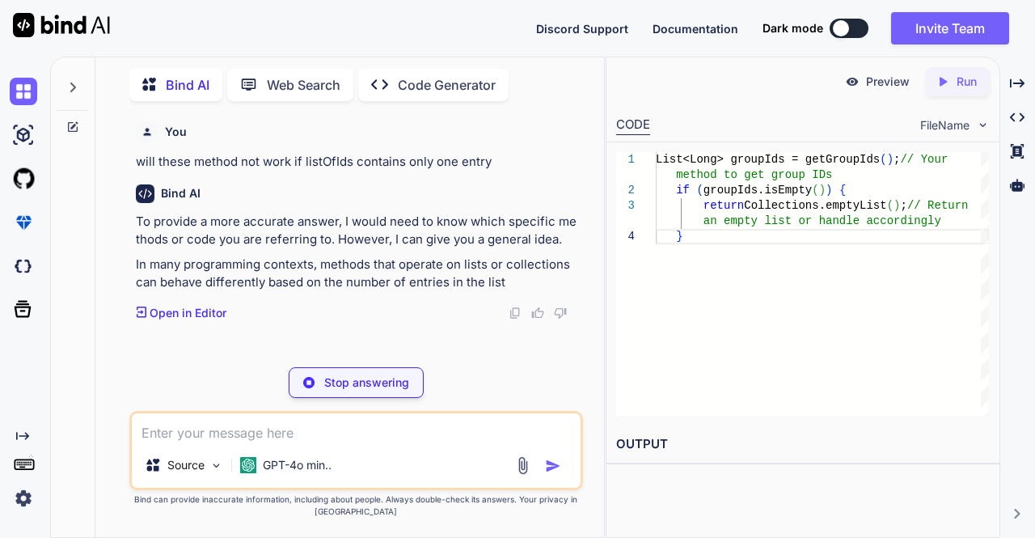
click at [220, 426] on textarea at bounding box center [356, 427] width 449 height 29
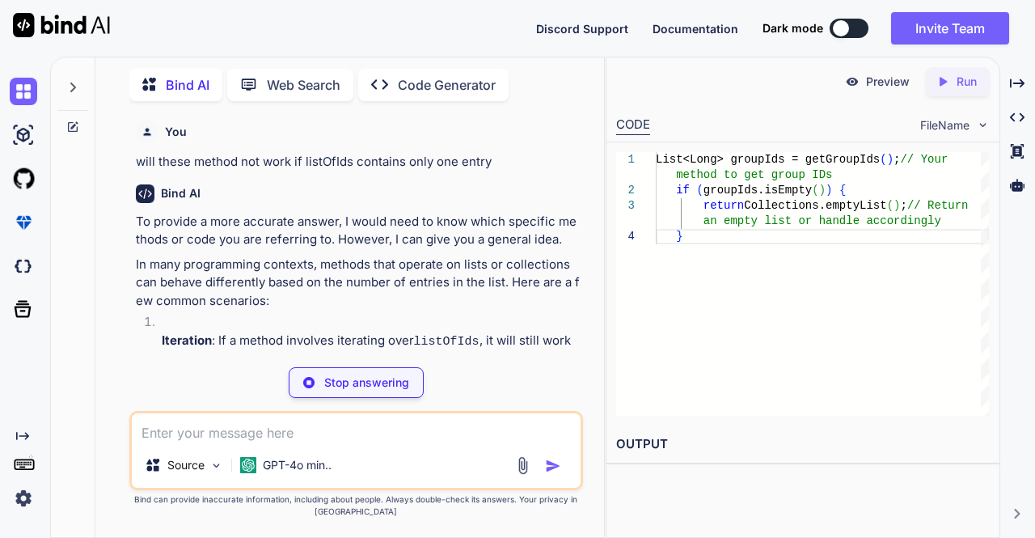
paste textarea "public List<GroupEO> getAllGroupListEO(int locationId, int userId) { logger.deb…"
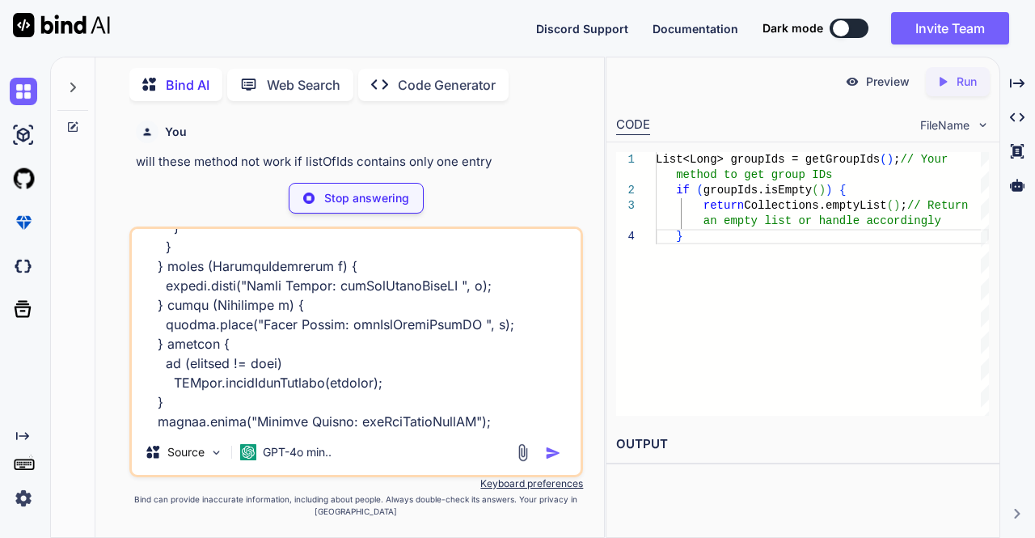
scroll to position [1243, 0]
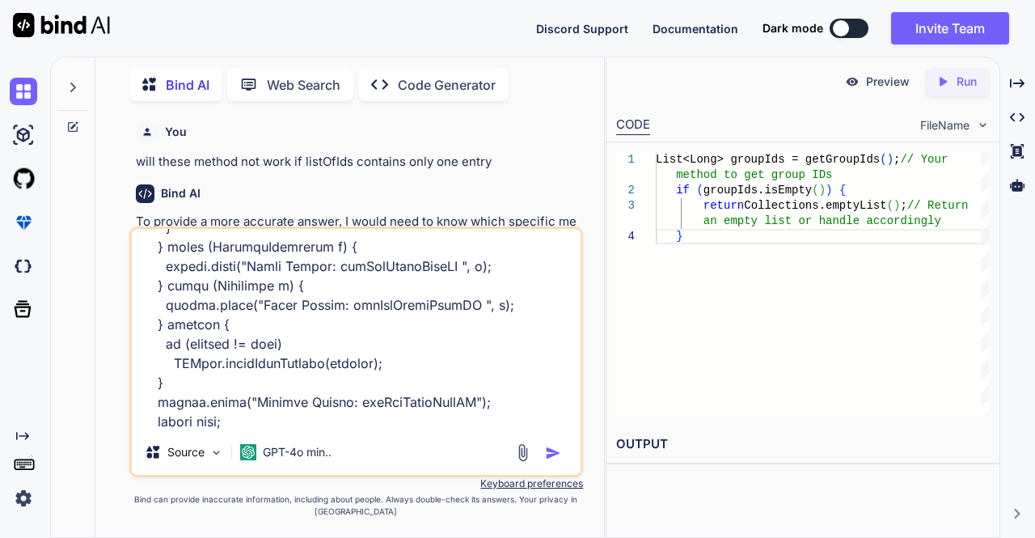
click at [548, 449] on img "button" at bounding box center [553, 453] width 16 height 16
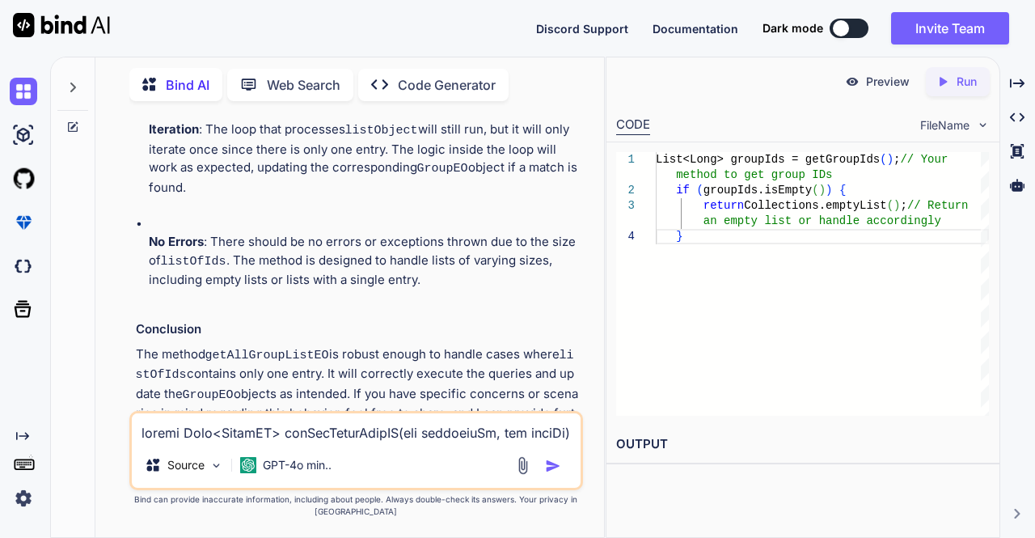
scroll to position [2174, 0]
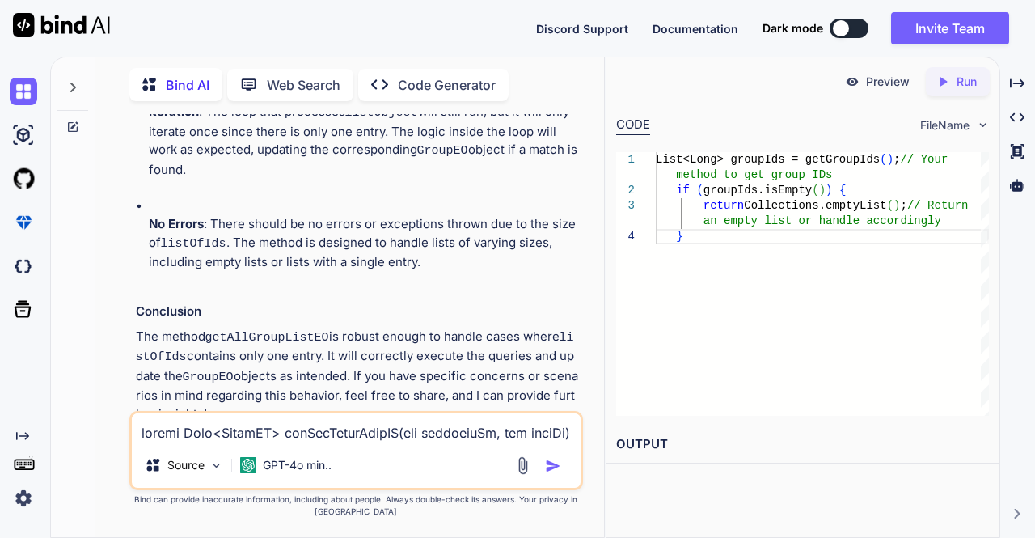
click at [268, 434] on textarea at bounding box center [356, 427] width 449 height 29
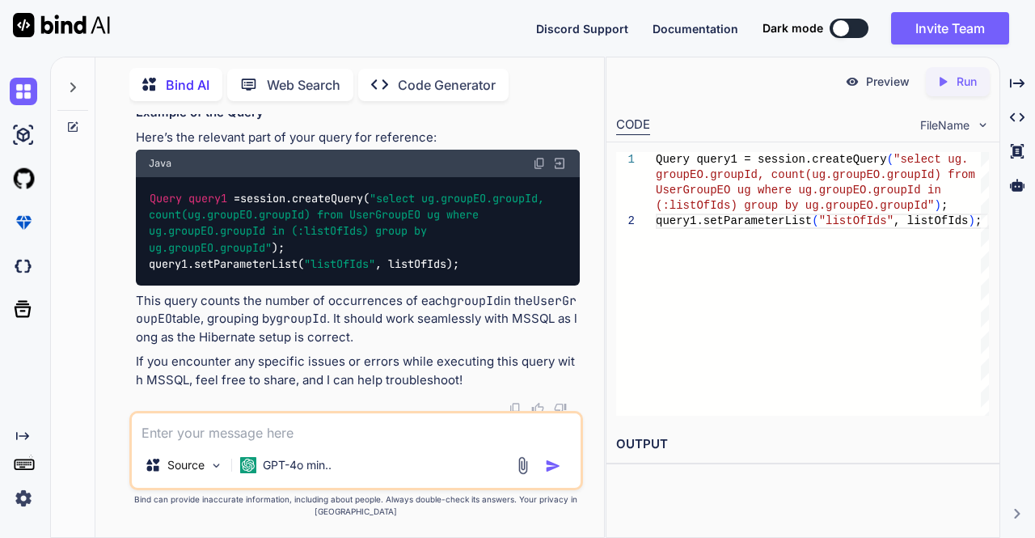
scroll to position [3259, 0]
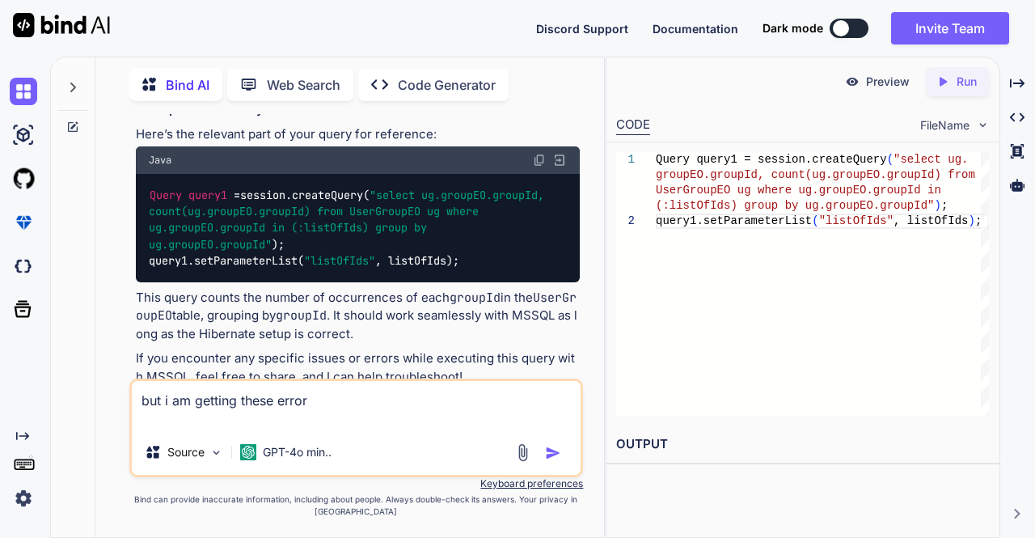
paste textarea "Hibernate: select usergroupe0_.GROUPID as col_0_0_, count(usergroupe0_.GROUPID)…"
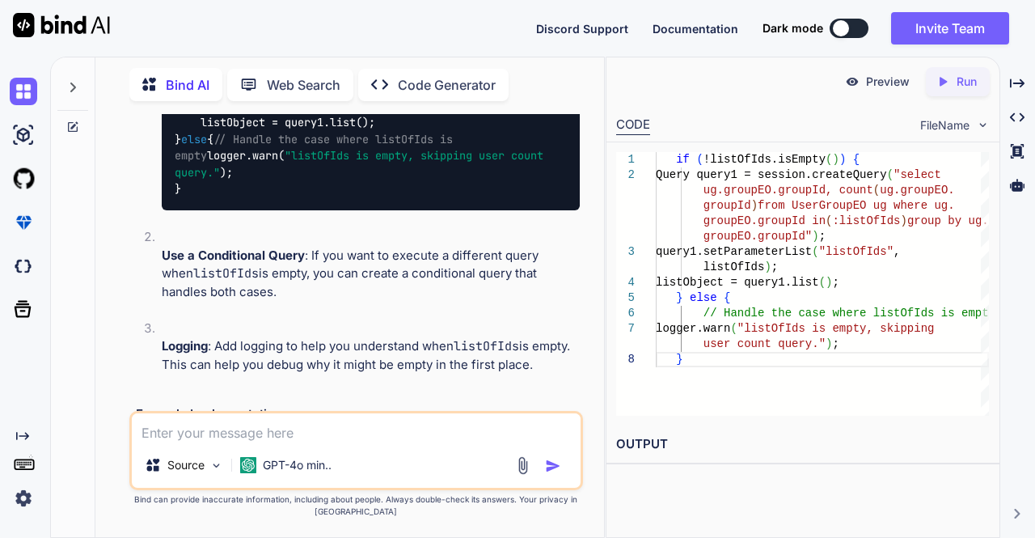
scroll to position [4090, 0]
click at [517, 465] on img at bounding box center [522, 465] width 19 height 19
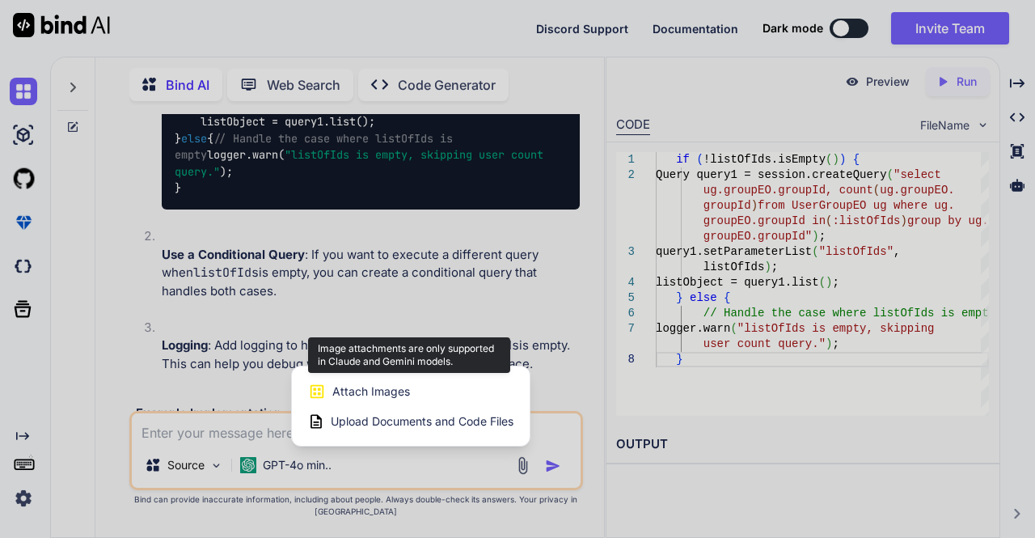
click at [397, 401] on div "Attach Images Image attachments are only supported in Claude and Gemini models." at bounding box center [410, 391] width 205 height 31
click at [361, 390] on span "Attach Images" at bounding box center [371, 391] width 78 height 16
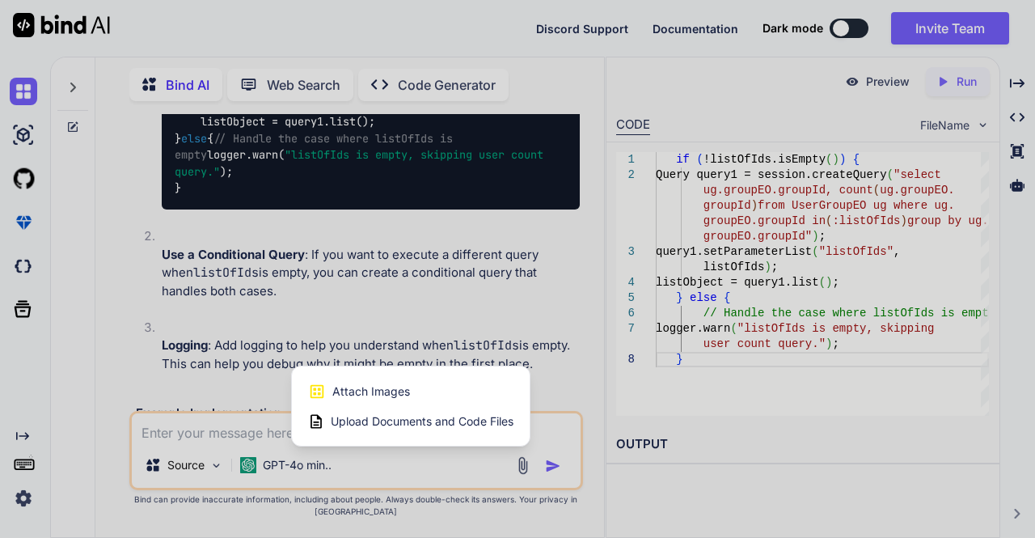
click at [365, 424] on span "Upload Documents and Code Files" at bounding box center [422, 421] width 183 height 16
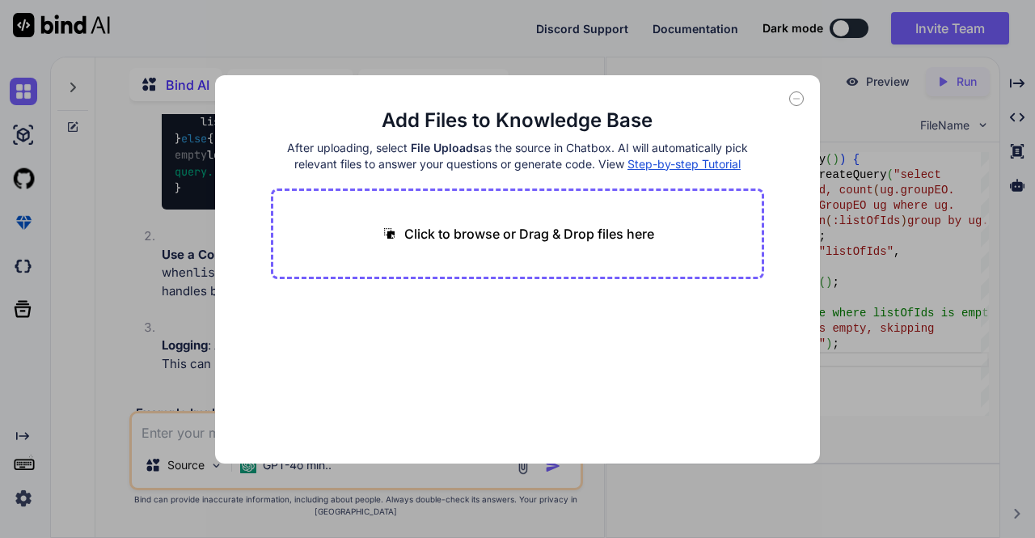
click at [802, 95] on icon at bounding box center [796, 98] width 15 height 15
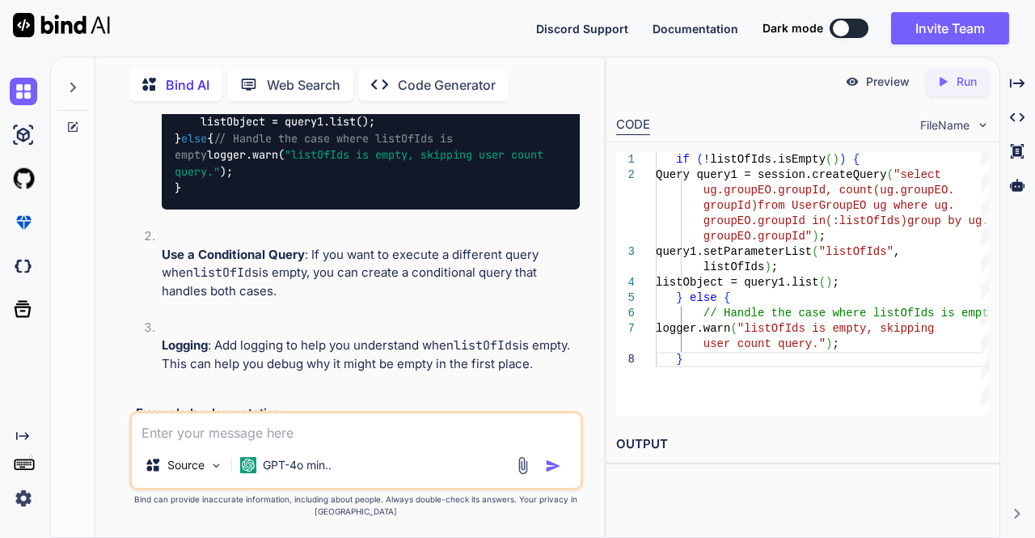
click at [525, 469] on img at bounding box center [522, 465] width 19 height 19
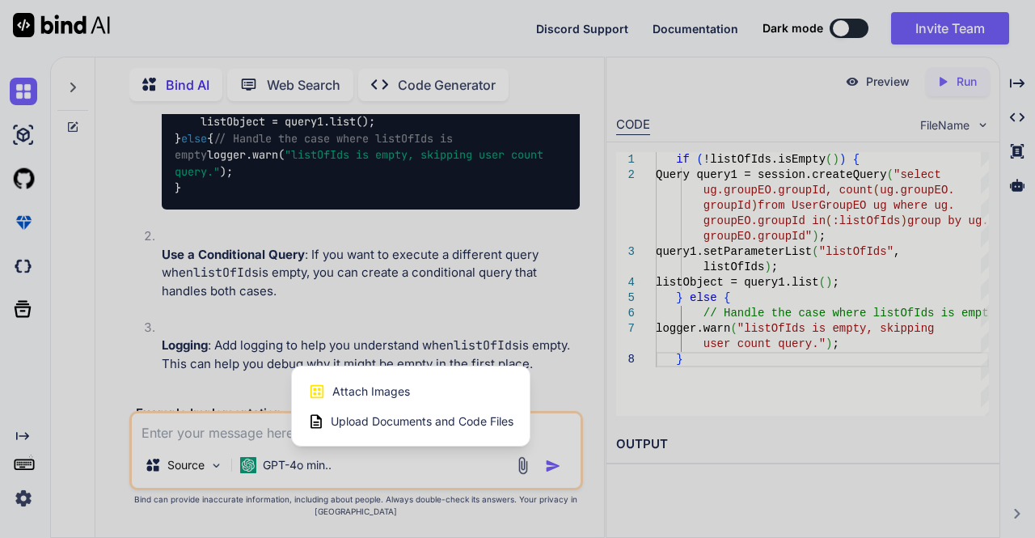
click at [440, 455] on div at bounding box center [517, 269] width 1035 height 538
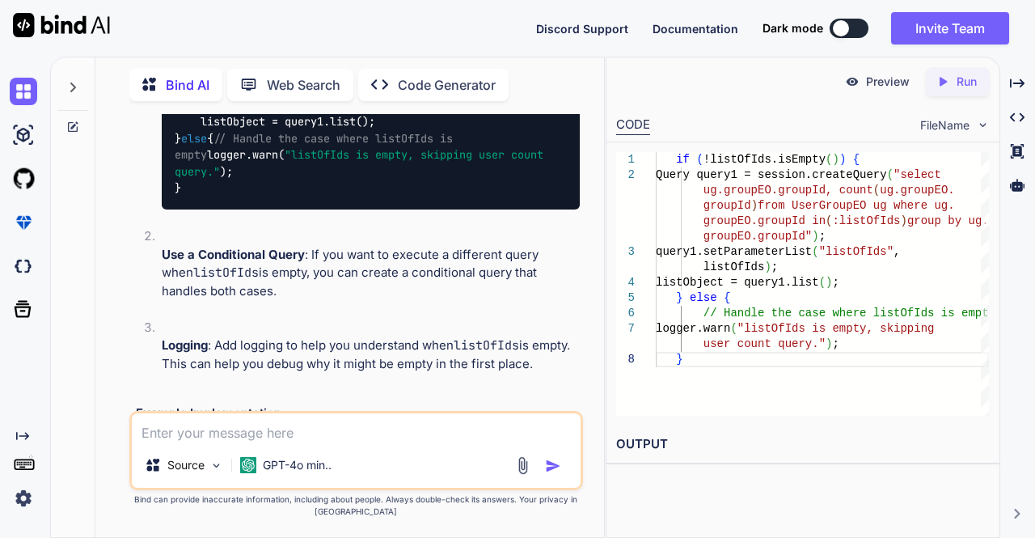
click at [524, 465] on img at bounding box center [522, 465] width 19 height 19
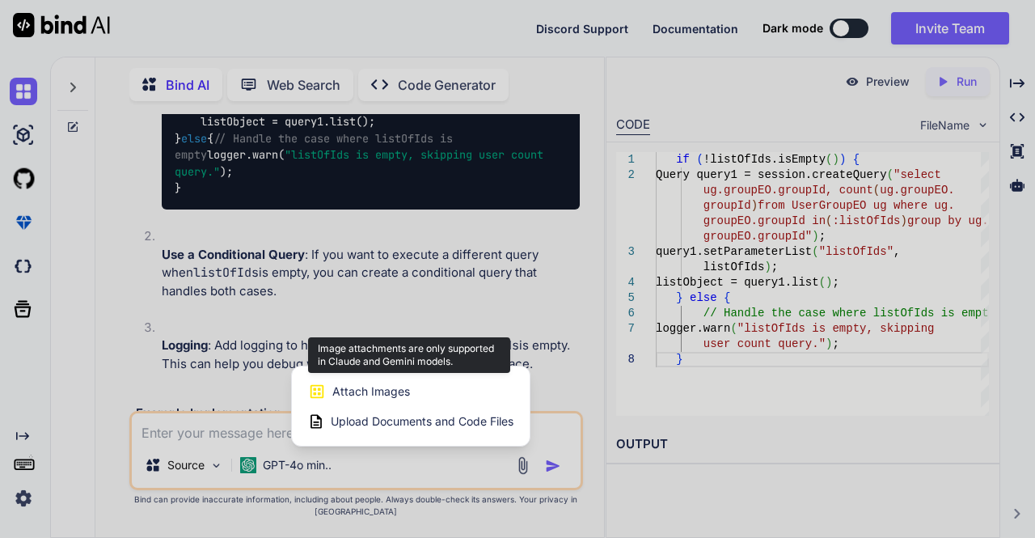
click at [396, 396] on span "Attach Images" at bounding box center [371, 391] width 78 height 16
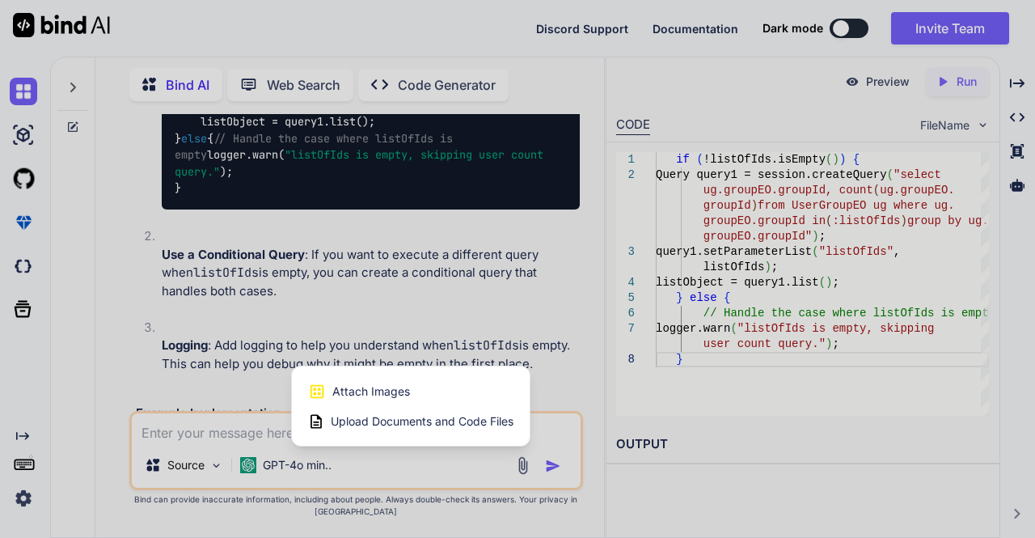
click at [221, 431] on div at bounding box center [517, 269] width 1035 height 538
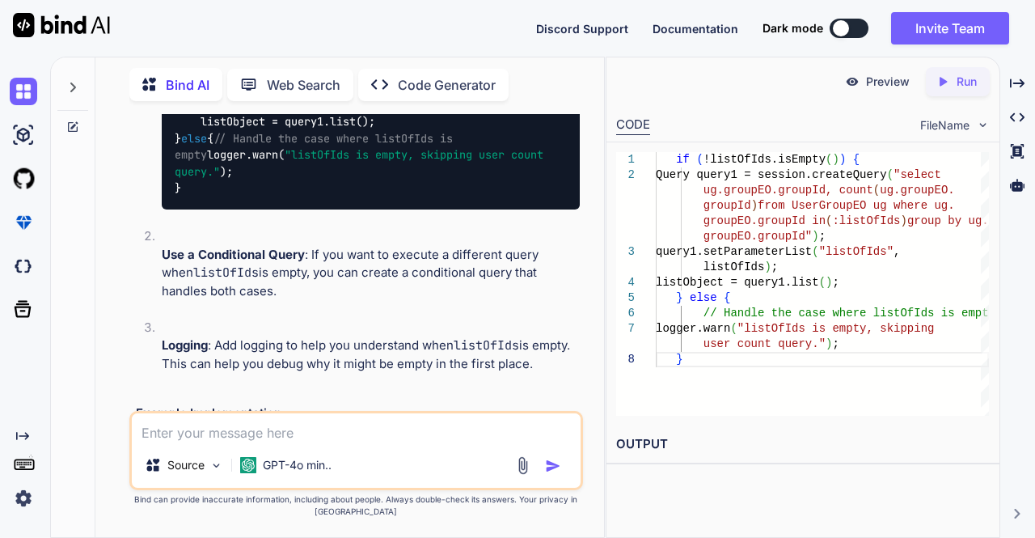
click at [313, 446] on div "Source GPT-4o min.." at bounding box center [356, 450] width 454 height 79
click at [309, 442] on div "Source GPT-4o min.." at bounding box center [356, 450] width 454 height 79
click at [306, 436] on textarea at bounding box center [356, 427] width 449 height 29
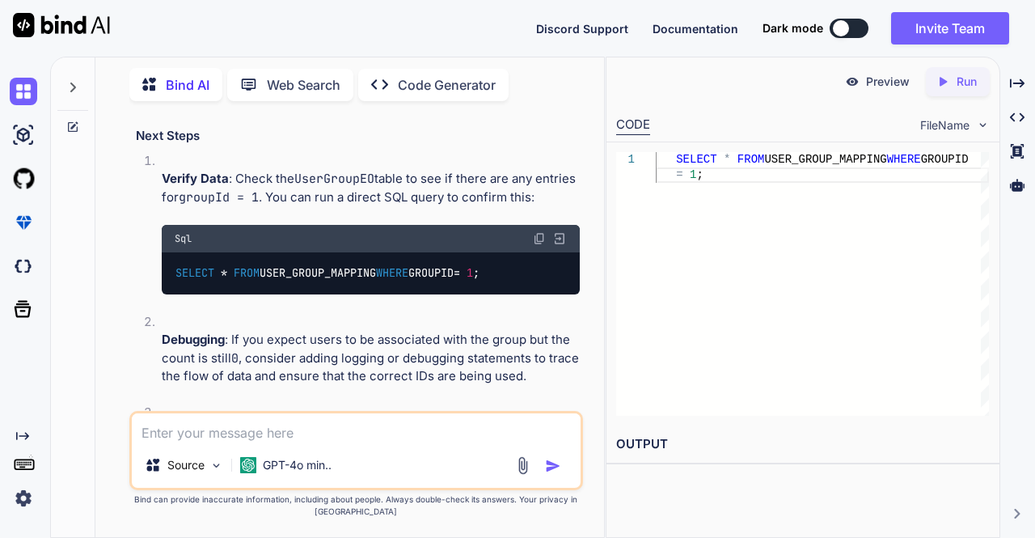
scroll to position [5794, 0]
